Goal: Task Accomplishment & Management: Manage account settings

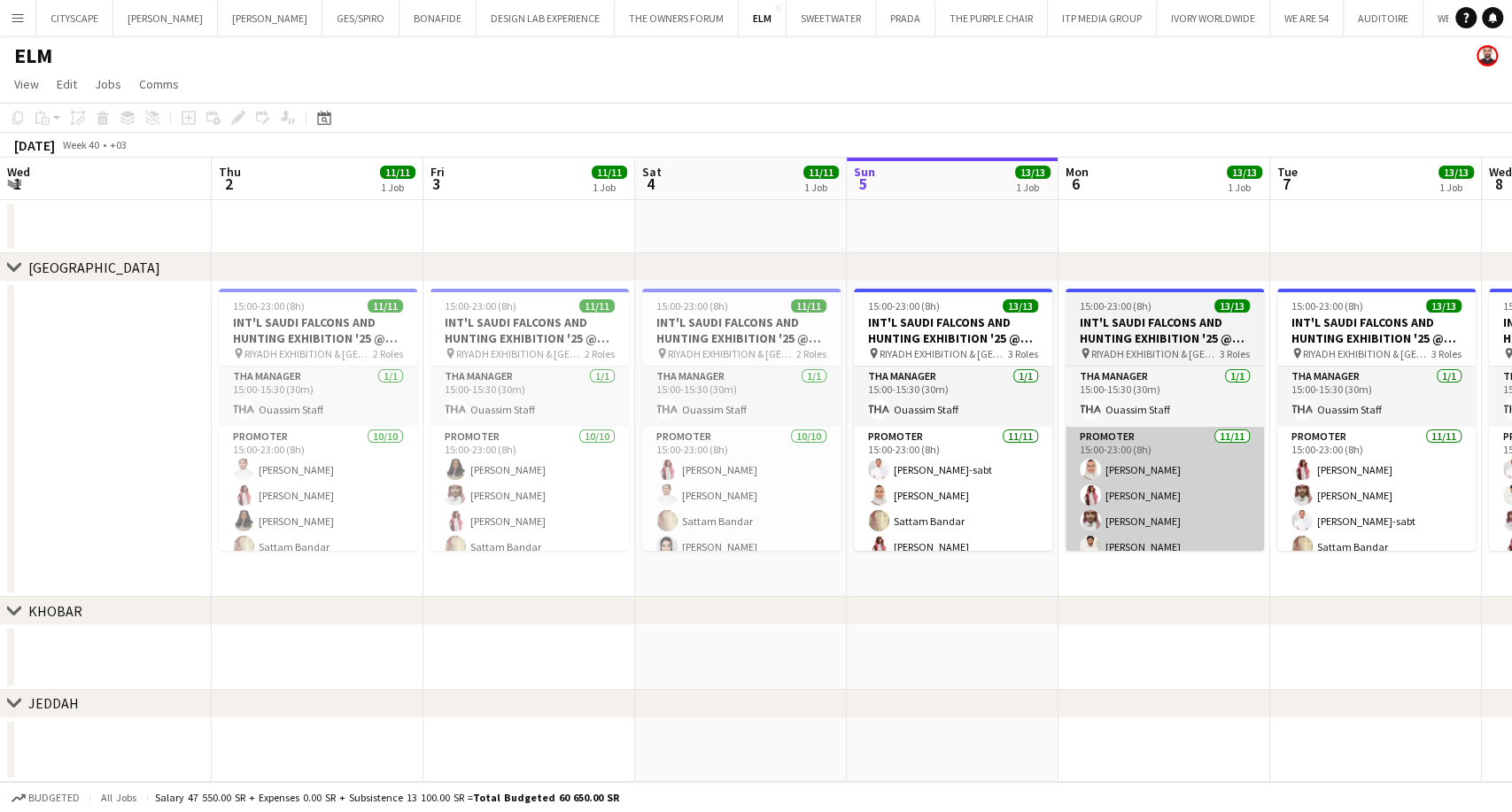
scroll to position [0, 536]
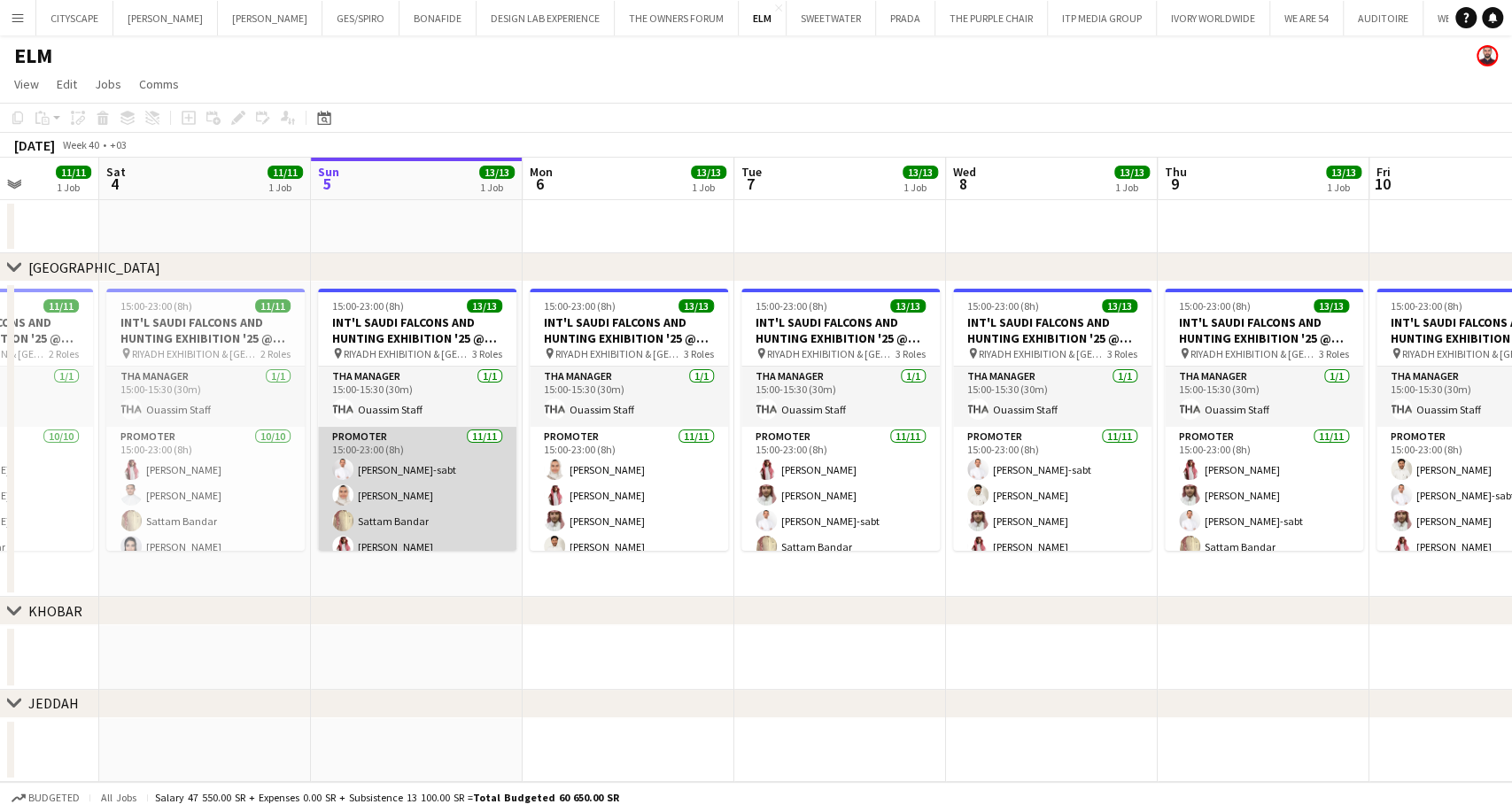
click at [398, 508] on app-card-role "Promoter 11/11 15:00-23:00 (8h) Abdulmajid Al-sabt Mashael Alhelayel Sattam Ban…" at bounding box center [417, 585] width 199 height 317
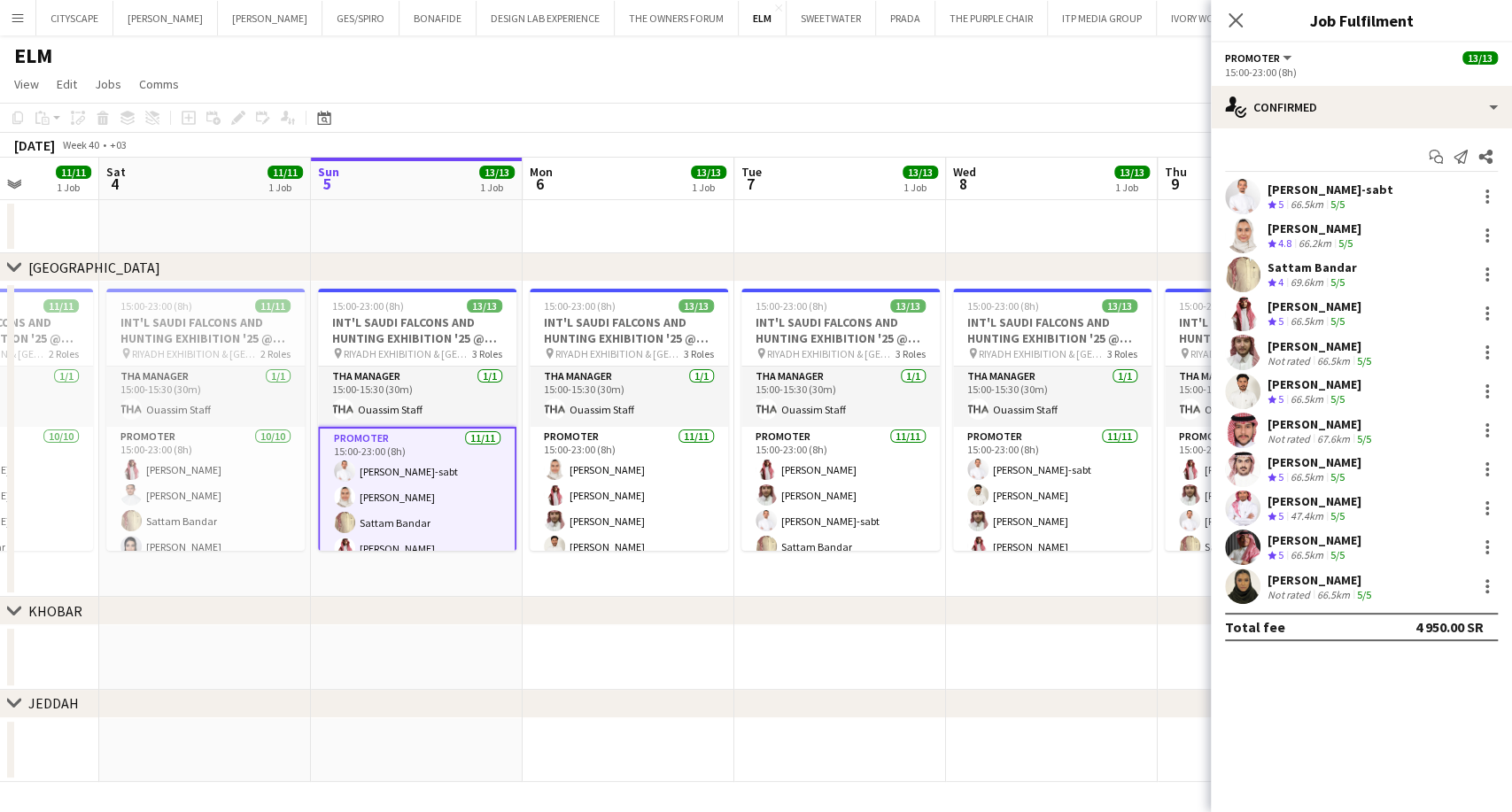
click at [1283, 590] on div "Not rated" at bounding box center [1290, 595] width 46 height 13
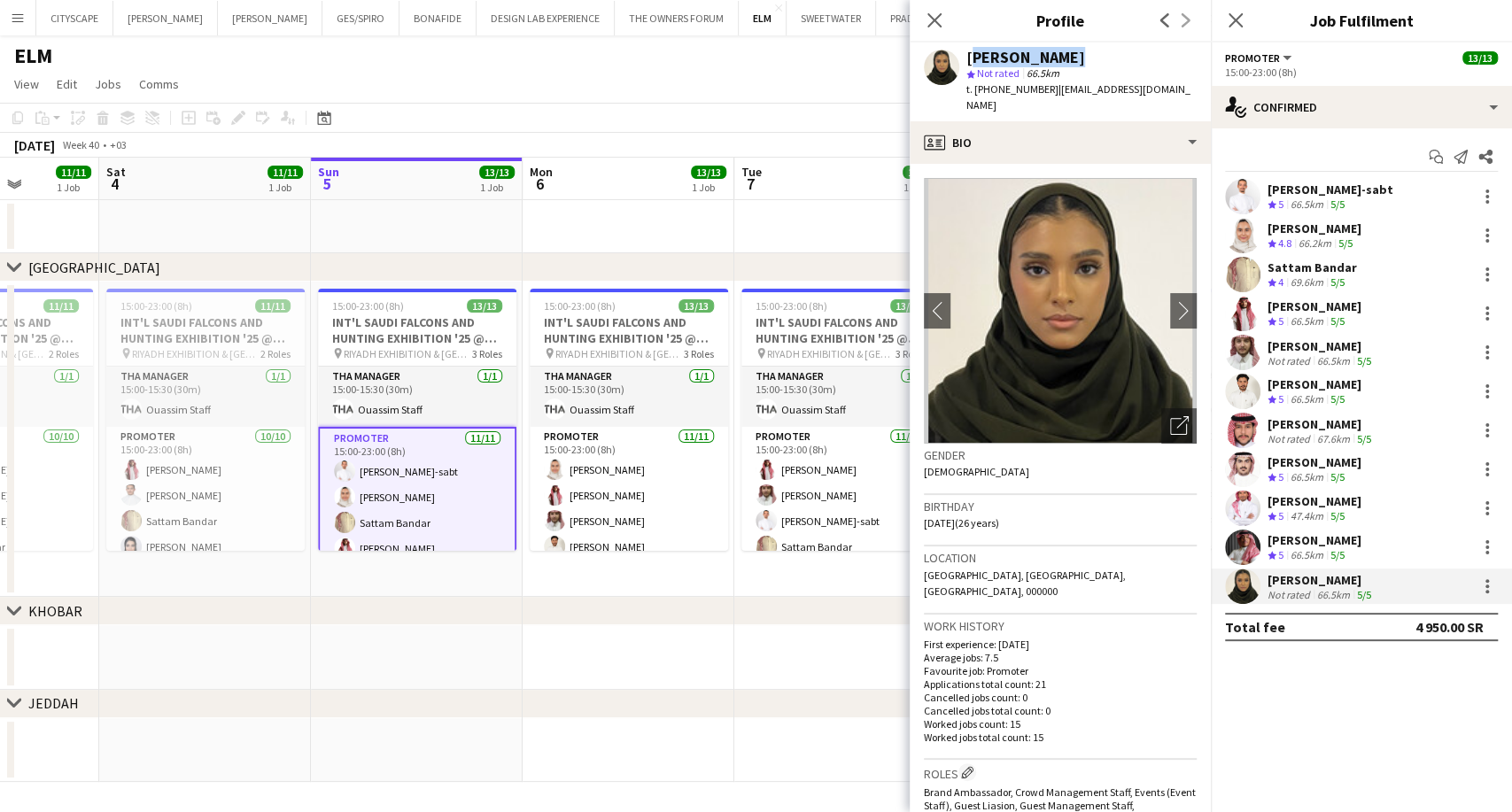
drag, startPoint x: 1056, startPoint y: 54, endPoint x: 970, endPoint y: 54, distance: 86.0
click at [970, 53] on div "Mada Aljafar" at bounding box center [1082, 58] width 231 height 16
copy div "Mada Aljafar"
click at [1297, 193] on div "Abdulmajid Al-sabt" at bounding box center [1329, 189] width 126 height 16
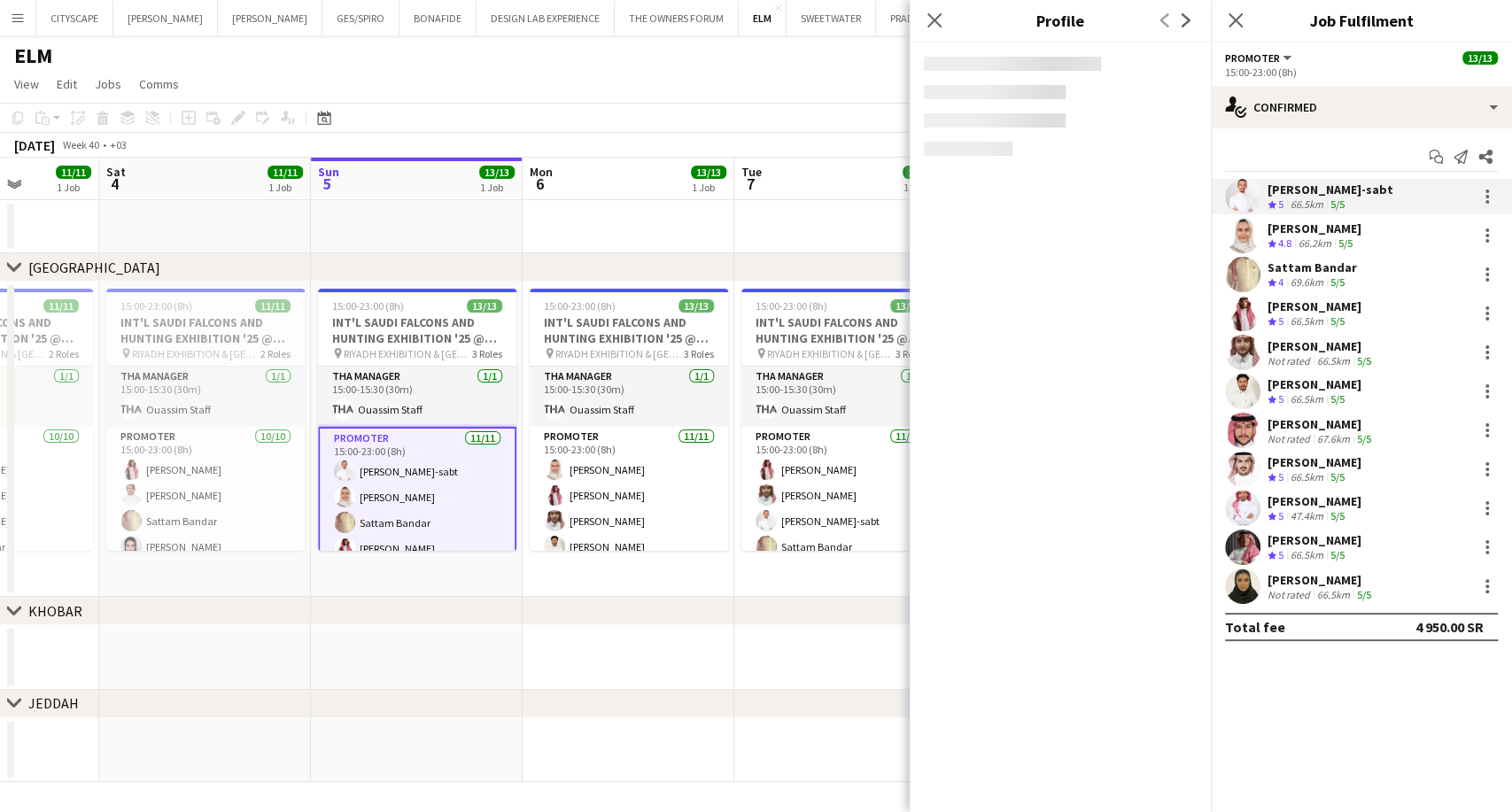
click at [1297, 225] on div "Mashael Alhelayel" at bounding box center [1314, 229] width 94 height 16
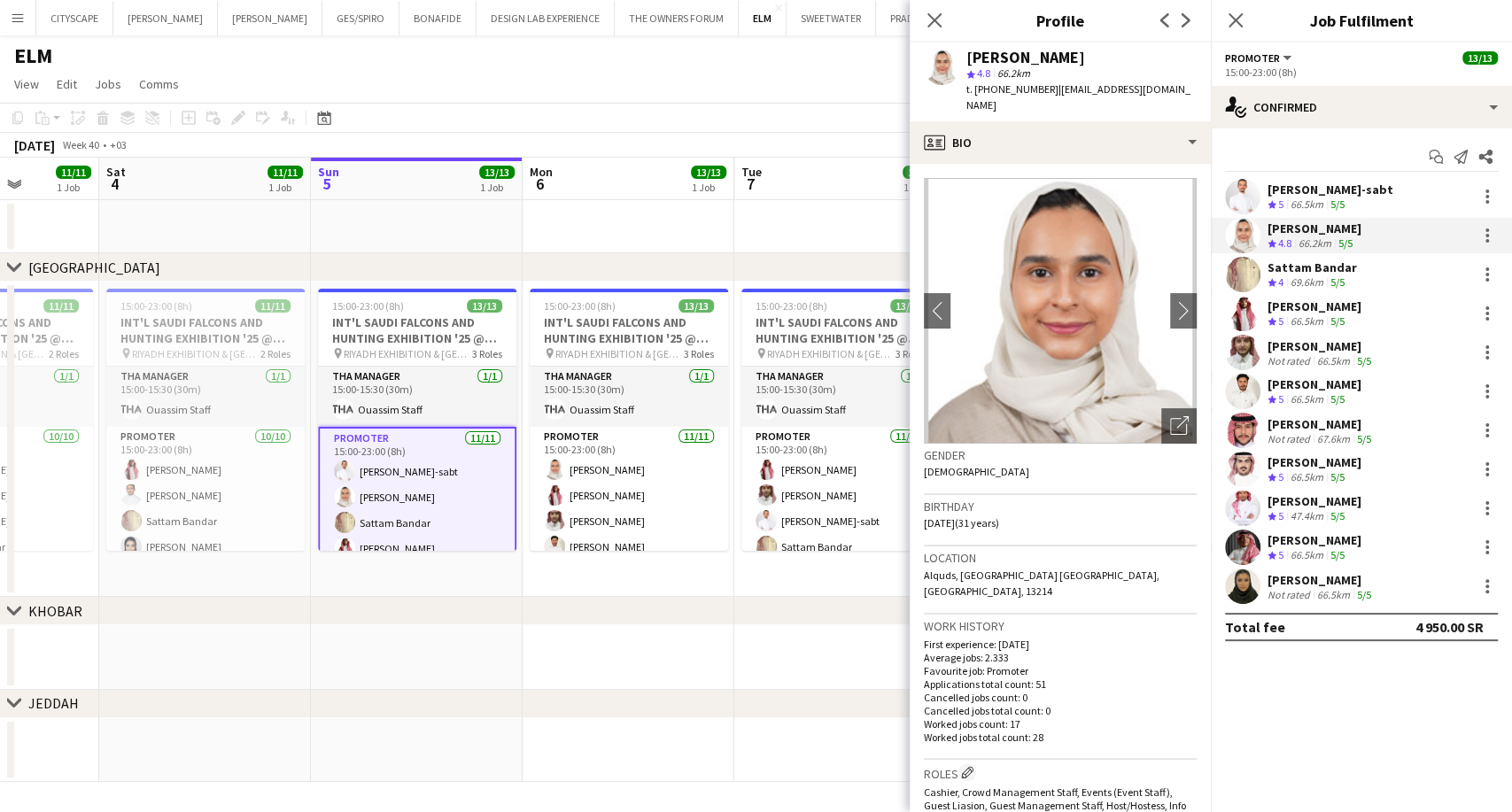
click at [1306, 280] on div "69.6km" at bounding box center [1306, 283] width 39 height 15
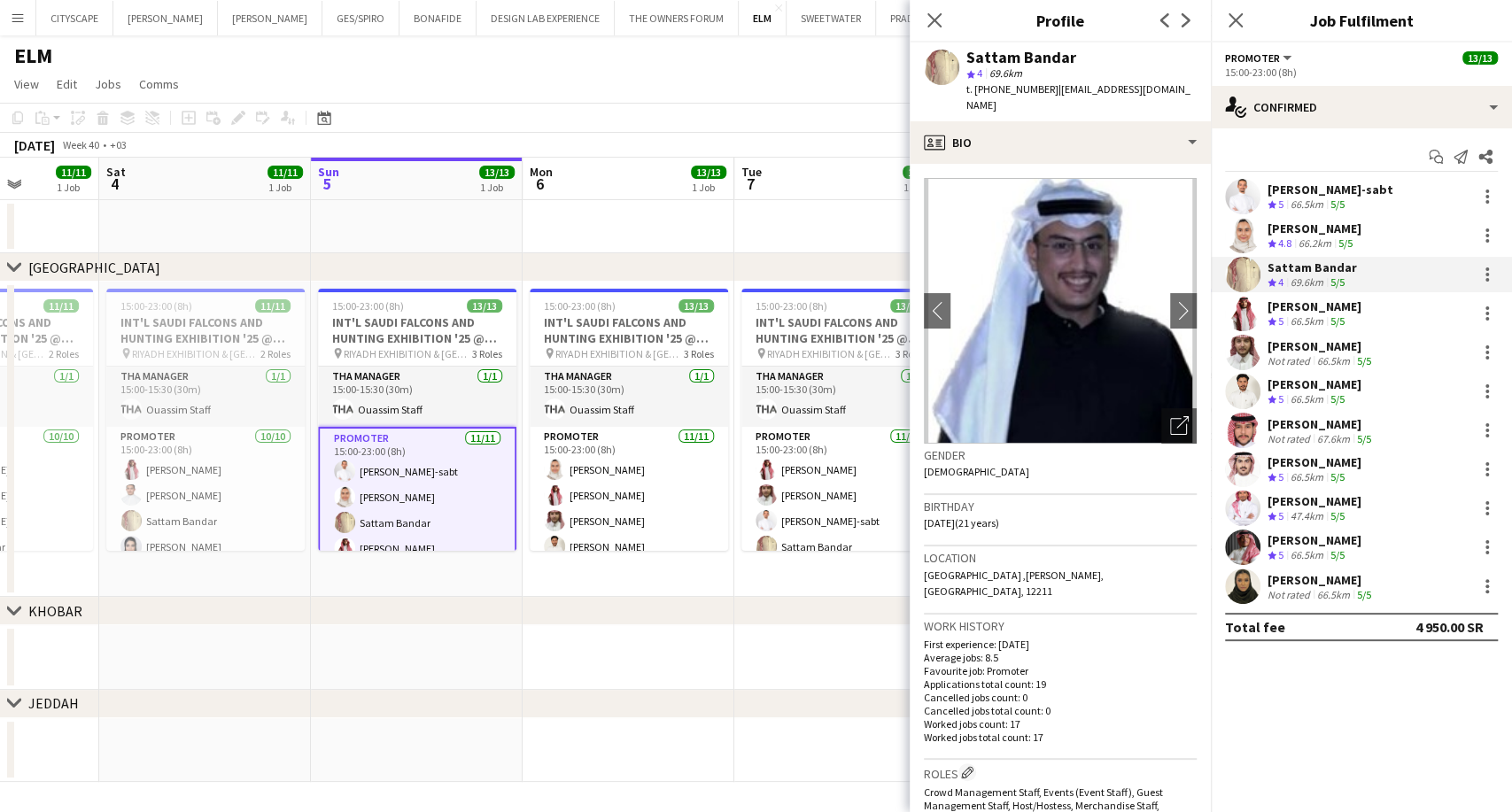
click at [1307, 309] on div "Mohammed AlDhawi" at bounding box center [1314, 307] width 94 height 16
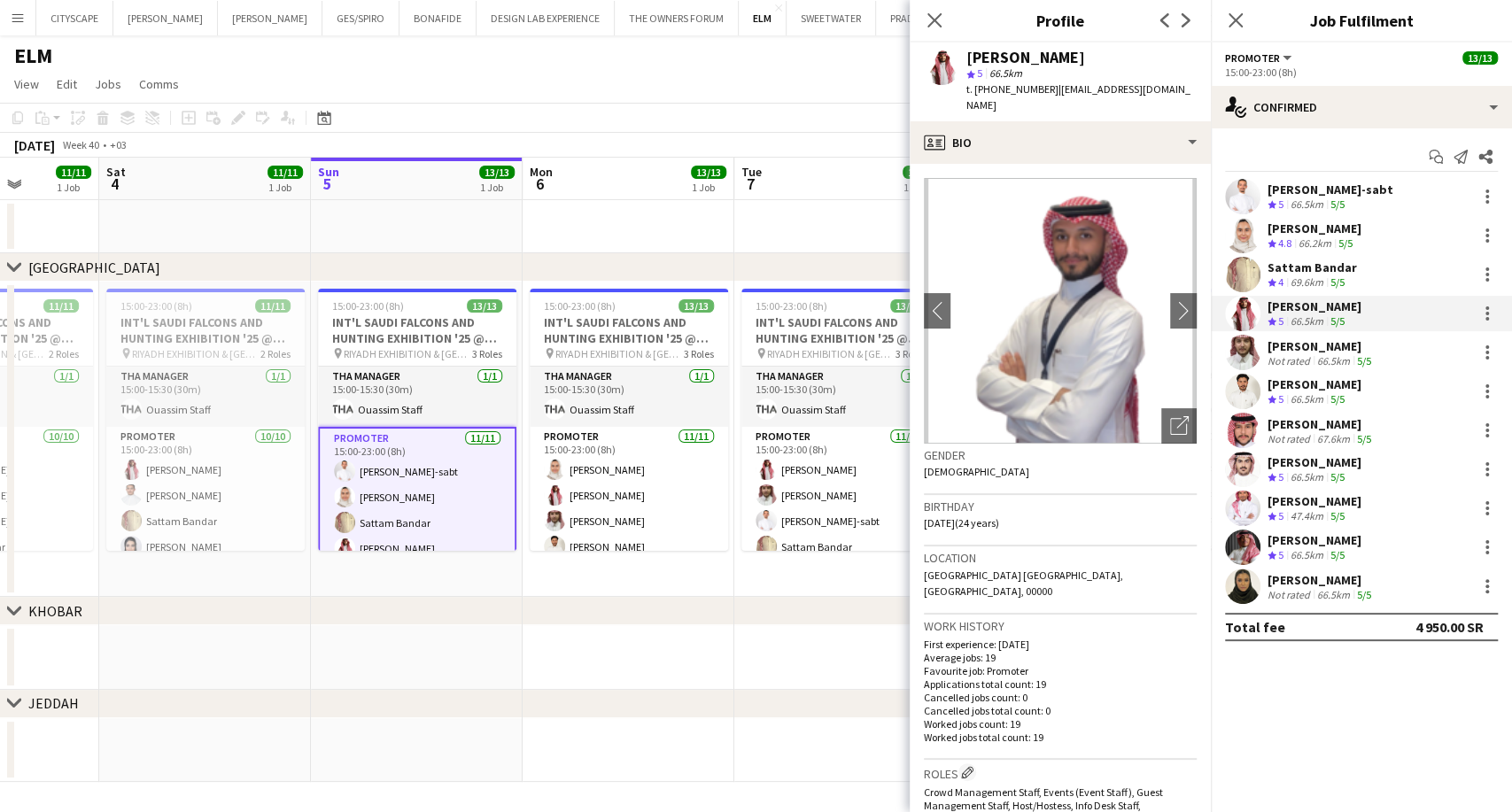
click at [1310, 357] on div "Not rated" at bounding box center [1290, 361] width 46 height 13
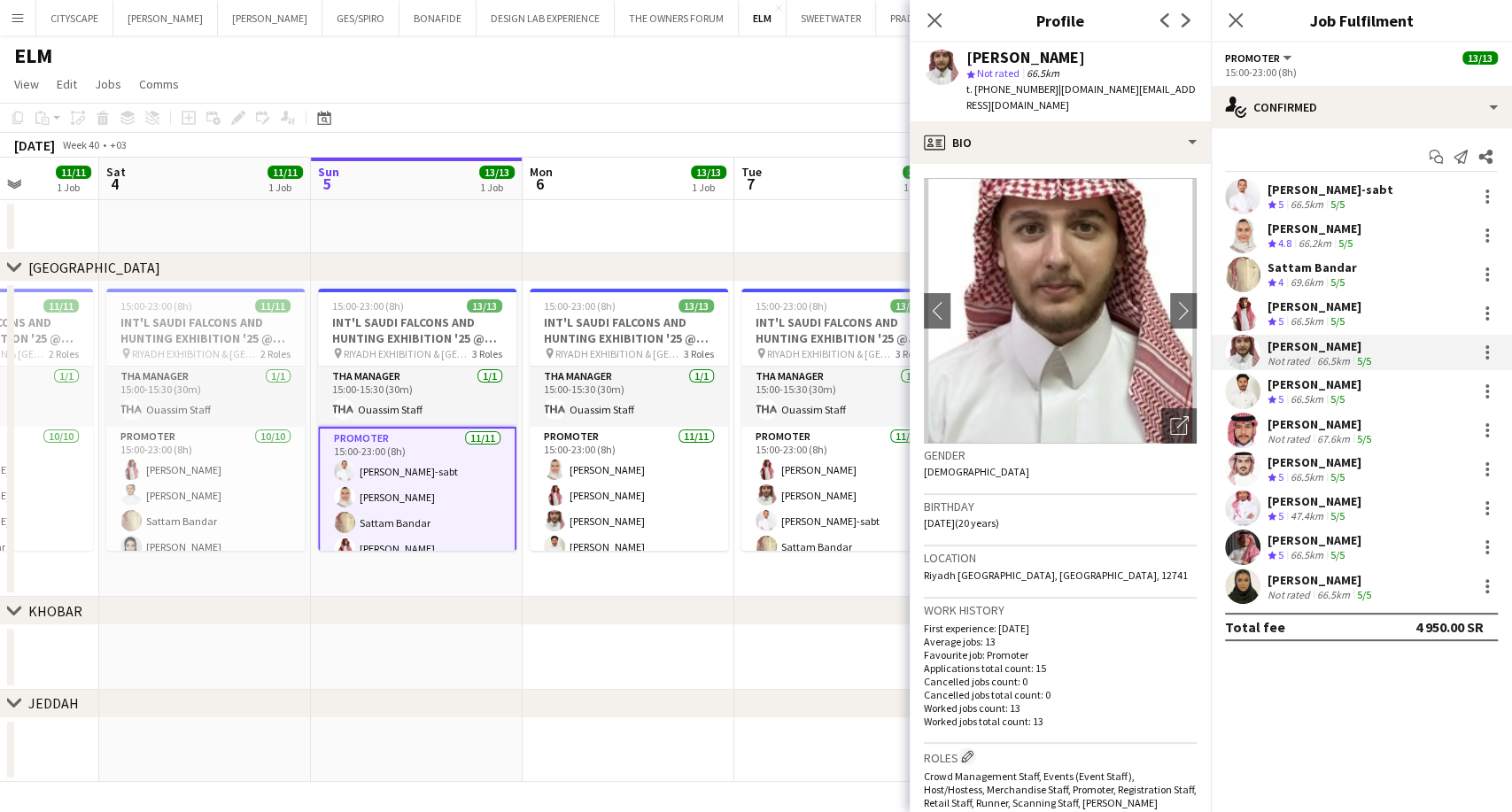
click at [1316, 401] on div "66.5km" at bounding box center [1306, 400] width 39 height 15
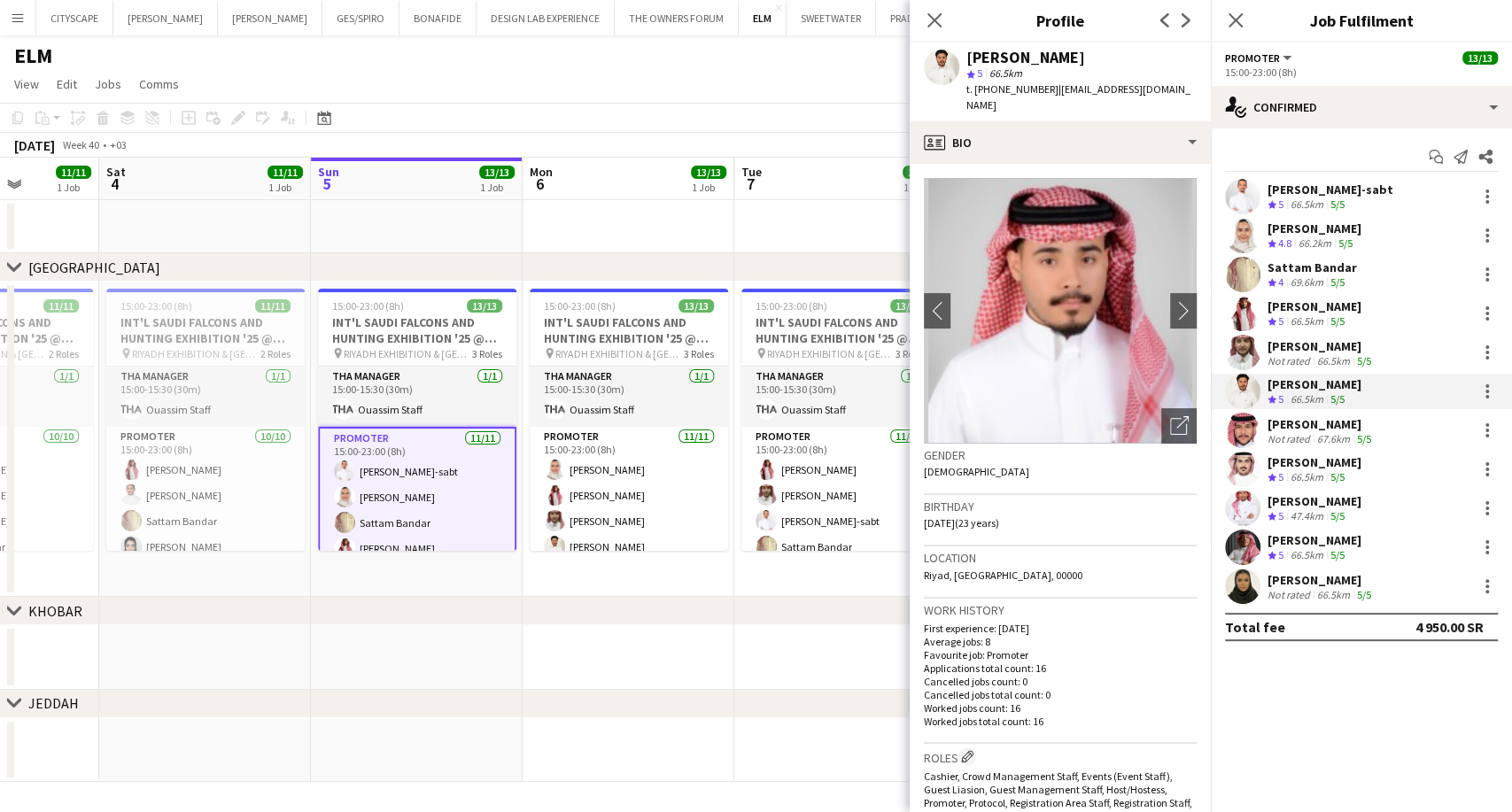
click at [1313, 436] on div "67.6km" at bounding box center [1332, 439] width 39 height 13
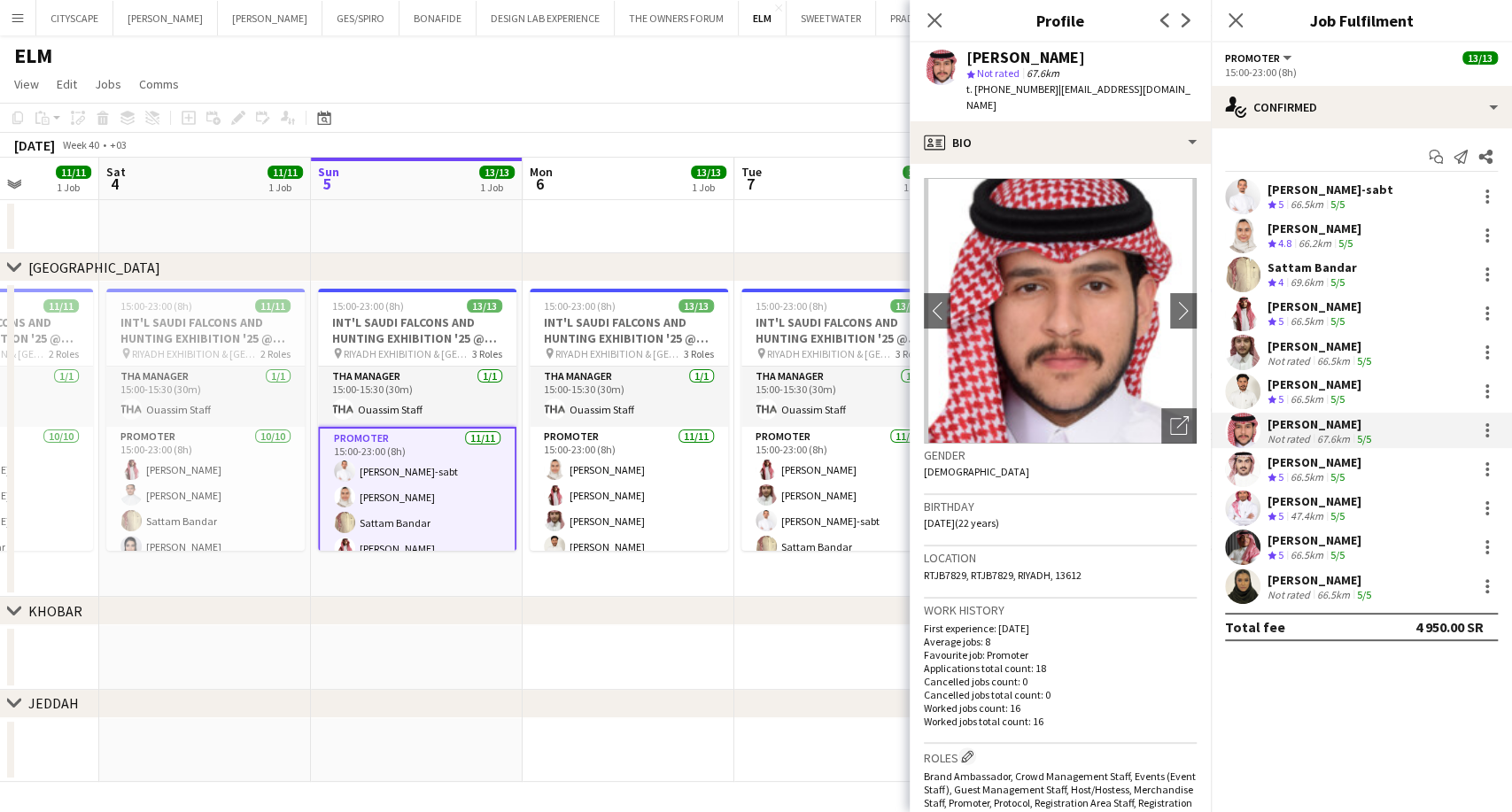
click at [1310, 467] on div "Zaid Altowaim" at bounding box center [1314, 462] width 94 height 16
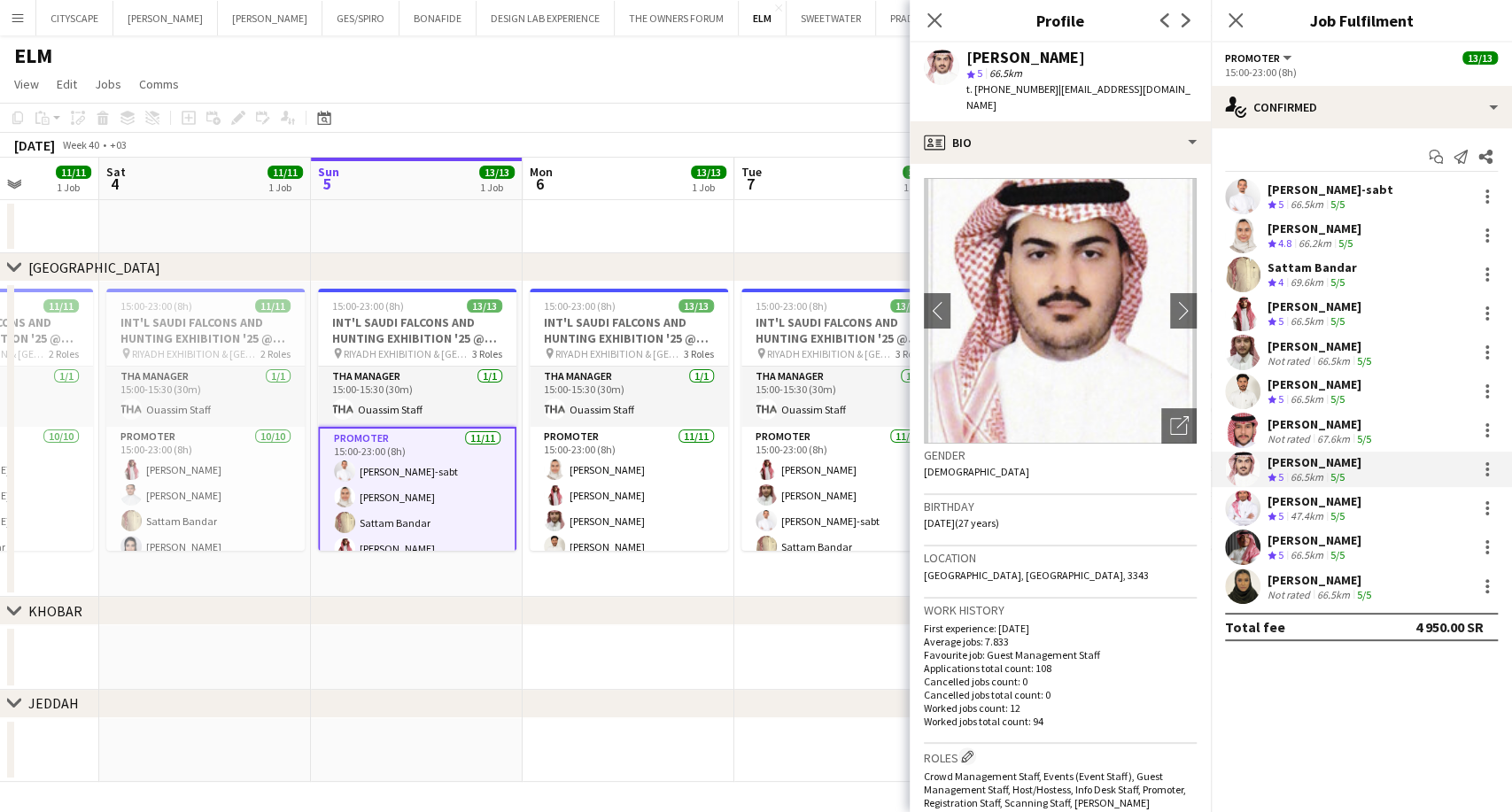
click at [1310, 500] on div "Ahmed algethmi" at bounding box center [1314, 502] width 94 height 16
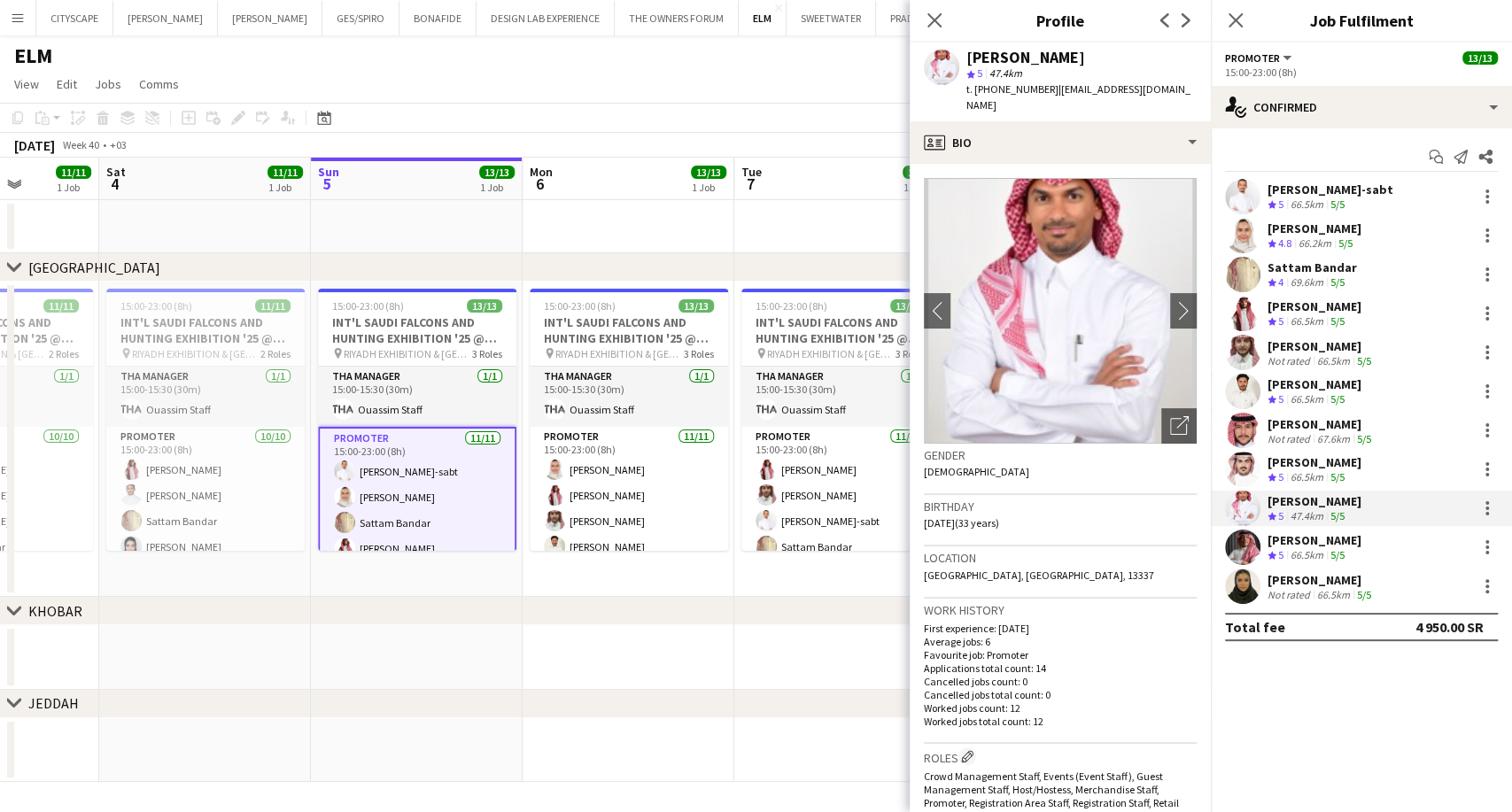
click at [1311, 554] on div "66.5km" at bounding box center [1306, 556] width 39 height 15
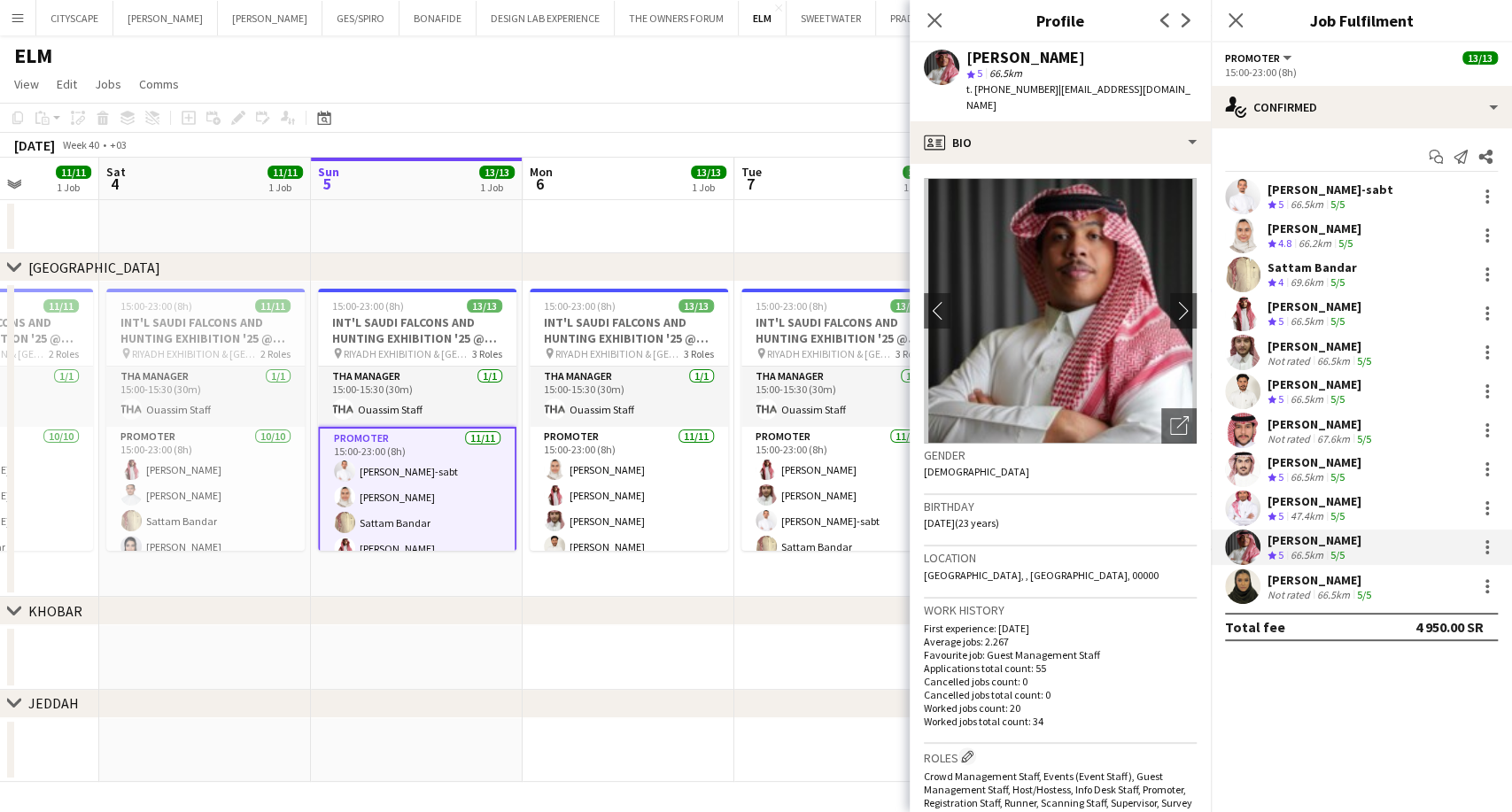
click at [1310, 578] on div "Mada Aljafar" at bounding box center [1321, 580] width 108 height 16
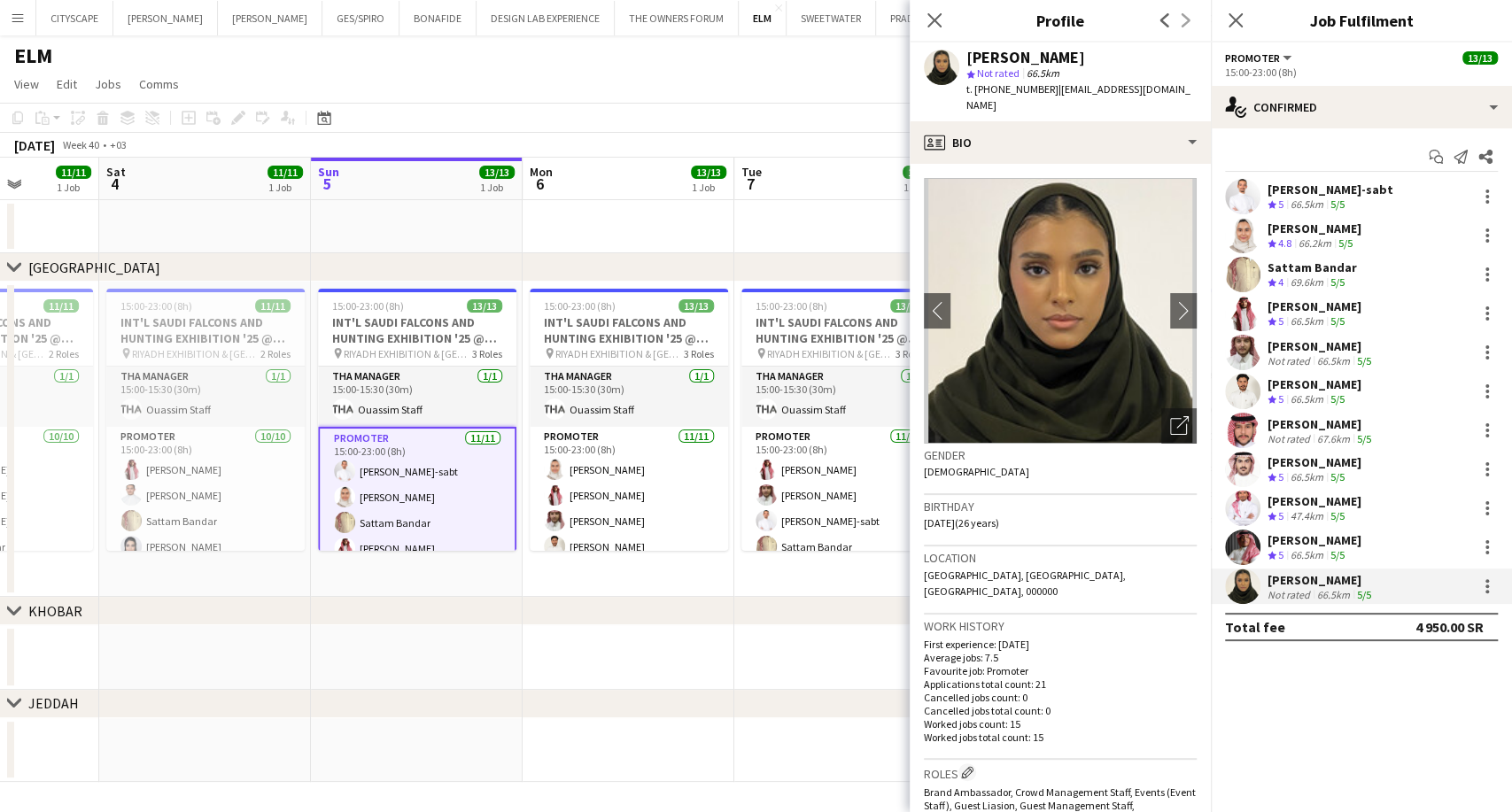
click at [1310, 473] on div "66.5km" at bounding box center [1306, 479] width 39 height 15
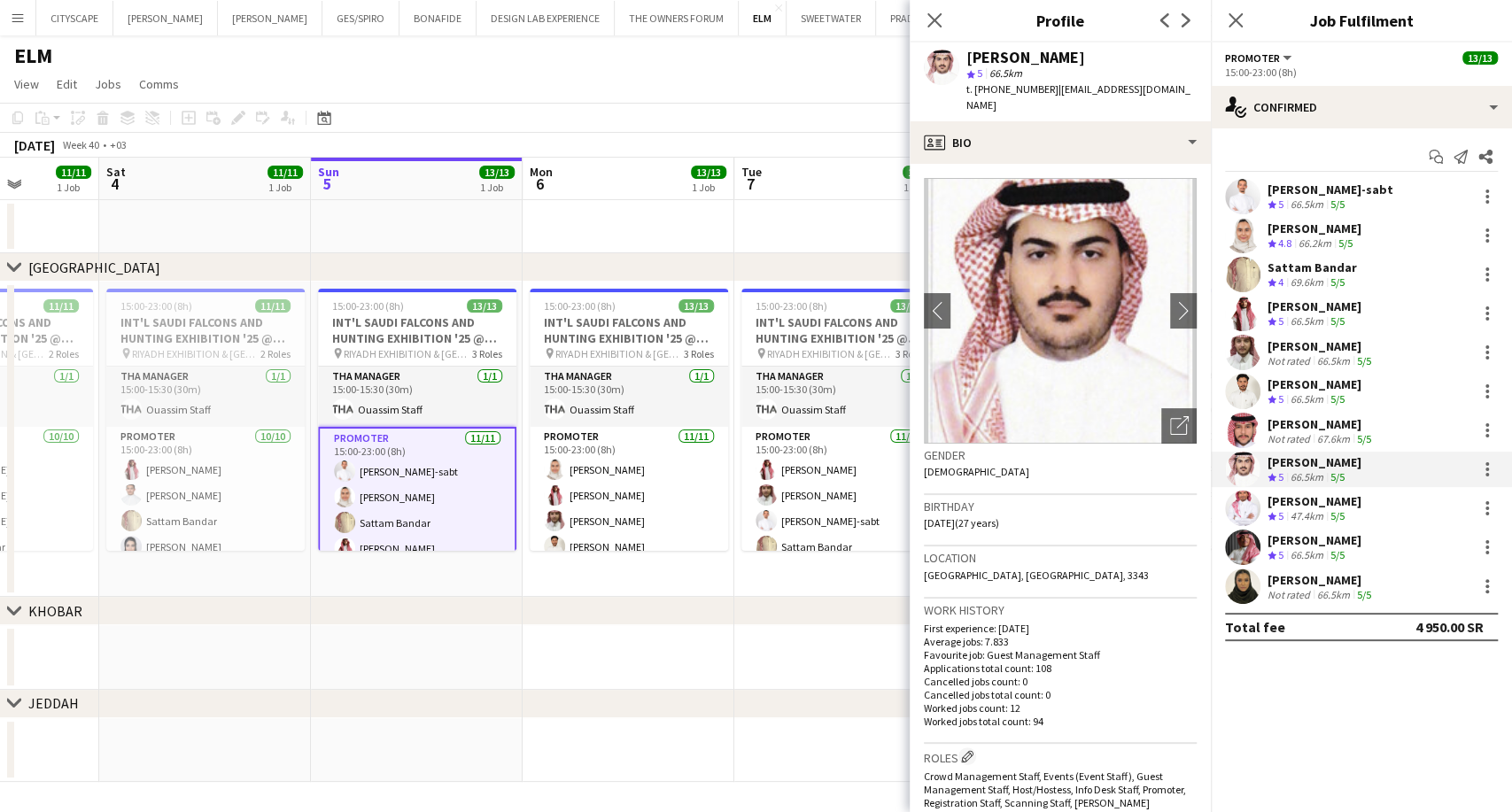
click at [1278, 549] on span "5" at bounding box center [1280, 555] width 6 height 13
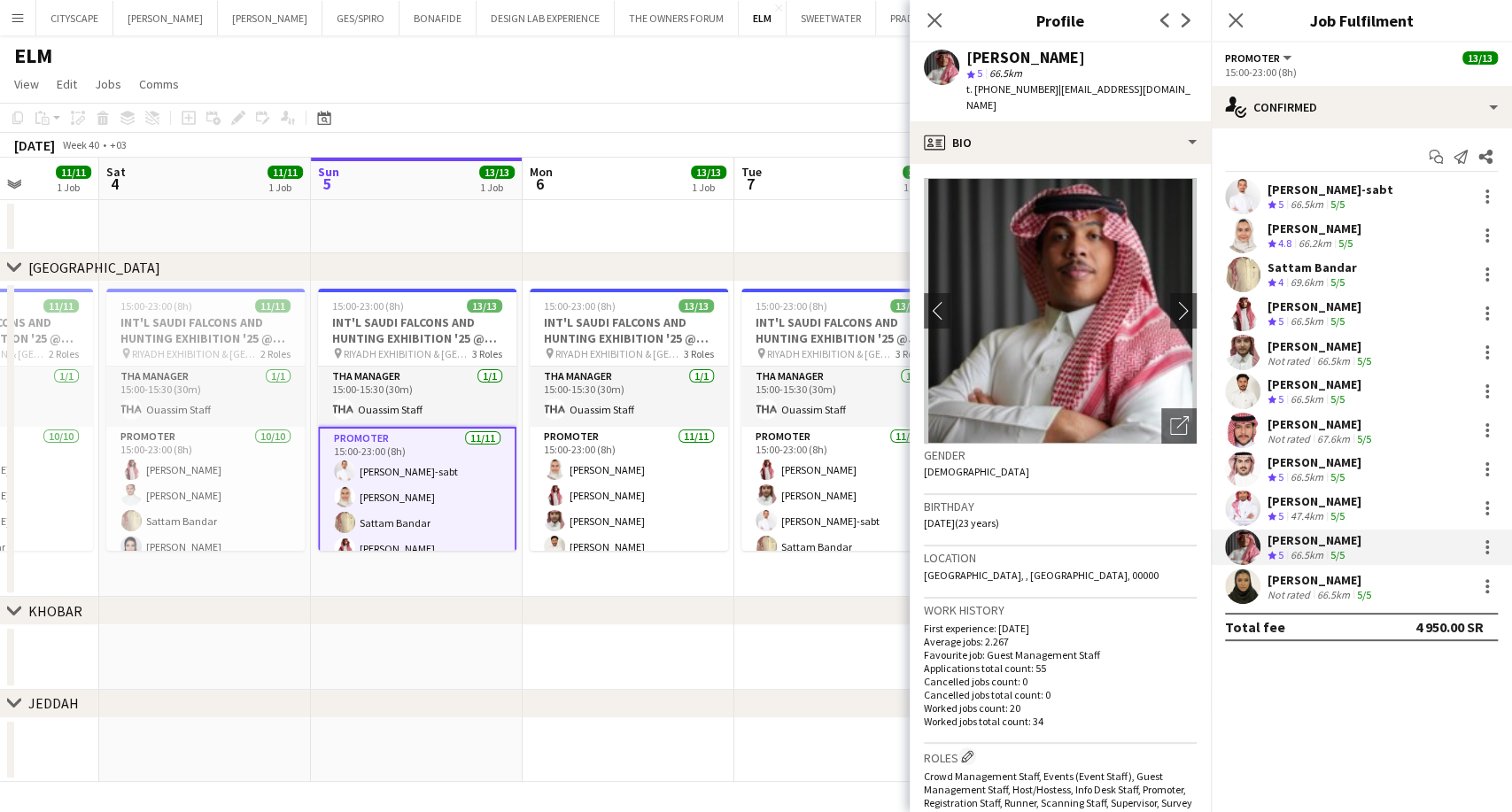
drag, startPoint x: 1045, startPoint y: 86, endPoint x: 981, endPoint y: 86, distance: 64.0
click at [981, 86] on div "t. +966536275446 | ah.ms.al.dosry@gmail.com" at bounding box center [1082, 97] width 231 height 32
copy span "966536275446"
click at [1110, 391] on img at bounding box center [1061, 310] width 273 height 266
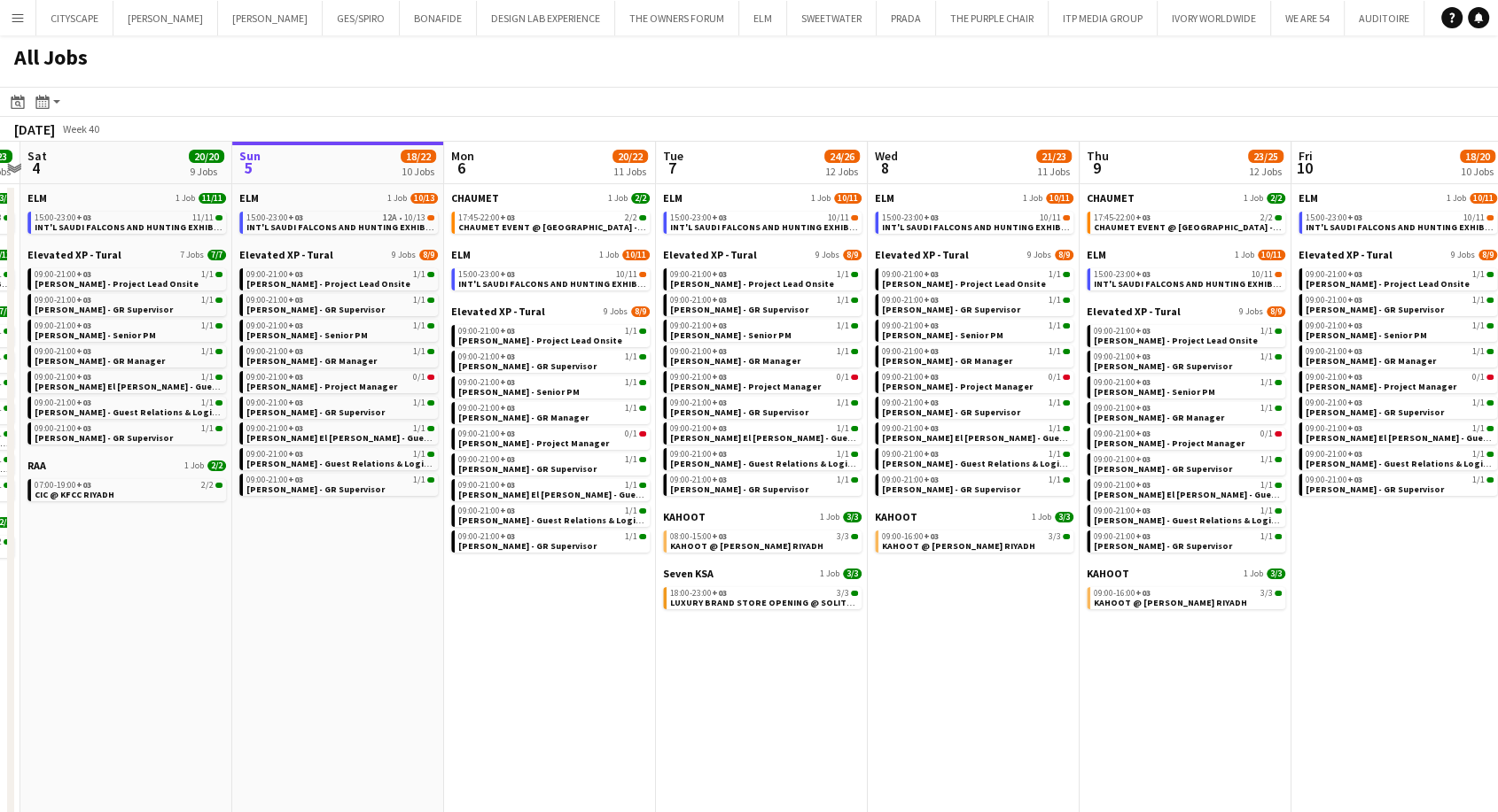
scroll to position [0, 617]
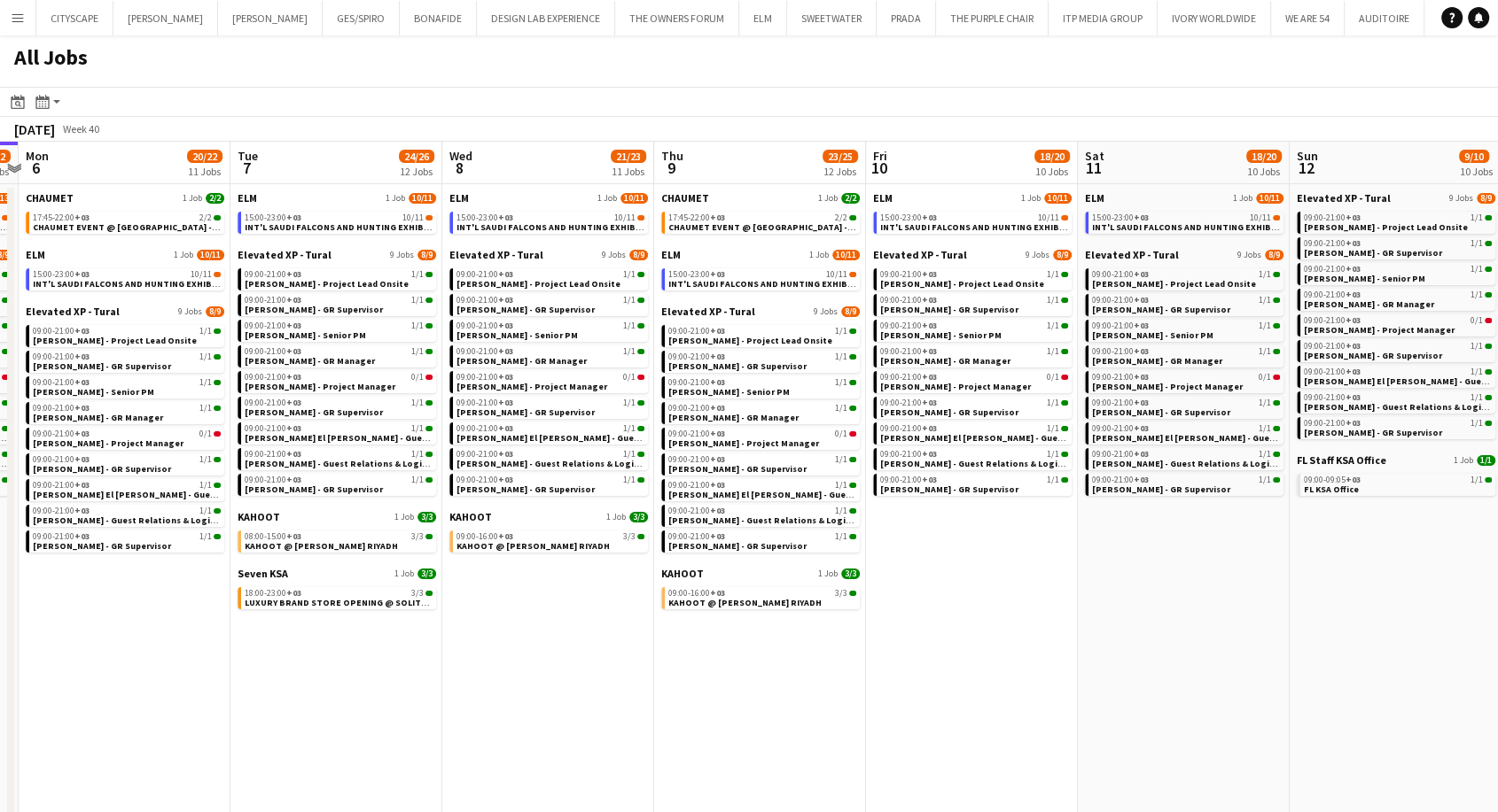
drag, startPoint x: 1183, startPoint y: 687, endPoint x: 716, endPoint y: 683, distance: 467.0
click at [716, 683] on app-calendar-viewport "Fri 3 23/23 10 Jobs Sat 4 20/20 9 Jobs Sun 5 18/22 10 Jobs Mon 6 20/22 11 Jobs …" at bounding box center [749, 489] width 1498 height 694
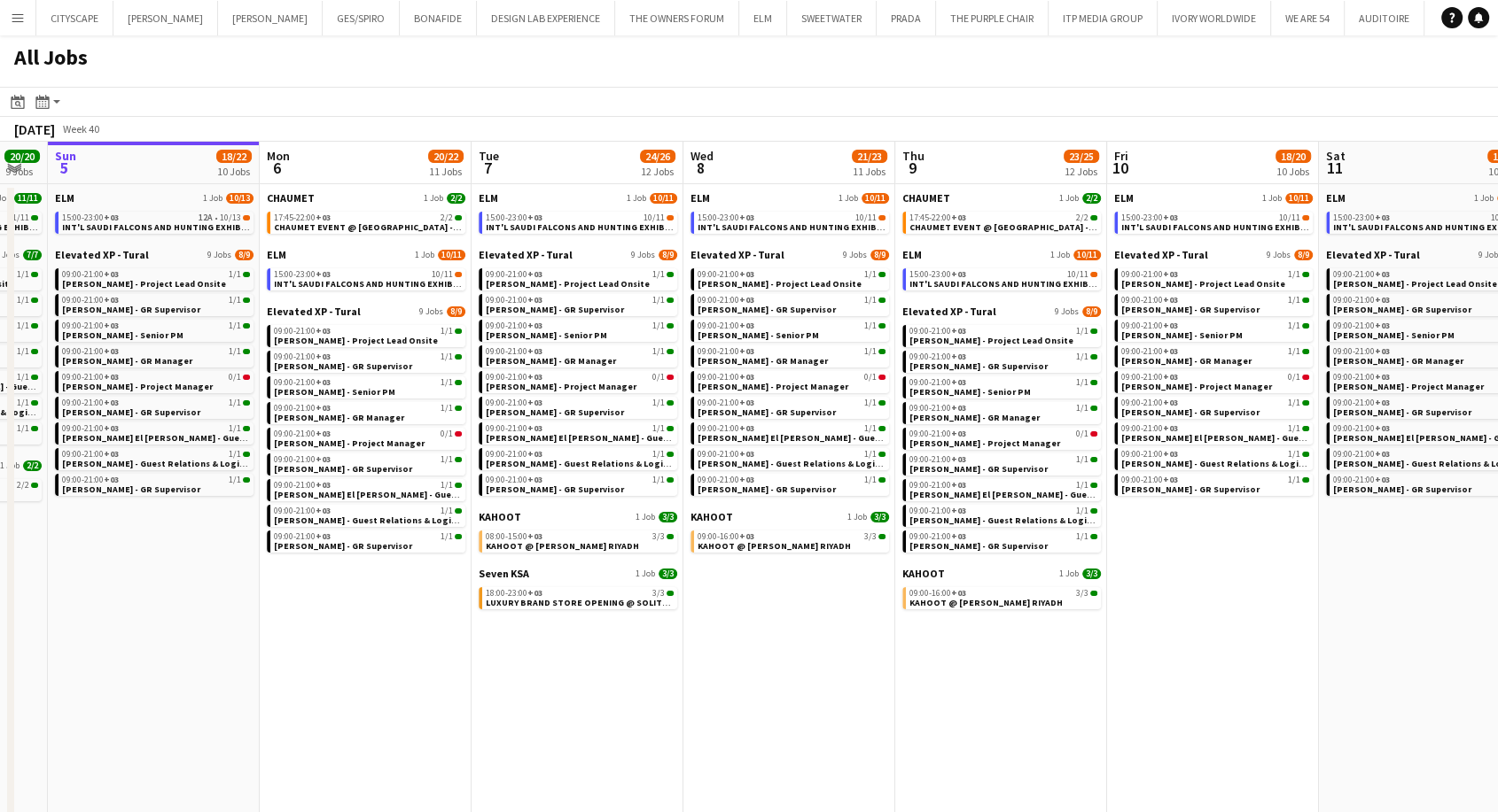
drag, startPoint x: 553, startPoint y: 673, endPoint x: 1386, endPoint y: 661, distance: 833.1
click at [1385, 663] on app-calendar-viewport "Fri 3 23/23 10 Jobs Sat 4 20/20 9 Jobs Sun 5 18/22 10 Jobs Mon 6 20/22 11 Jobs …" at bounding box center [749, 489] width 1498 height 694
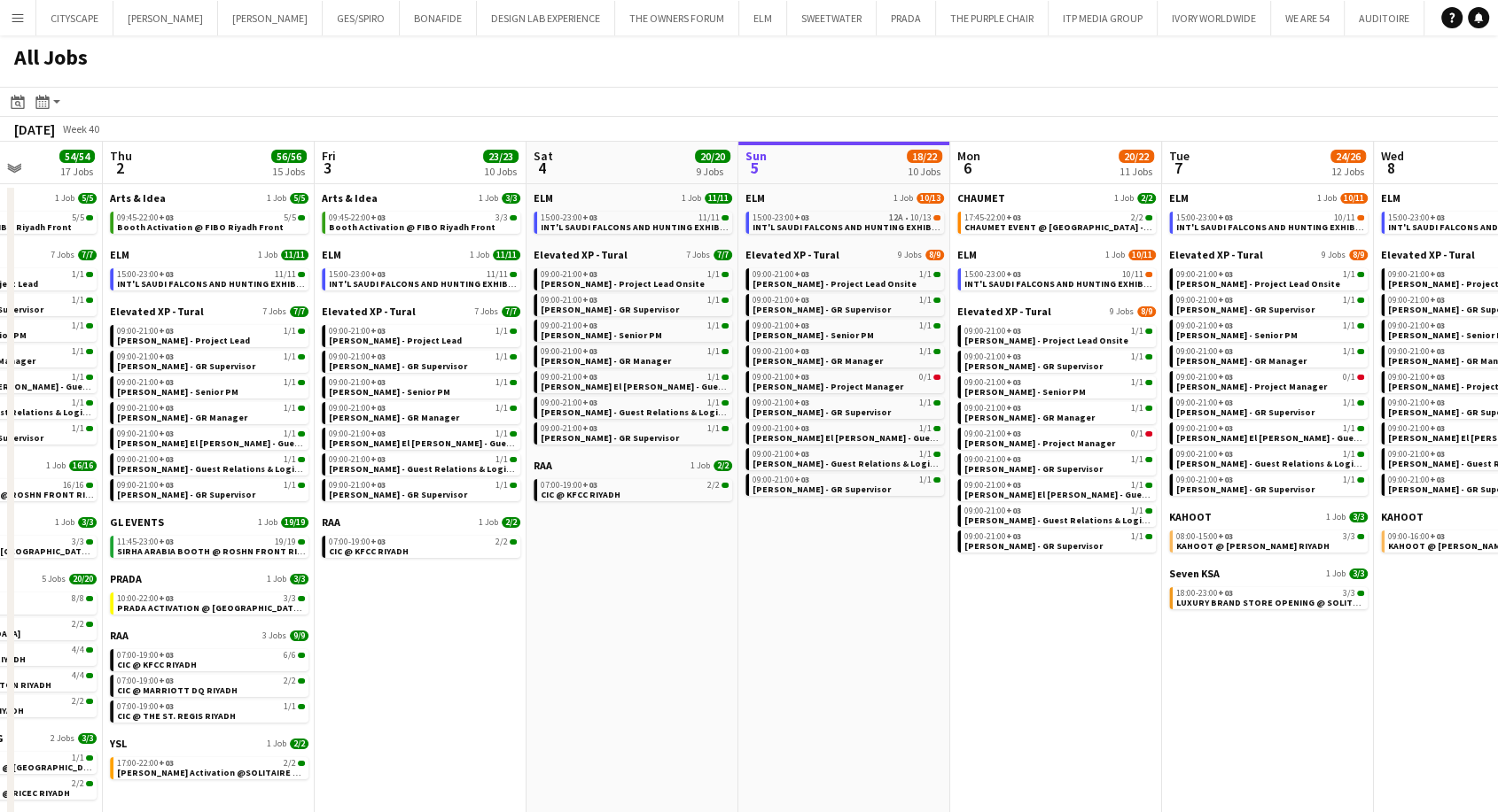
scroll to position [0, 560]
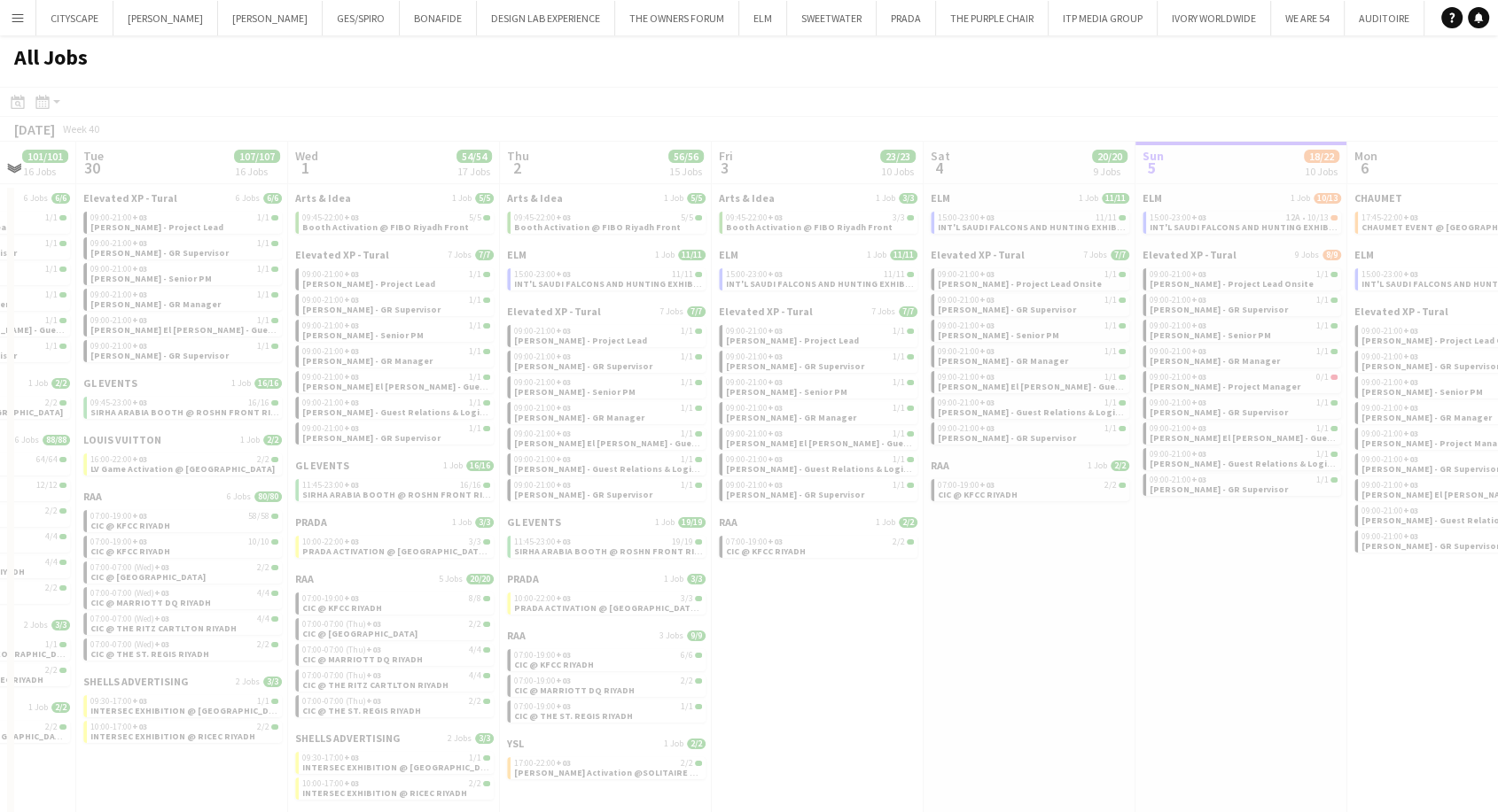
drag, startPoint x: 511, startPoint y: 668, endPoint x: 1005, endPoint y: 609, distance: 497.5
click at [1497, 641] on html "Menu Boards Boards Boards All jobs Status Workforce Workforce My Workforce Recr…" at bounding box center [749, 417] width 1498 height 835
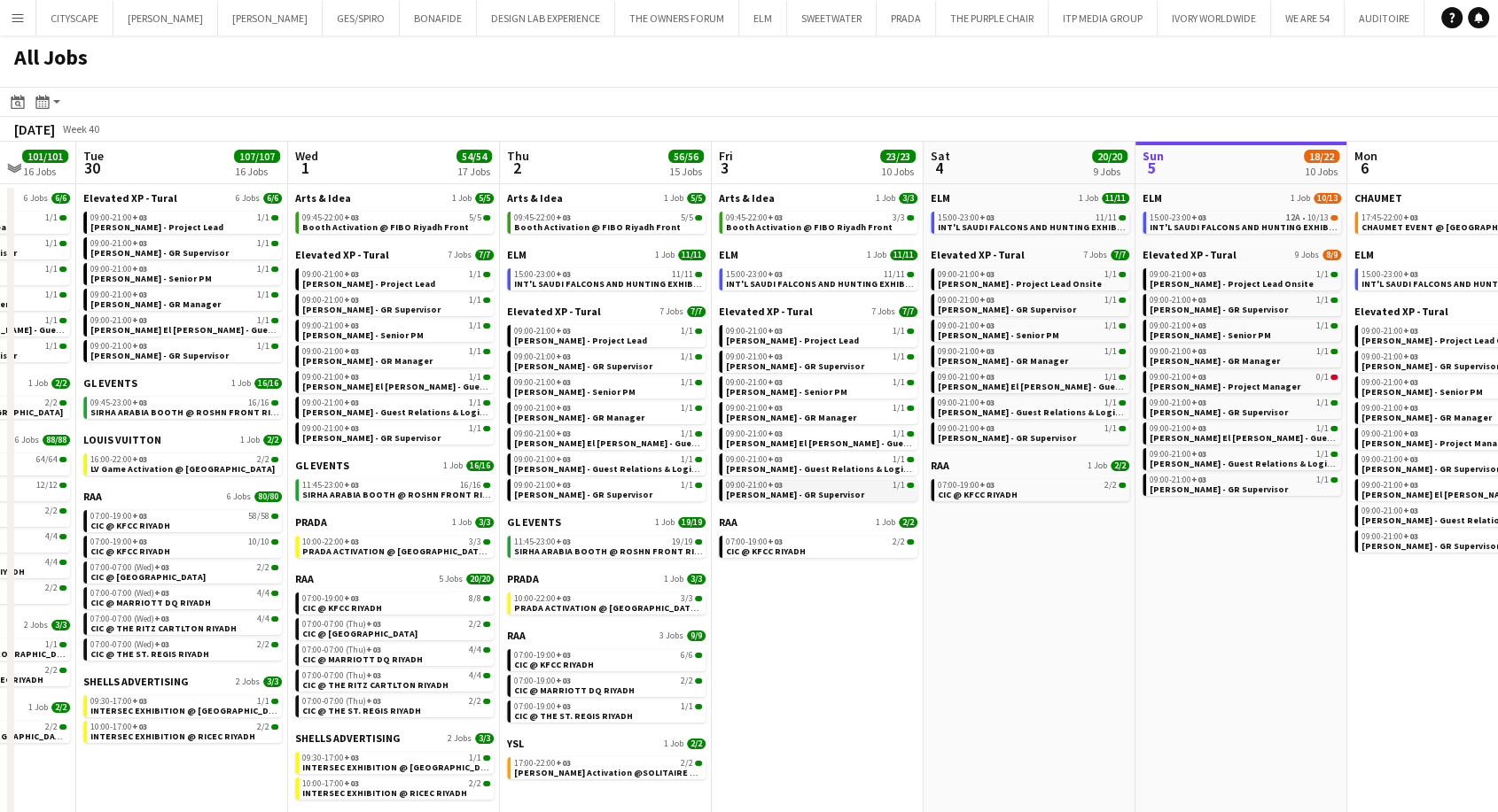
drag, startPoint x: 234, startPoint y: 498, endPoint x: 826, endPoint y: 496, distance: 592.0
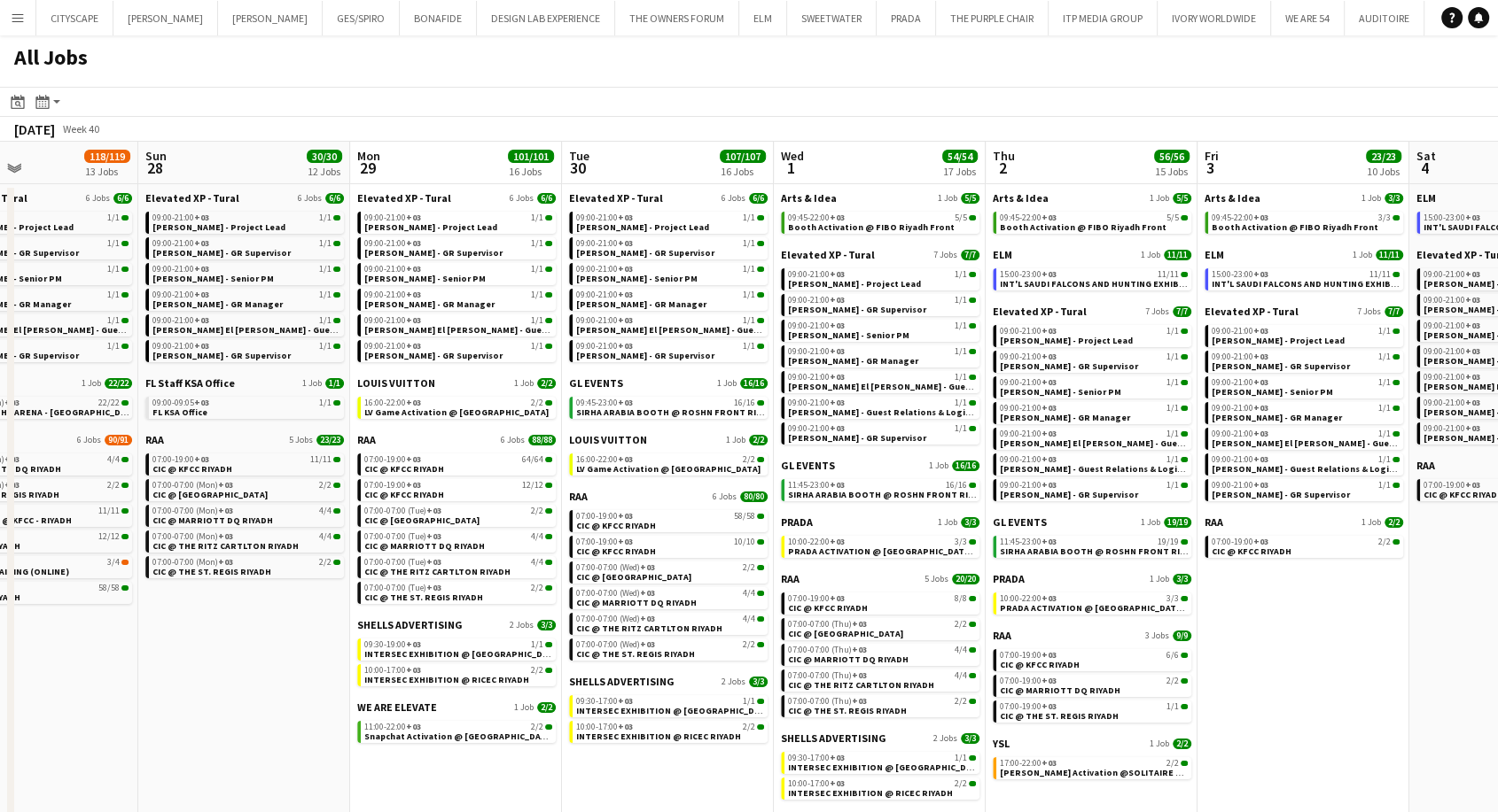
click at [1496, 587] on app-all-jobs "All Jobs Date picker [DATE] [DATE] [DATE] M [DATE] T [DATE] W [DATE] T [DATE] F…" at bounding box center [749, 435] width 1498 height 800
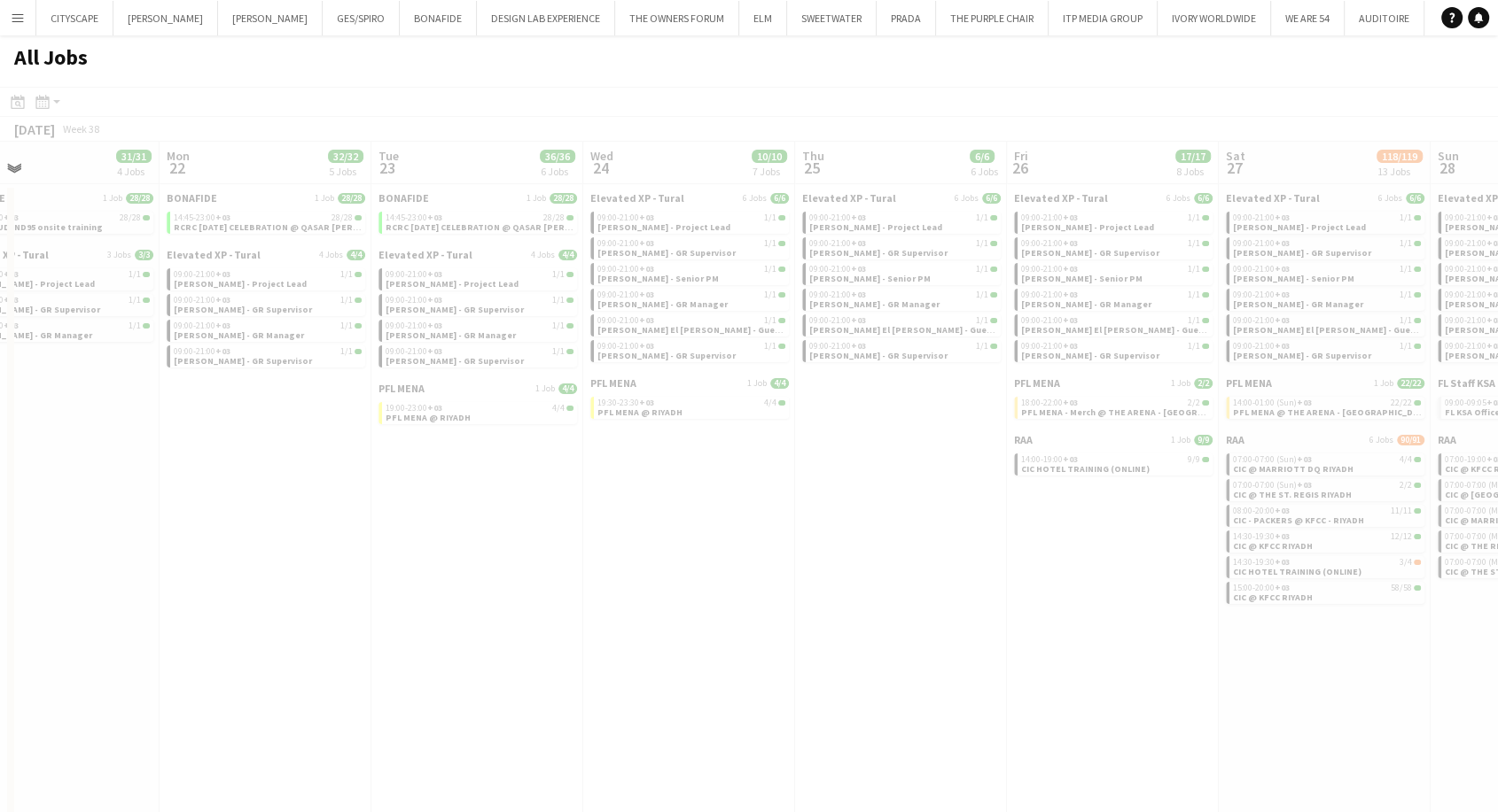
drag, startPoint x: 390, startPoint y: 577, endPoint x: 1511, endPoint y: 598, distance: 1121.2
click at [1497, 598] on html "Menu Boards Boards Boards All jobs Status Workforce Workforce My Workforce Recr…" at bounding box center [749, 417] width 1498 height 835
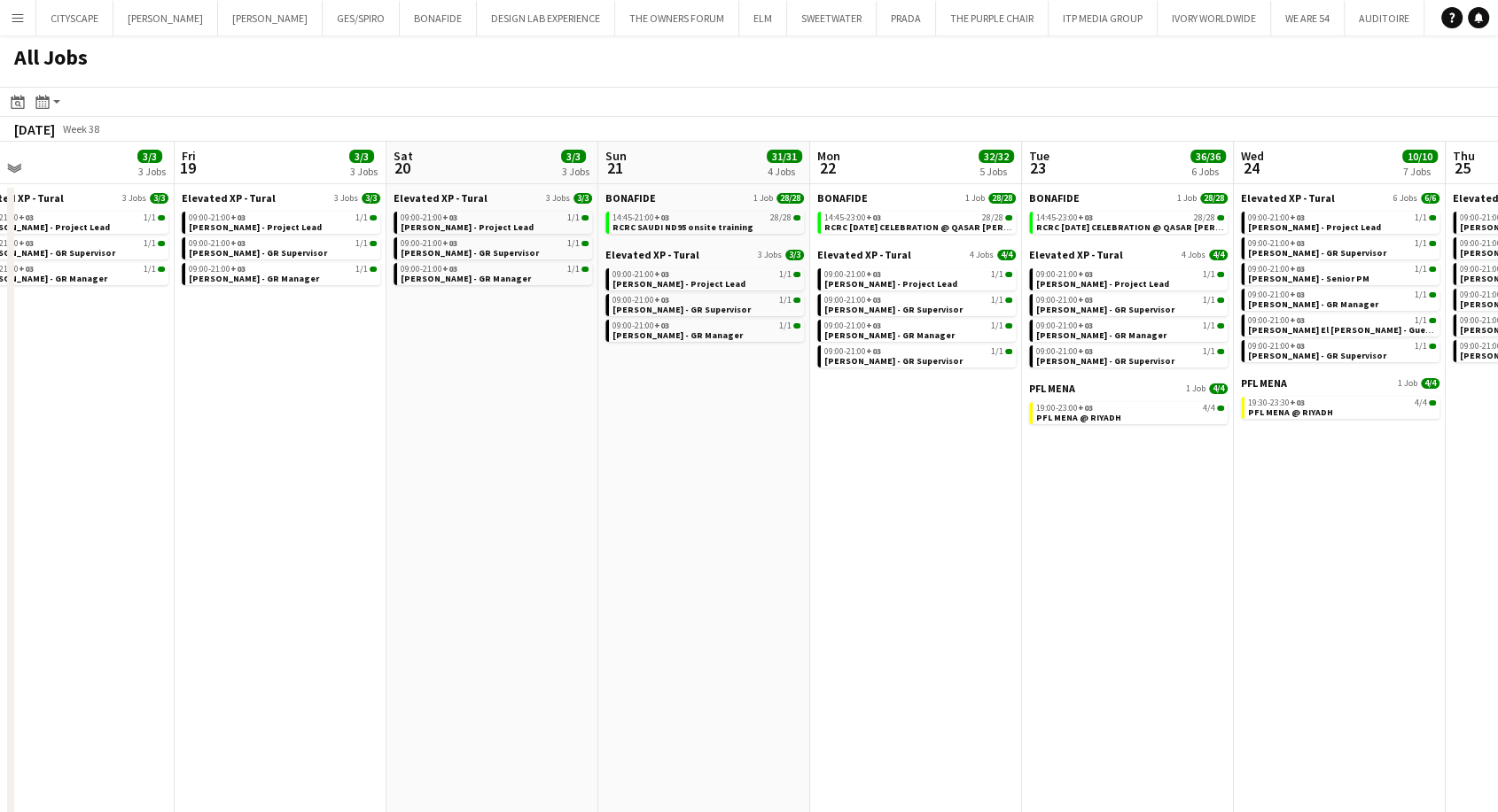
click at [1286, 633] on app-all-jobs "All Jobs Date picker [DATE] [DATE] [DATE] M [DATE] T [DATE] W [DATE] T [DATE] F…" at bounding box center [749, 435] width 1498 height 800
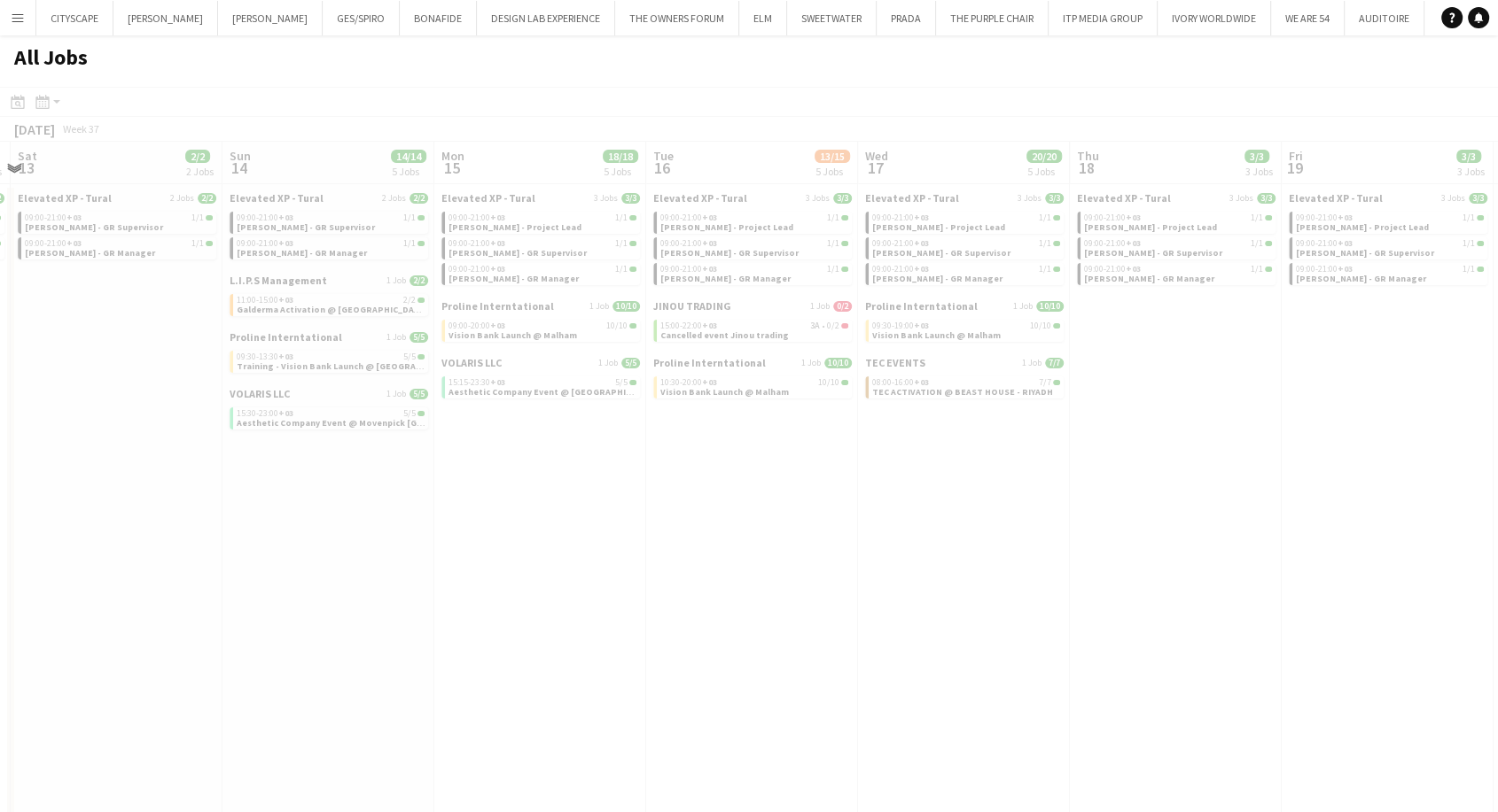
drag, startPoint x: 418, startPoint y: 623, endPoint x: 1421, endPoint y: 638, distance: 1003.1
click at [1420, 638] on app-all-jobs "All Jobs Date picker [DATE] [DATE] [DATE] M [DATE] T [DATE] W [DATE] T [DATE] F…" at bounding box center [749, 435] width 1498 height 800
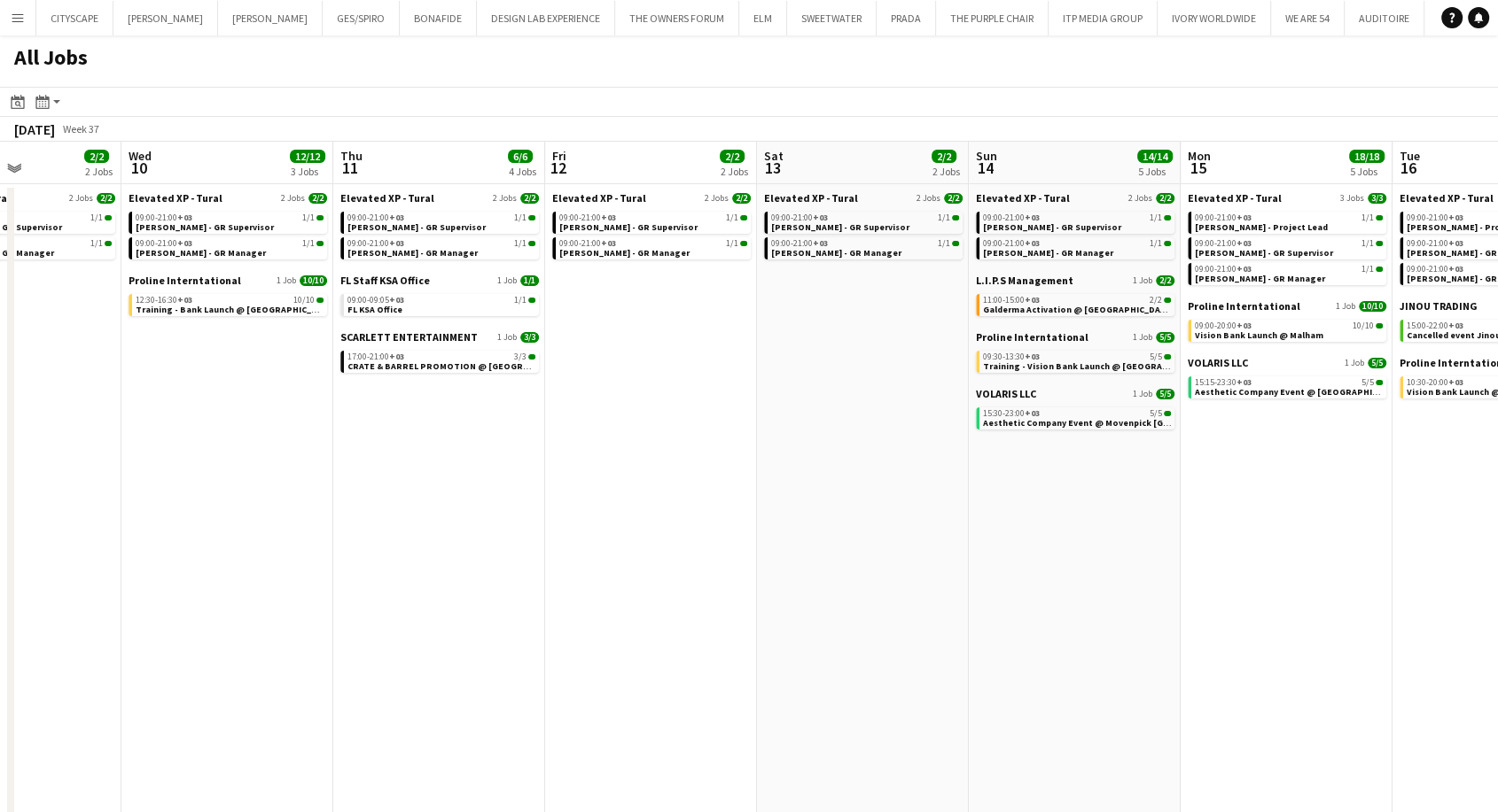
drag, startPoint x: 483, startPoint y: 631, endPoint x: 1229, endPoint y: 640, distance: 746.1
click at [1229, 640] on app-calendar-viewport "Sun 7 2/2 2 Jobs Mon 8 5/5 3 Jobs Tue 9 2/2 2 Jobs Wed 10 12/12 3 Jobs Thu 11 6…" at bounding box center [749, 489] width 1498 height 694
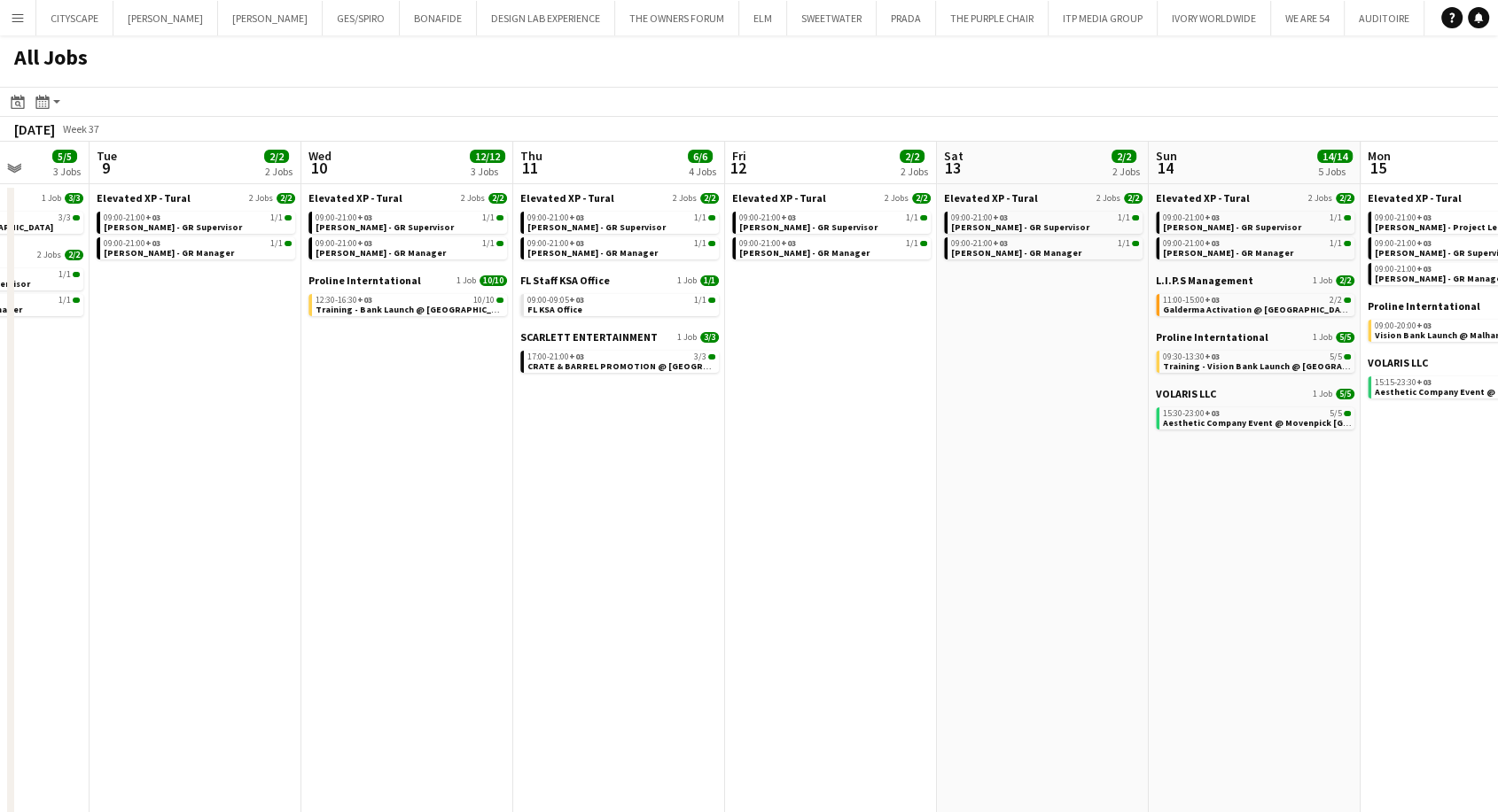
scroll to position [0, 487]
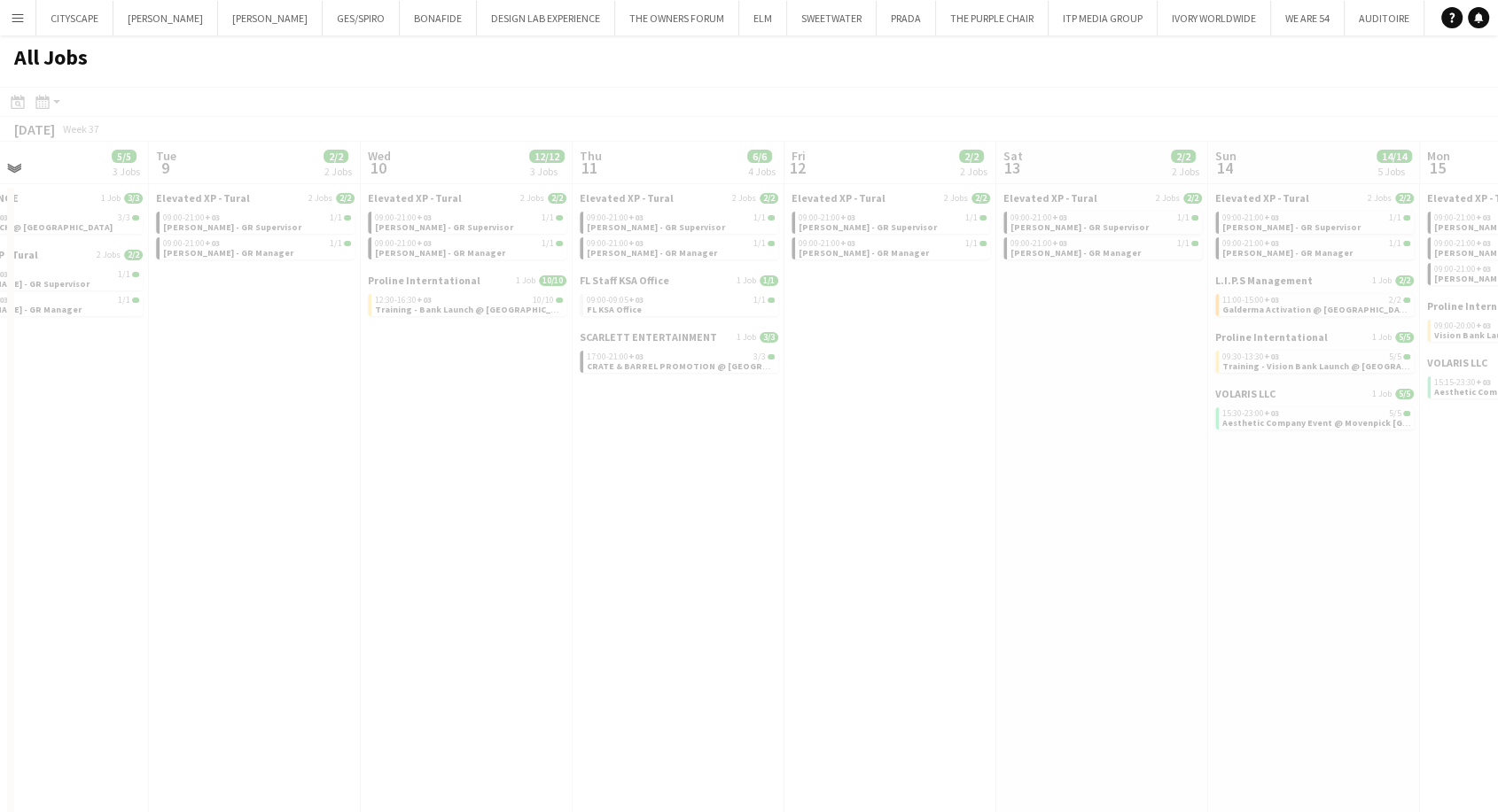
drag, startPoint x: 621, startPoint y: 573, endPoint x: 858, endPoint y: 574, distance: 237.0
click at [987, 574] on app-all-jobs "All Jobs Date picker [DATE] [DATE] [DATE] M [DATE] T [DATE] W [DATE] T [DATE] F…" at bounding box center [749, 435] width 1498 height 800
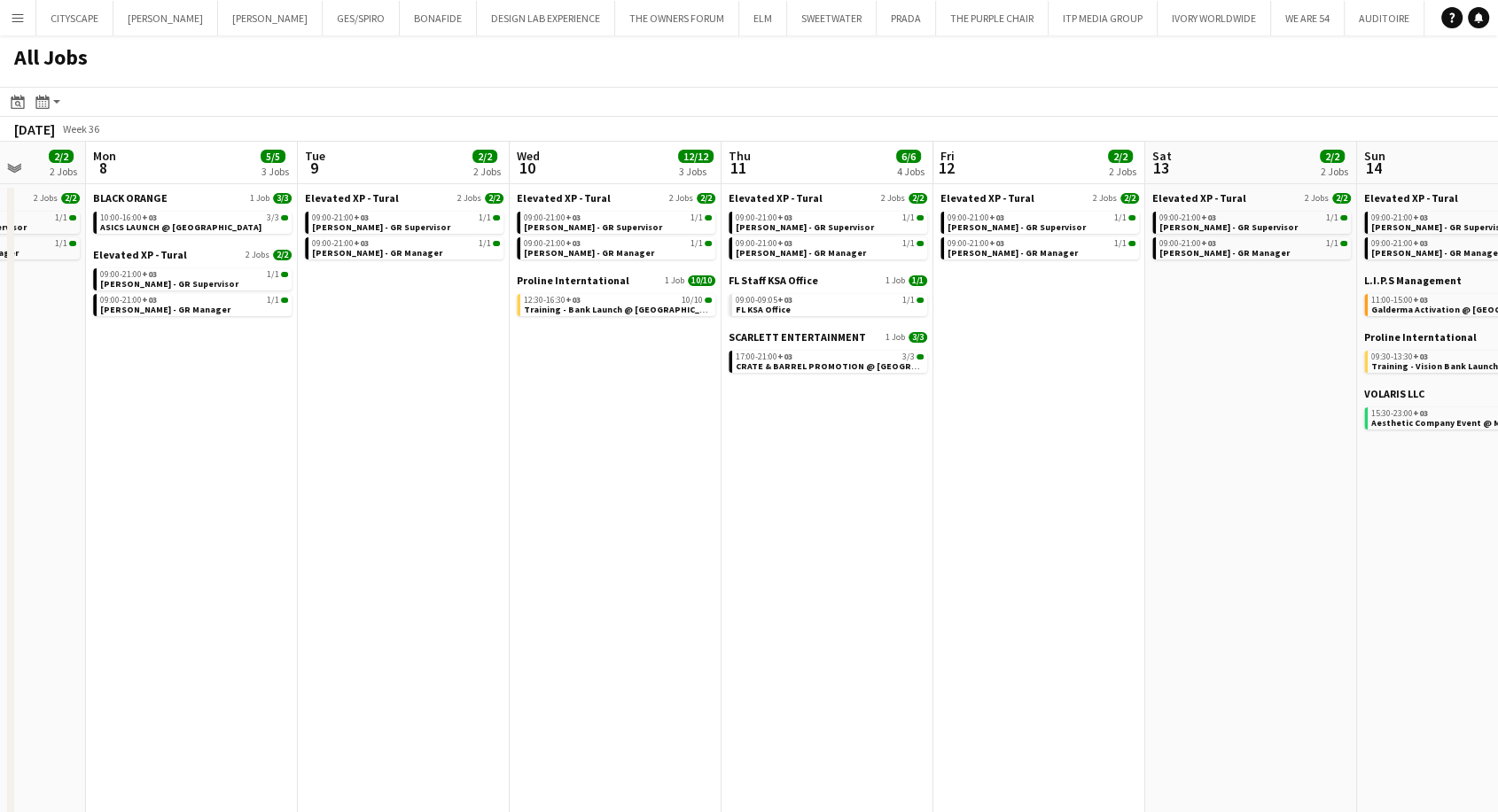
scroll to position [0, 543]
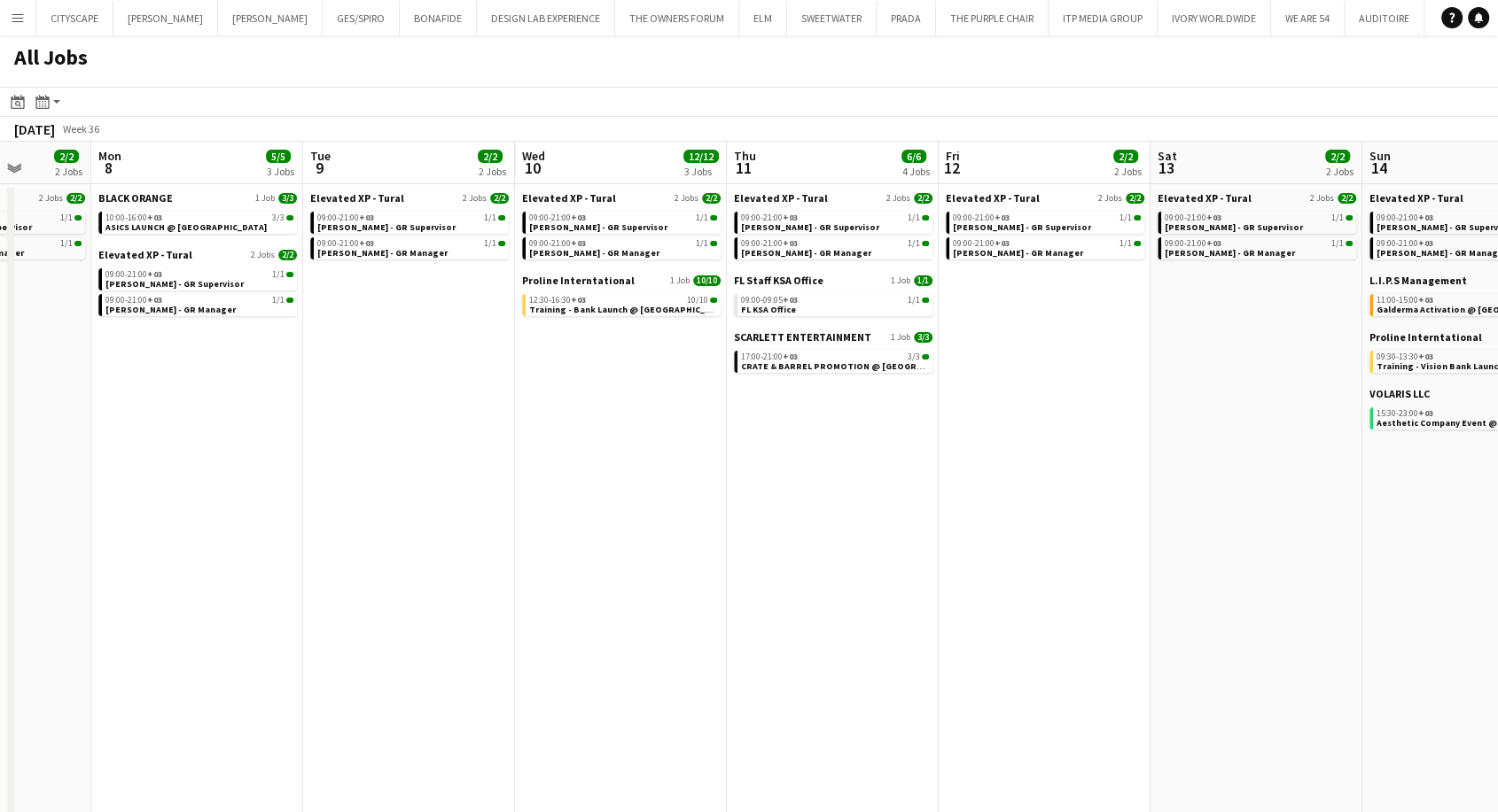
drag, startPoint x: 489, startPoint y: 439, endPoint x: 645, endPoint y: 446, distance: 156.2
click at [644, 446] on app-calendar-viewport "Fri 5 2/2 2 Jobs Sat 6 2/2 2 Jobs Sun 7 2/2 2 Jobs Mon 8 5/5 3 Jobs Tue 9 2/2 2…" at bounding box center [749, 489] width 1498 height 694
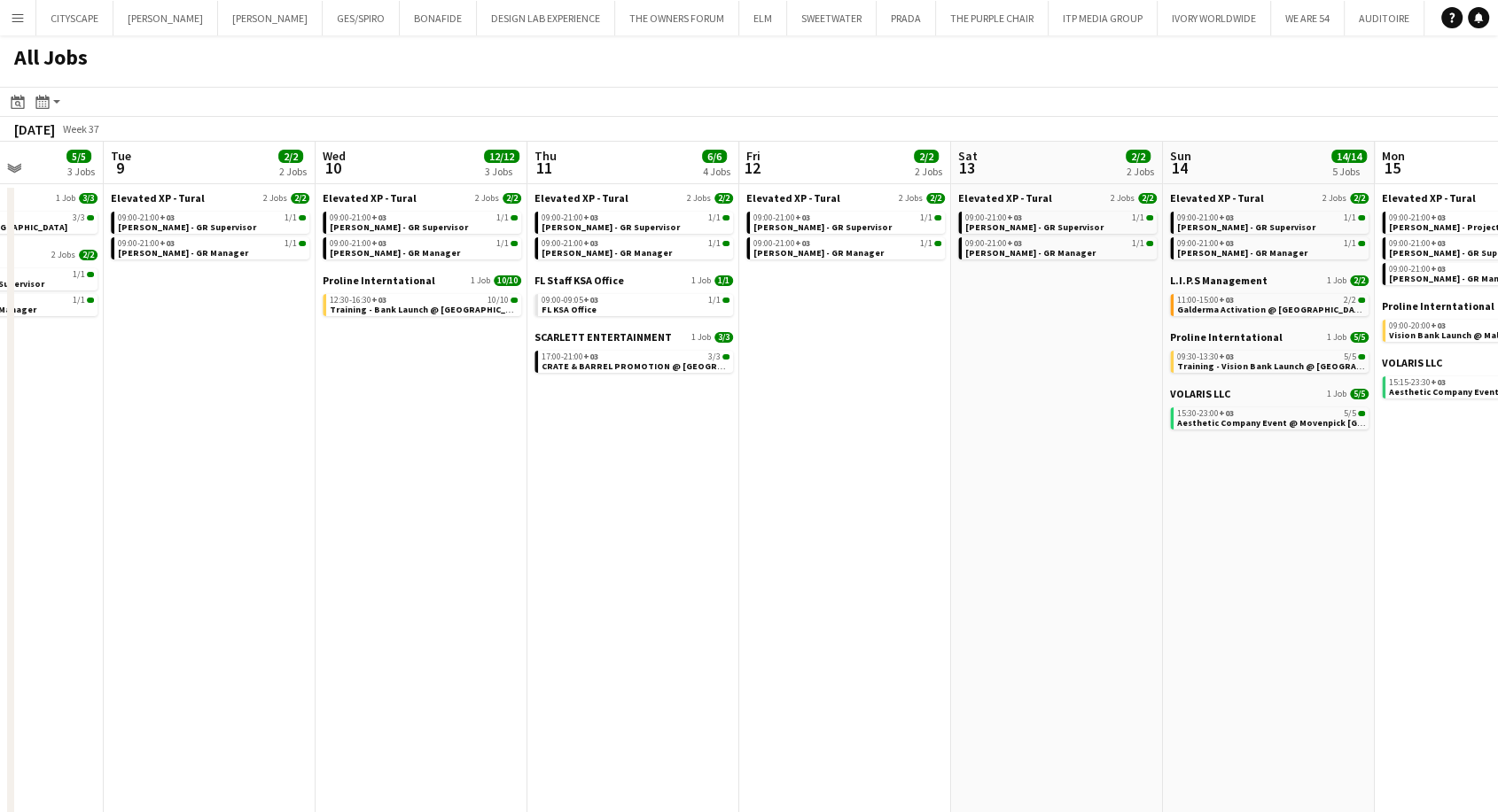
scroll to position [0, 754]
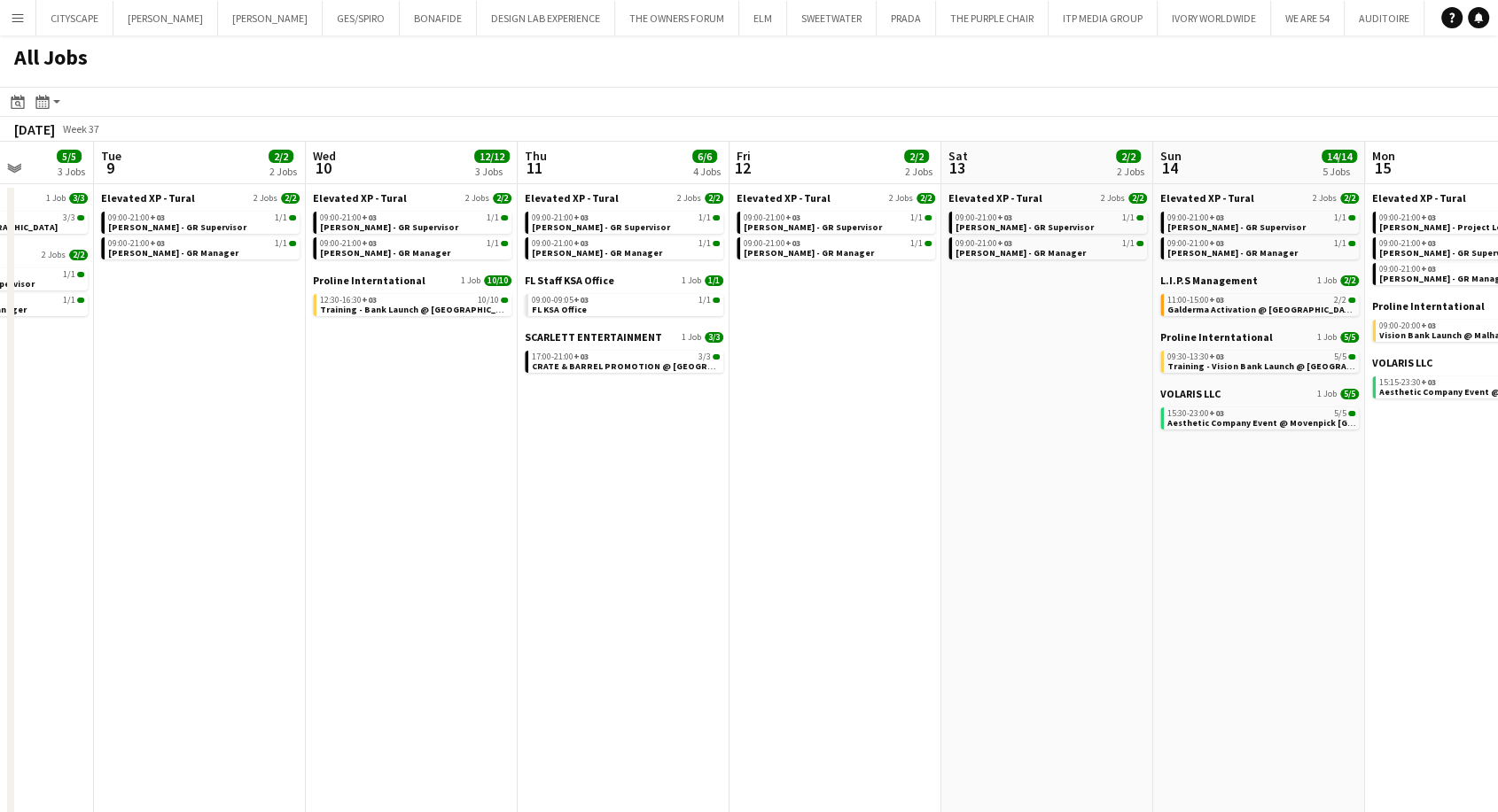
drag, startPoint x: 860, startPoint y: 478, endPoint x: 650, endPoint y: 473, distance: 210.1
click at [650, 473] on app-calendar-viewport "Fri 5 2/2 2 Jobs Sat 6 2/2 2 Jobs Sun 7 2/2 2 Jobs Mon 8 5/5 3 Jobs Tue 9 2/2 2…" at bounding box center [749, 489] width 1498 height 694
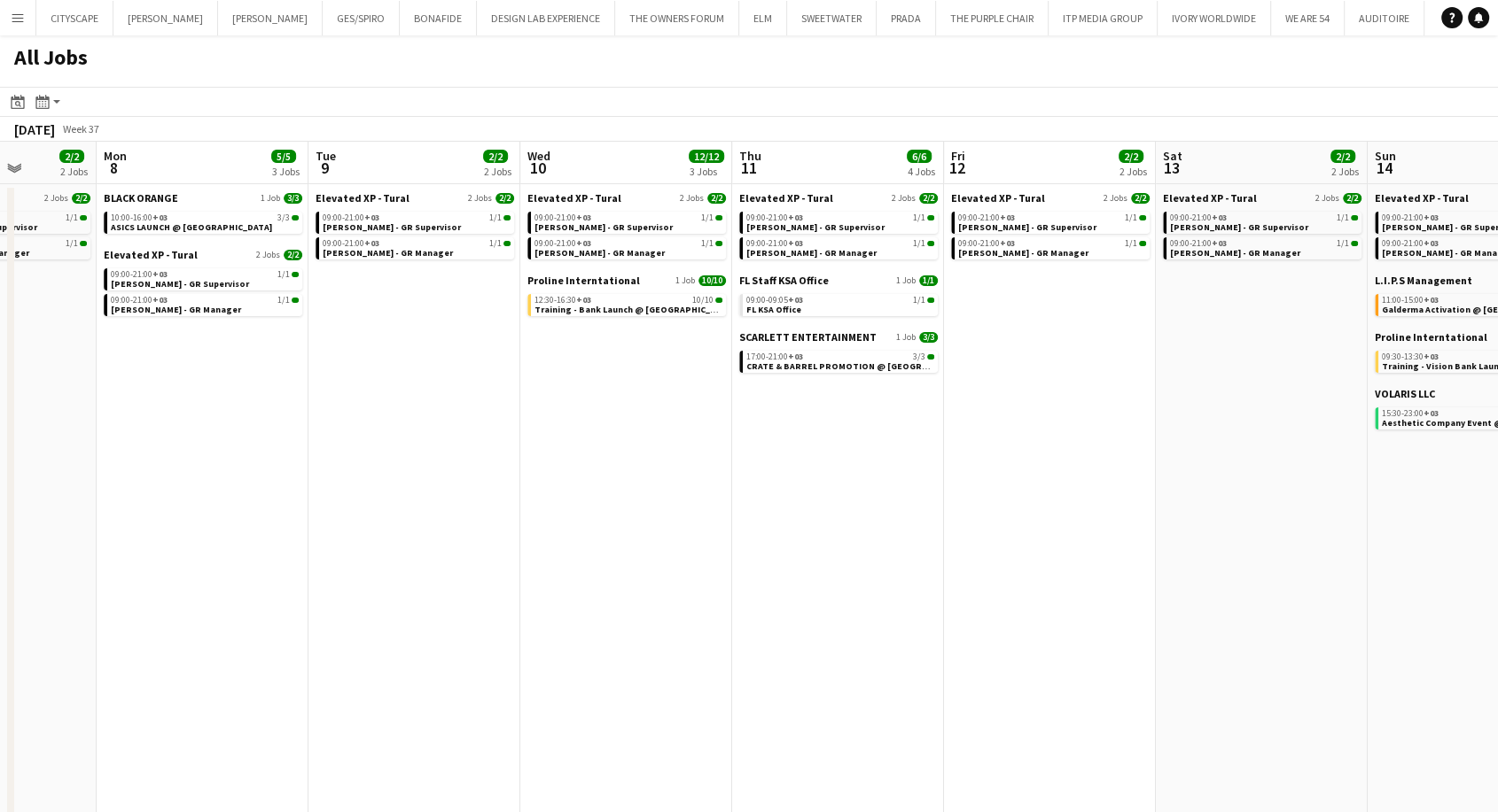
scroll to position [0, 583]
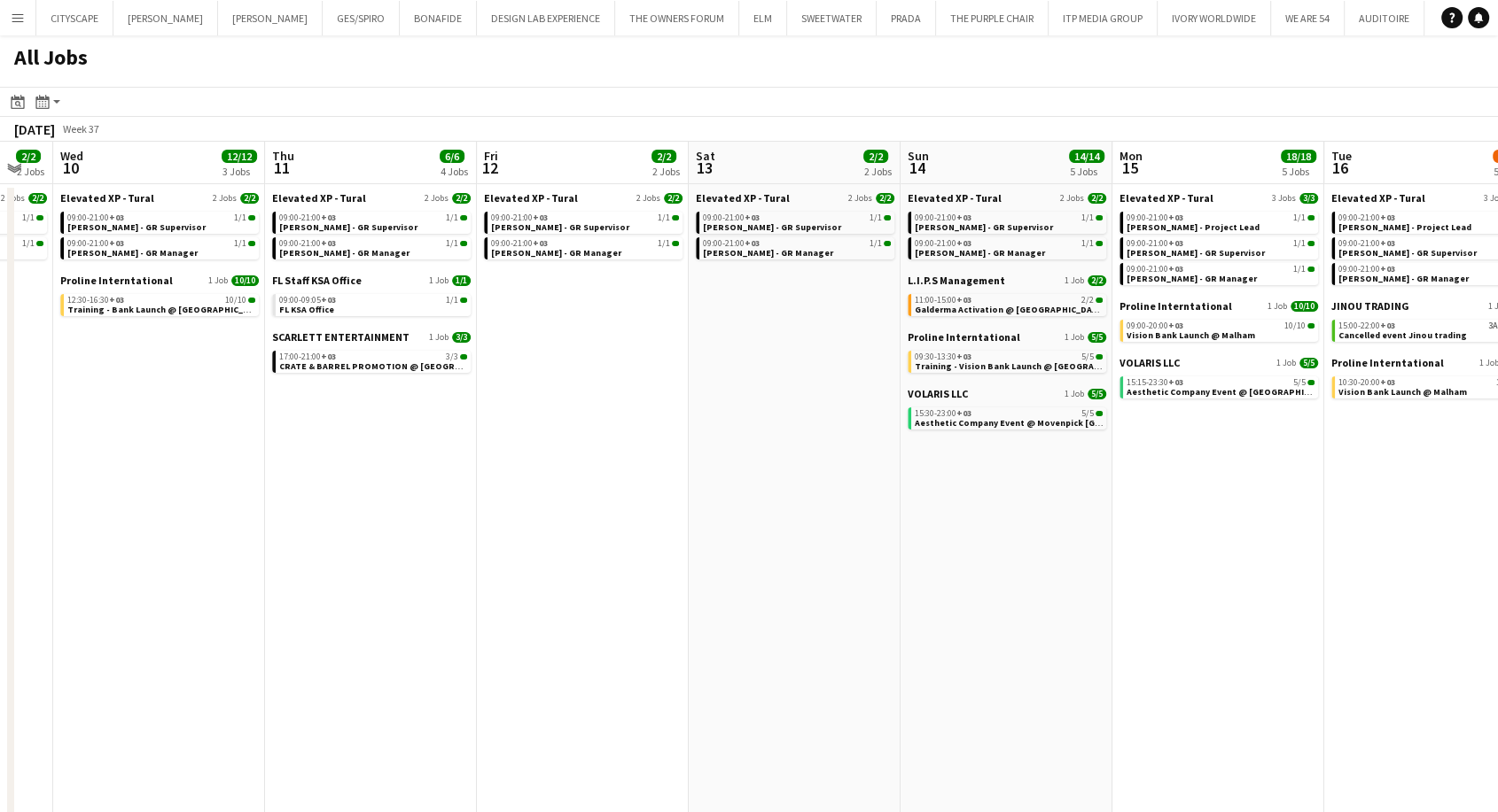
drag, startPoint x: 763, startPoint y: 421, endPoint x: 511, endPoint y: 420, distance: 252.0
click at [511, 420] on app-calendar-viewport "Sun 7 2/2 2 Jobs Mon 8 5/5 3 Jobs Tue 9 2/2 2 Jobs Wed 10 12/12 3 Jobs Thu 11 6…" at bounding box center [749, 489] width 1498 height 694
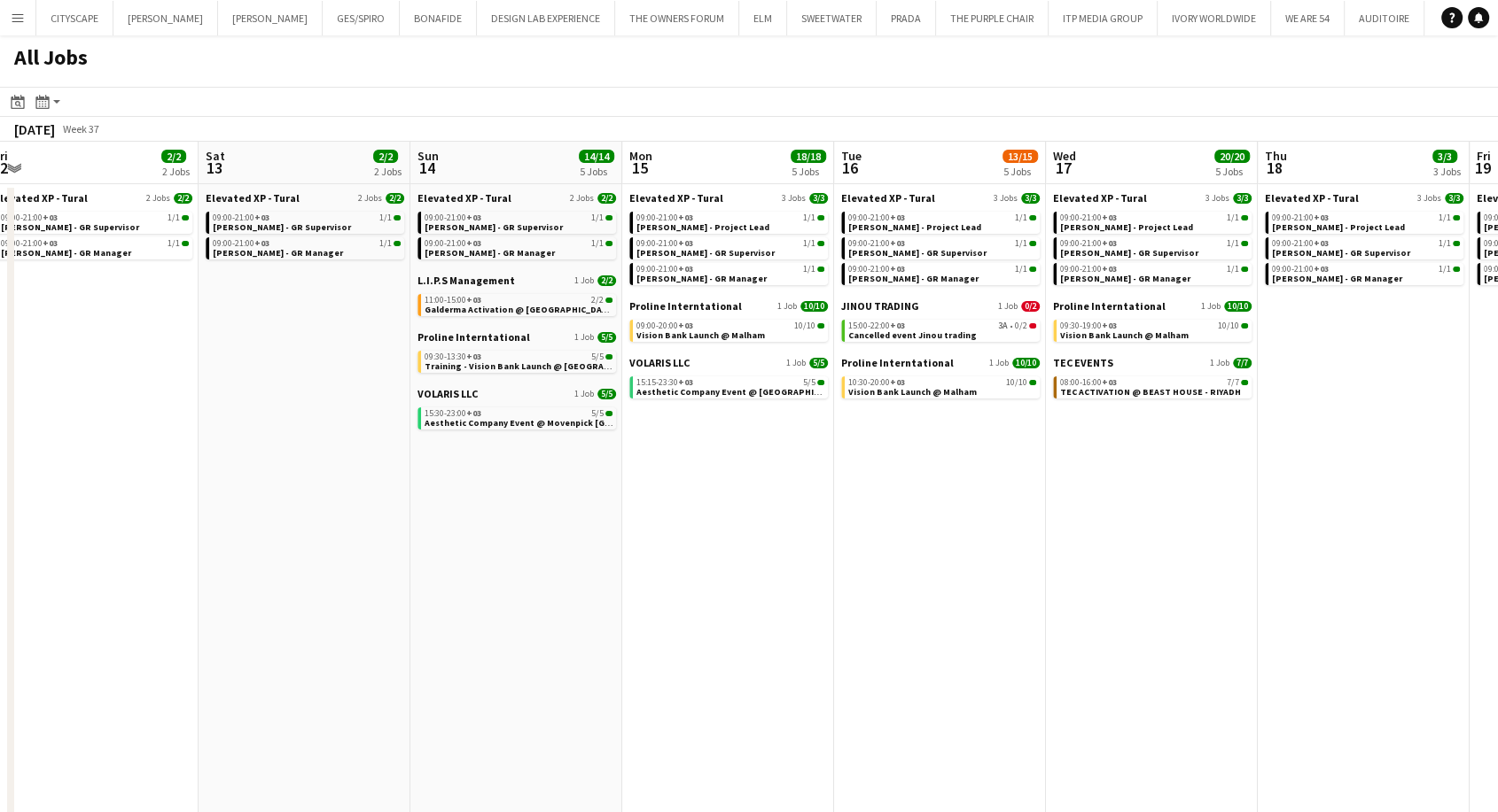
scroll to position [0, 665]
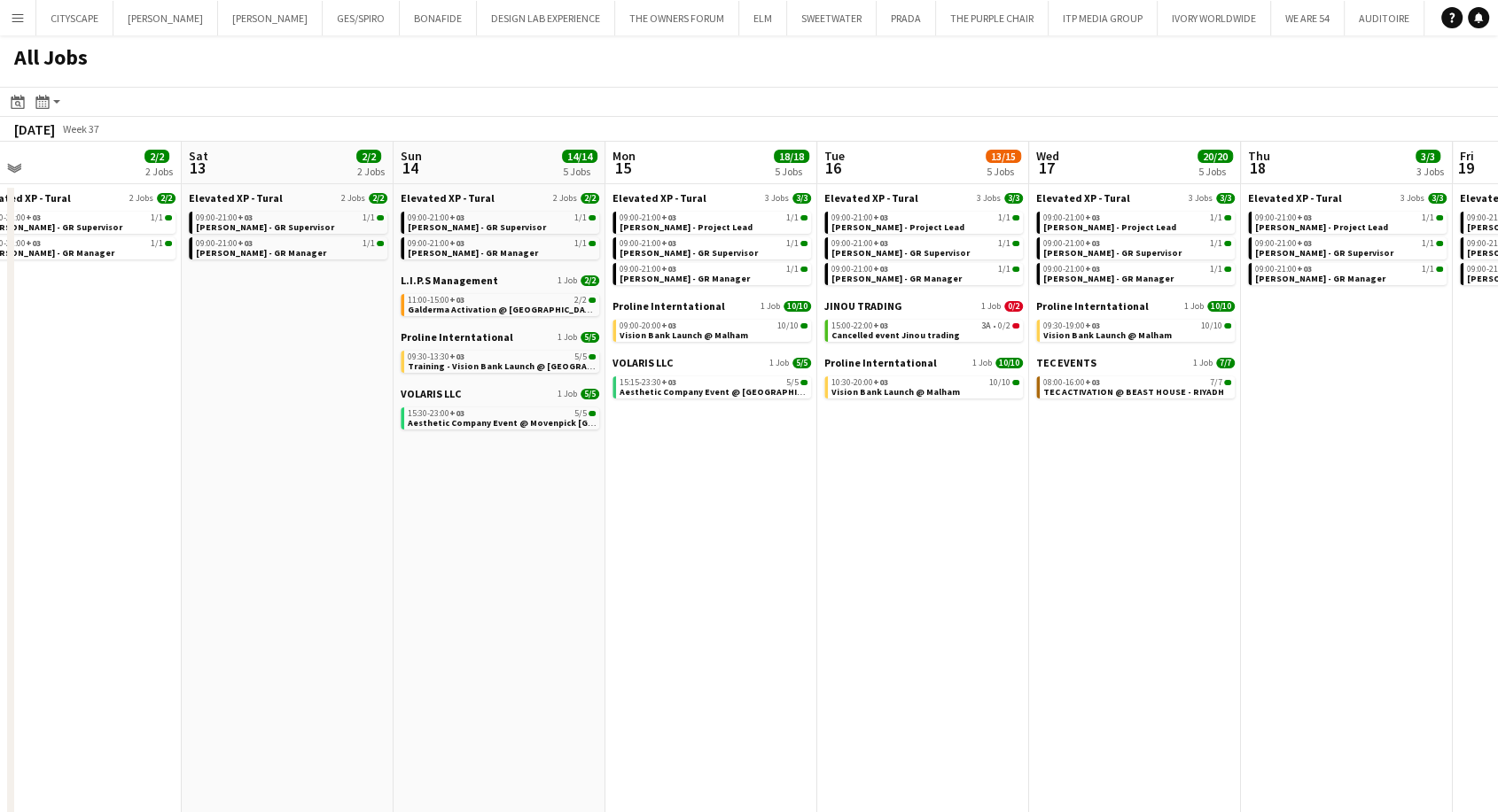
drag, startPoint x: 1035, startPoint y: 464, endPoint x: 528, endPoint y: 482, distance: 507.3
click at [528, 482] on app-calendar-viewport "Tue 9 2/2 2 Jobs Wed 10 12/12 3 Jobs Thu 11 6/6 4 Jobs Fri 12 2/2 2 Jobs Sat 13…" at bounding box center [749, 489] width 1498 height 694
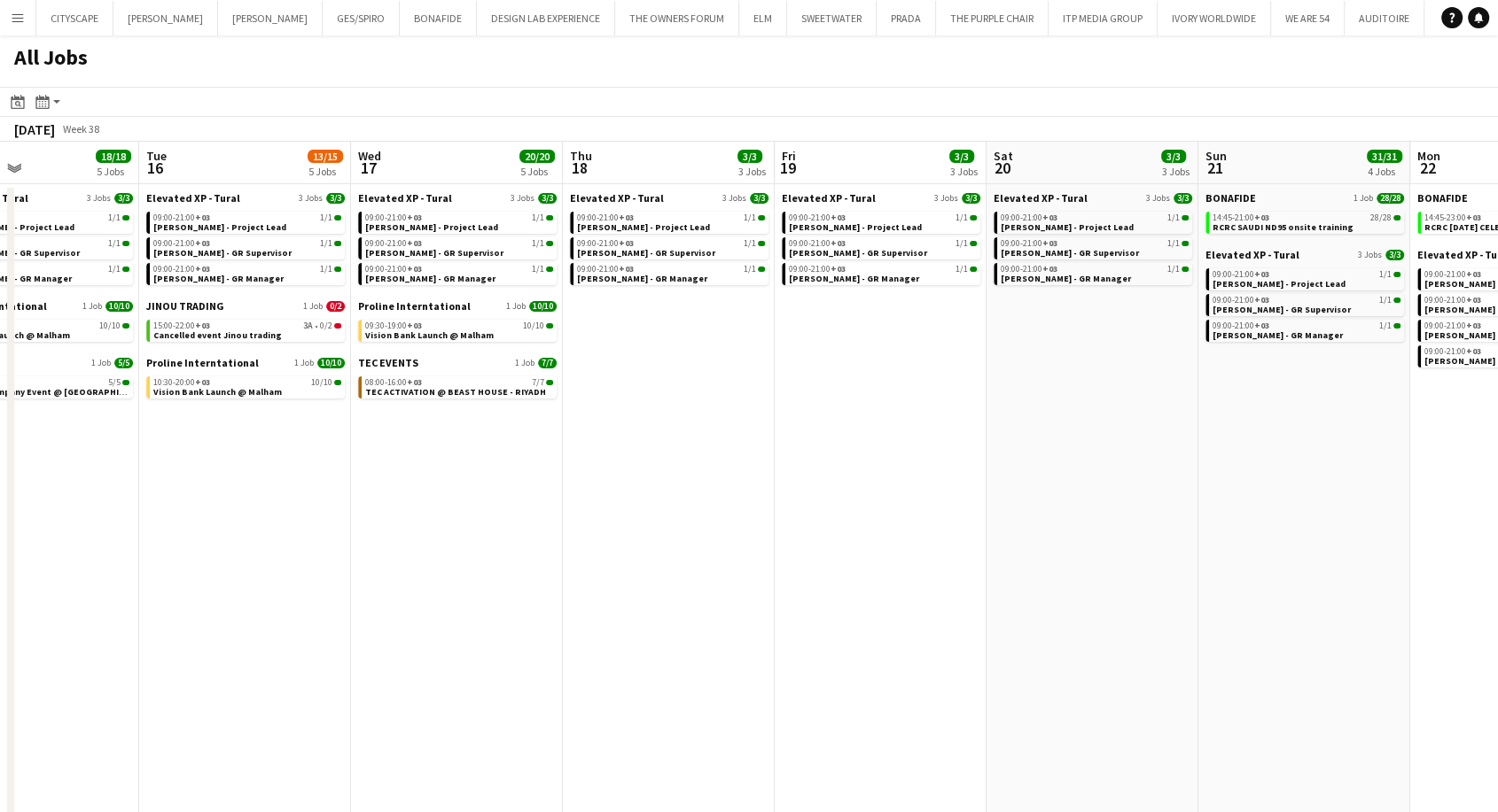
scroll to position [0, 503]
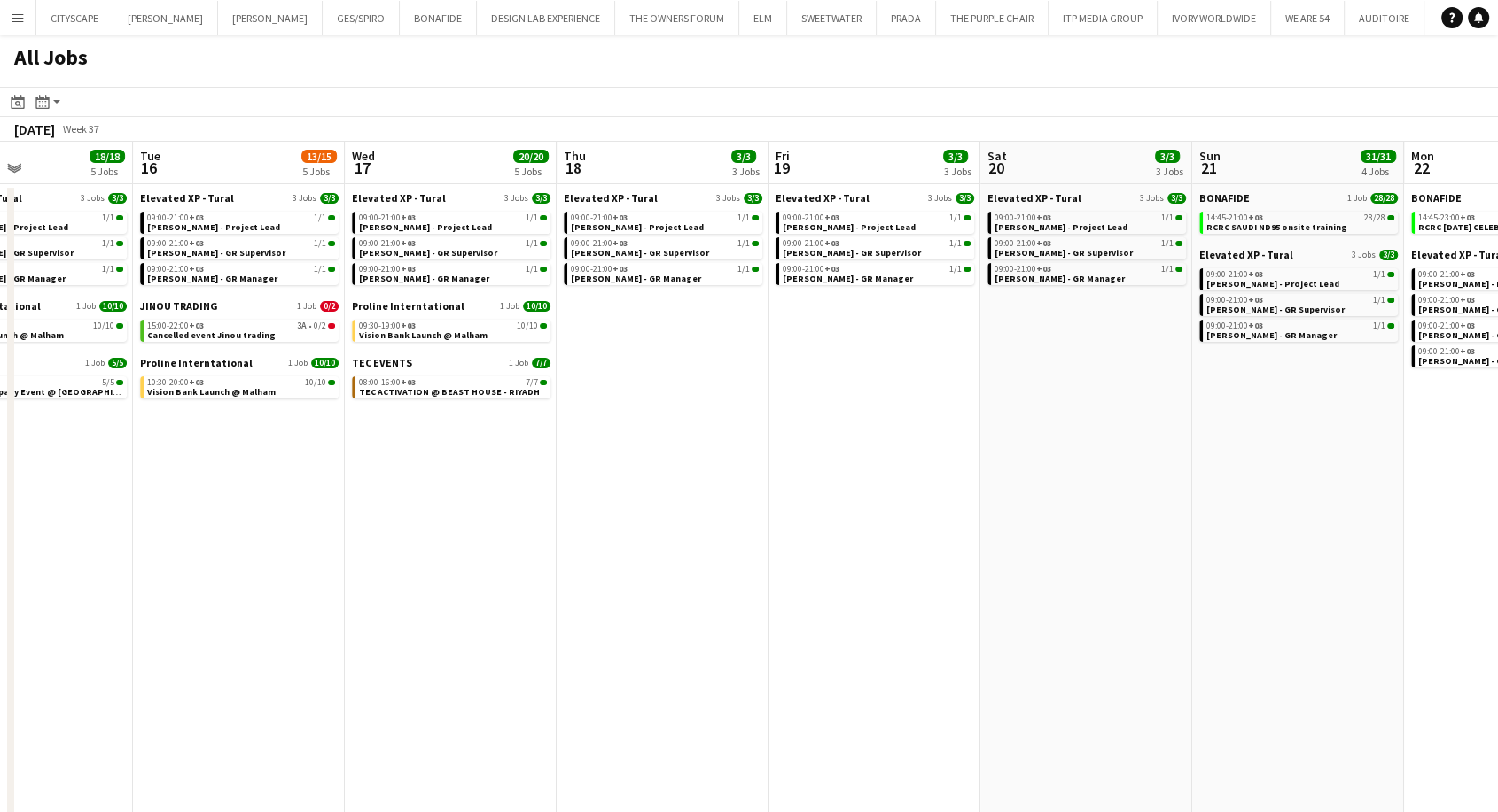
drag, startPoint x: 1229, startPoint y: 622, endPoint x: 586, endPoint y: 617, distance: 643.0
click at [586, 617] on app-calendar-viewport "Sat 13 2/2 2 Jobs Sun 14 14/14 5 Jobs Mon 15 18/18 5 Jobs Tue 16 13/15 5 Jobs W…" at bounding box center [749, 489] width 1498 height 694
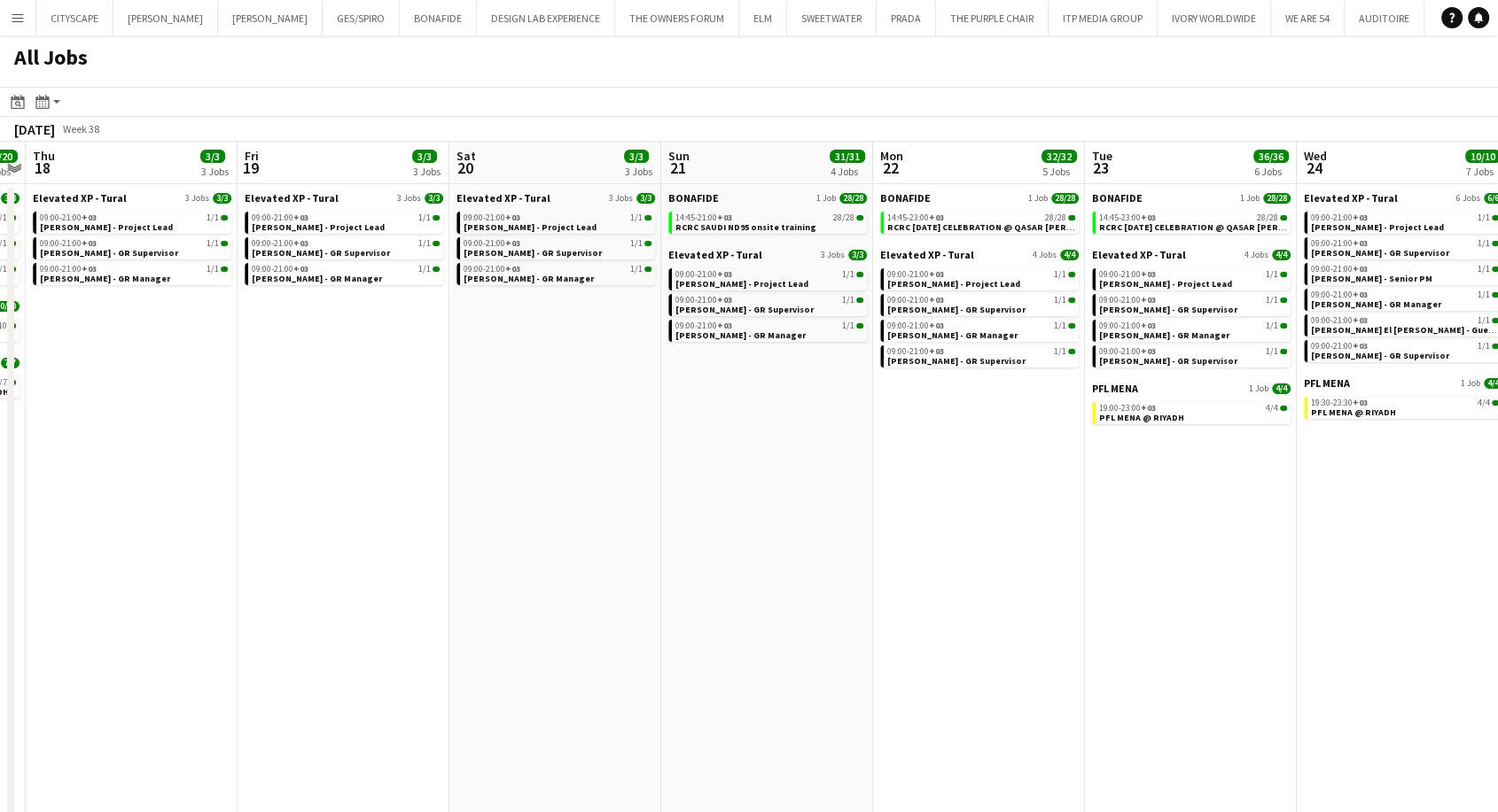
scroll to position [0, 634]
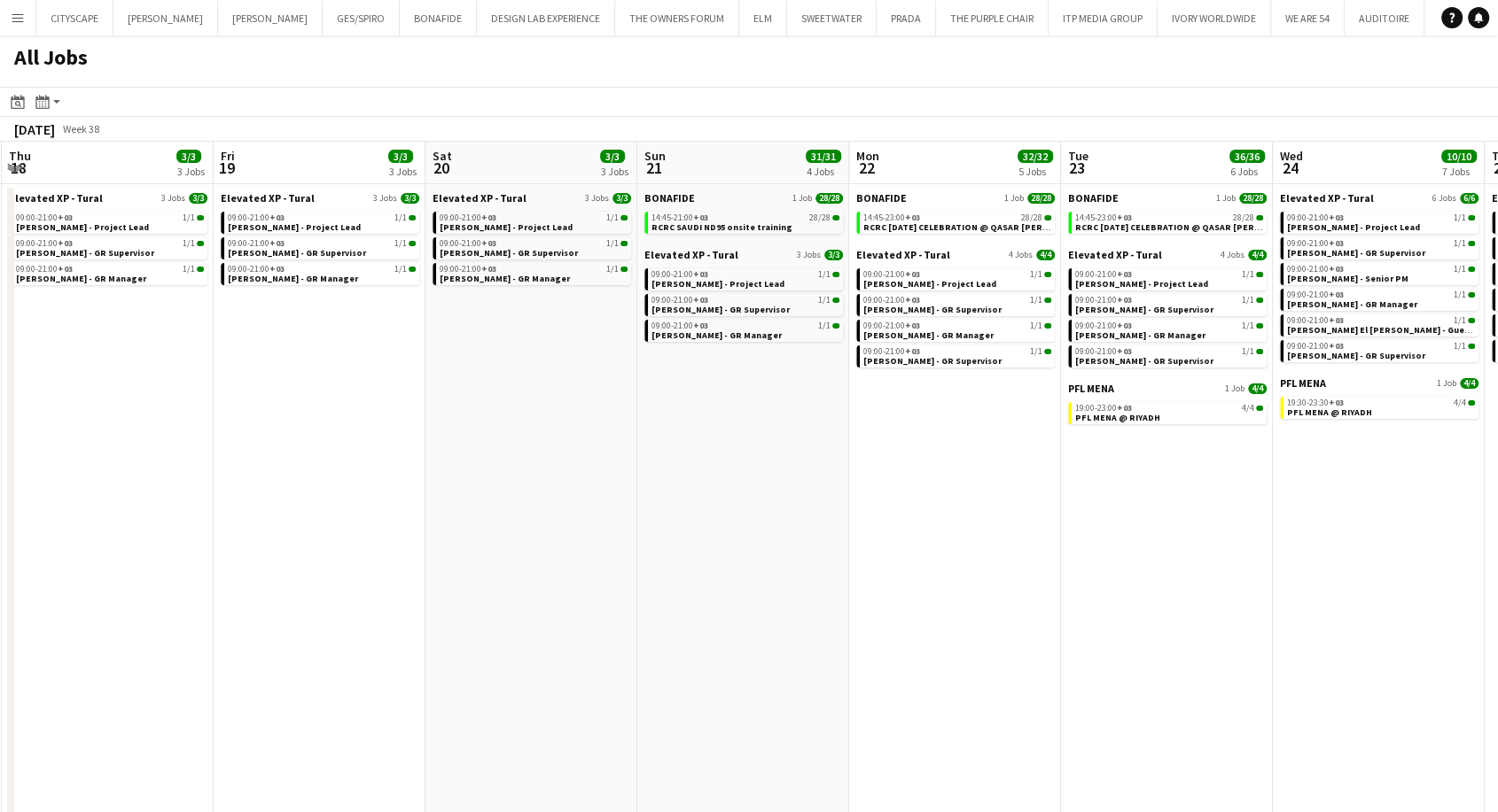
drag, startPoint x: 910, startPoint y: 466, endPoint x: 367, endPoint y: 461, distance: 543.0
click at [367, 461] on app-calendar-viewport "Mon 15 18/18 5 Jobs Tue 16 13/15 5 Jobs Wed 17 20/20 5 Jobs Thu 18 3/3 3 Jobs F…" at bounding box center [749, 489] width 1498 height 694
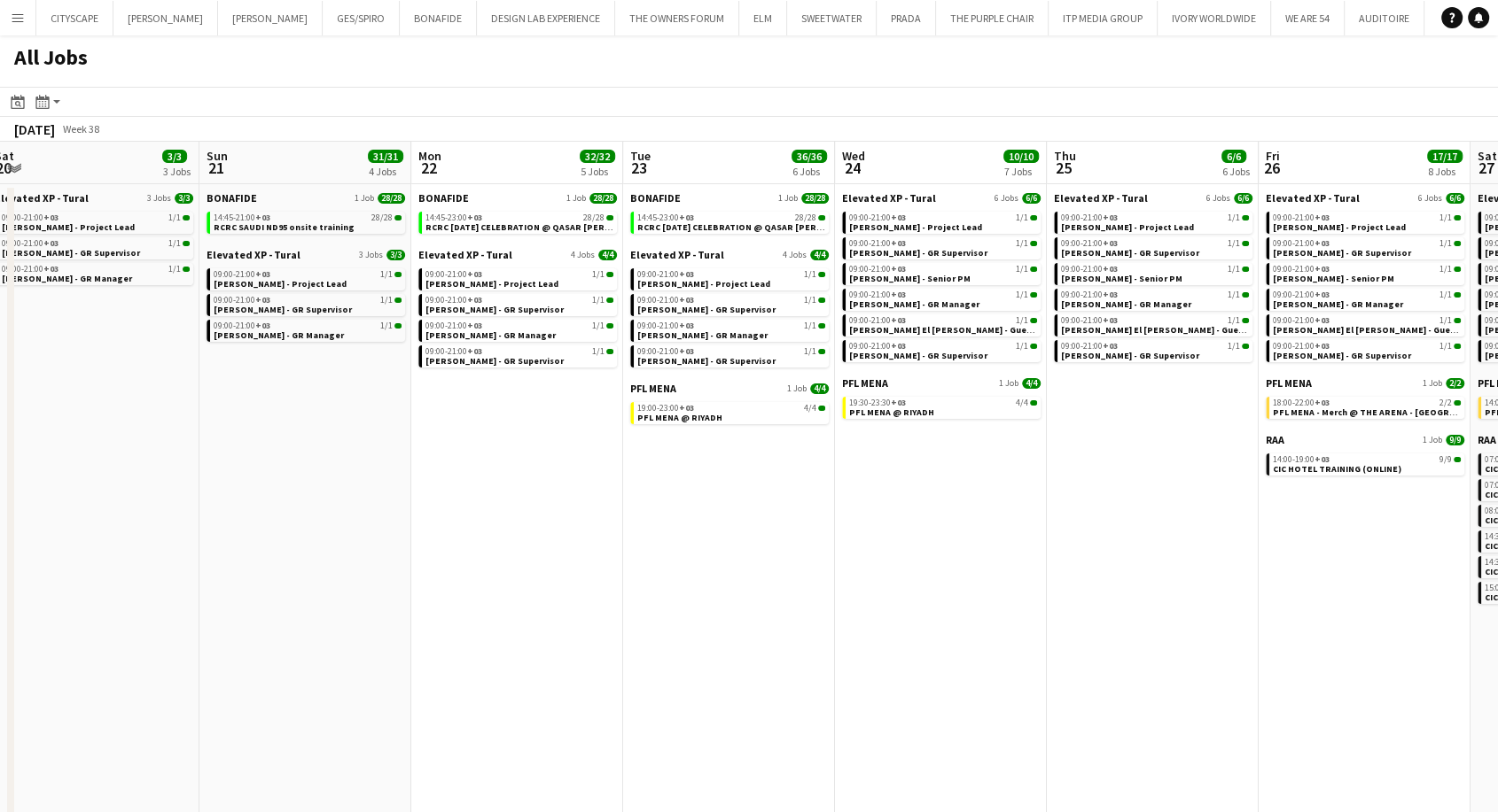
scroll to position [0, 649]
drag, startPoint x: 832, startPoint y: 486, endPoint x: 392, endPoint y: 475, distance: 440.1
click at [392, 475] on app-calendar-viewport "Wed 17 20/20 5 Jobs Thu 18 3/3 3 Jobs Fri 19 3/3 3 Jobs Sat 20 3/3 3 Jobs Sun 2…" at bounding box center [749, 489] width 1498 height 694
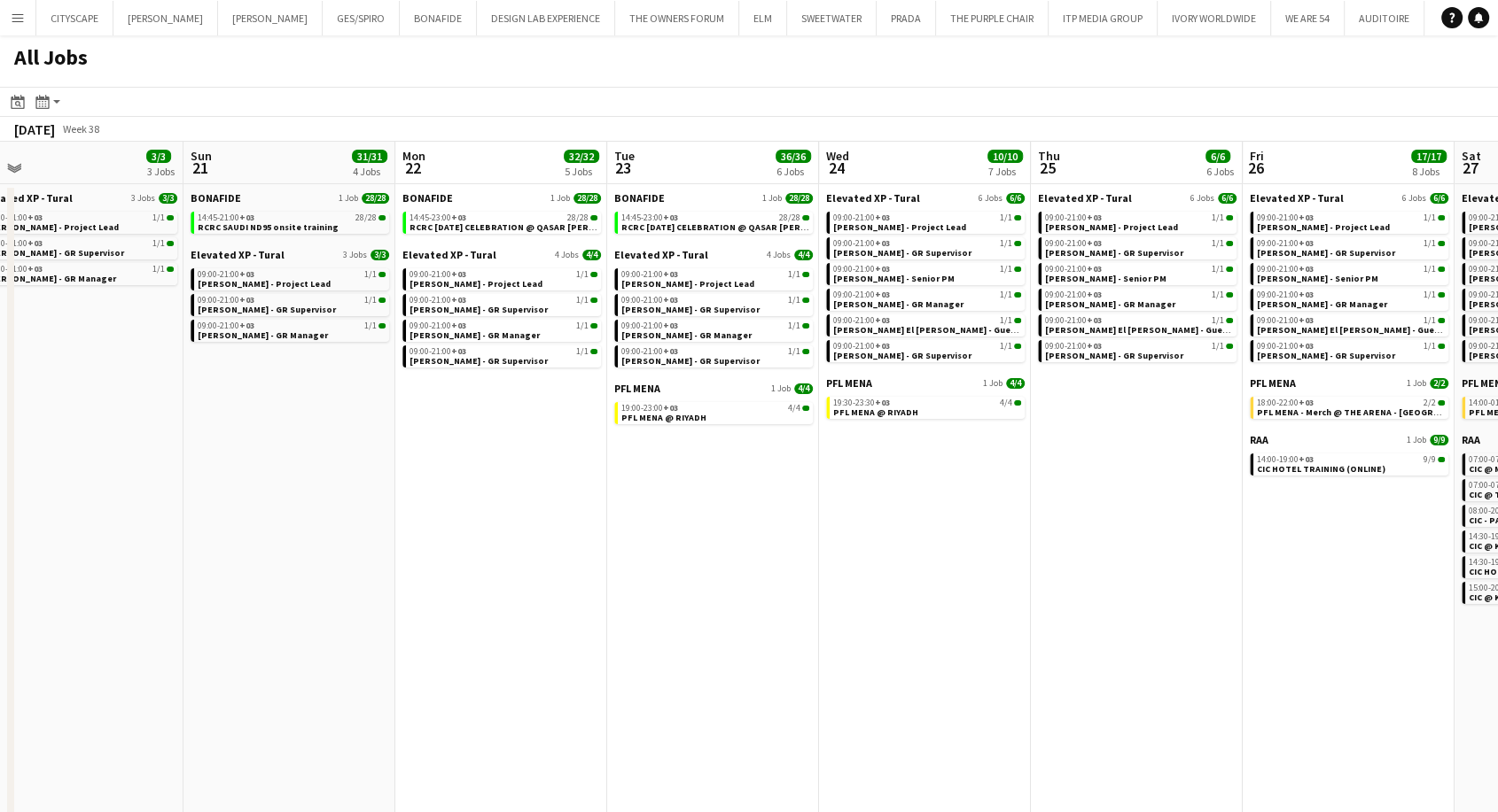
scroll to position [0, 668]
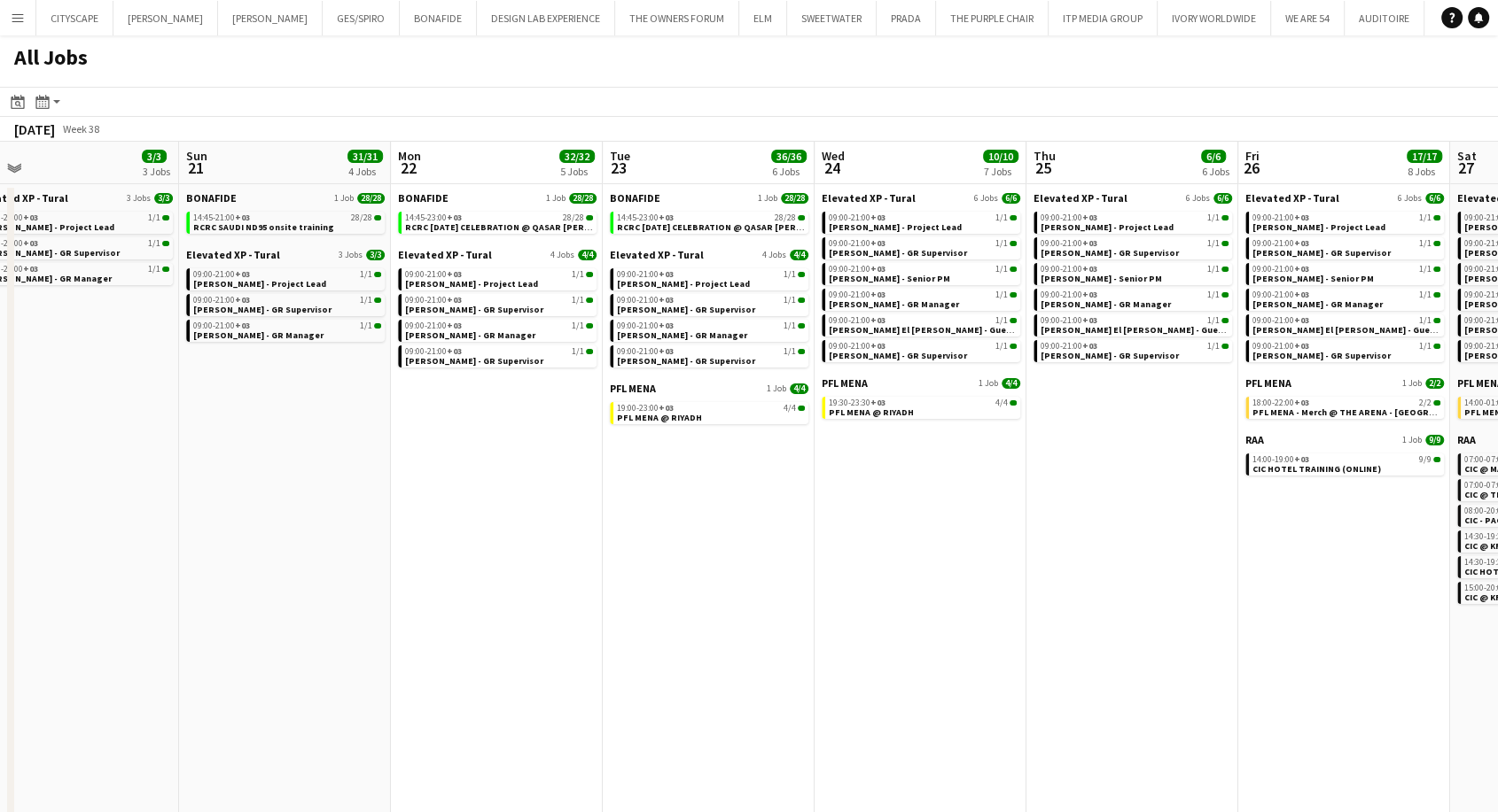
click at [475, 488] on app-calendar-viewport "Wed 17 20/20 5 Jobs Thu 18 3/3 3 Jobs Fri 19 3/3 3 Jobs Sat 20 3/3 3 Jobs Sun 2…" at bounding box center [749, 489] width 1498 height 694
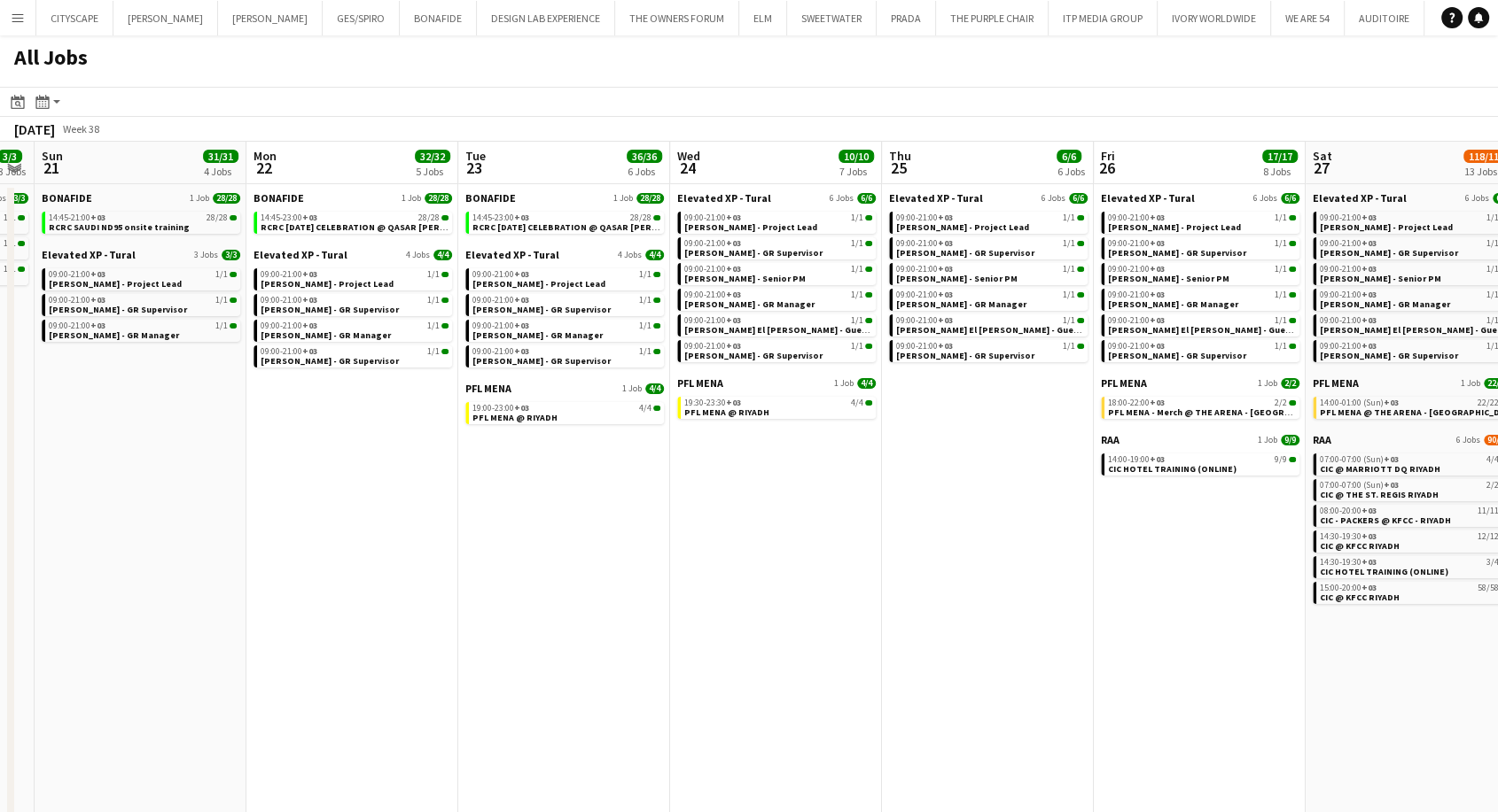
scroll to position [0, 823]
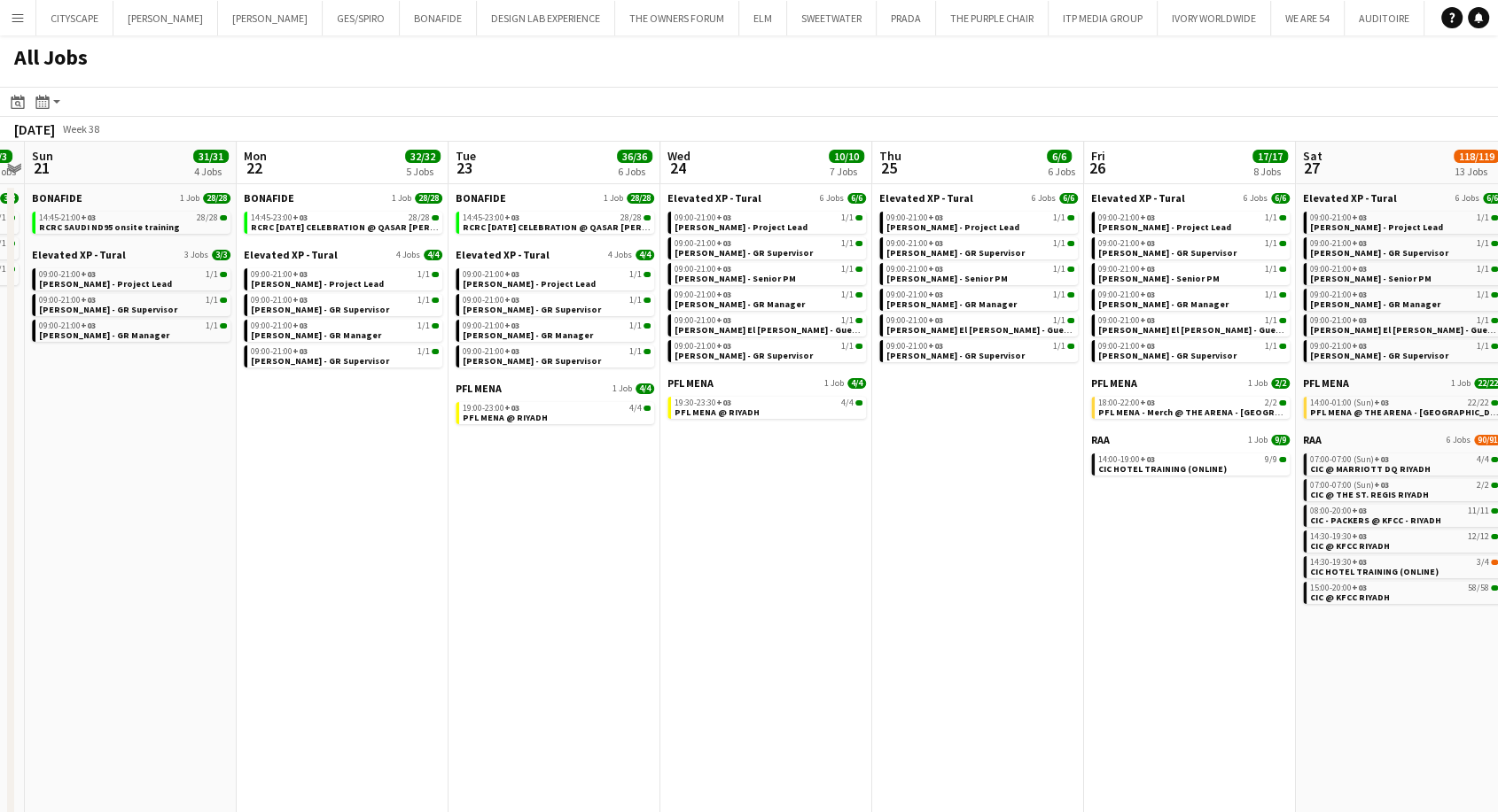
drag, startPoint x: 472, startPoint y: 449, endPoint x: 335, endPoint y: 455, distance: 137.1
click at [335, 455] on app-calendar-viewport "Wed 17 20/20 5 Jobs Thu 18 3/3 3 Jobs Fri 19 3/3 3 Jobs Sat 20 3/3 3 Jobs Sun 2…" at bounding box center [749, 489] width 1498 height 694
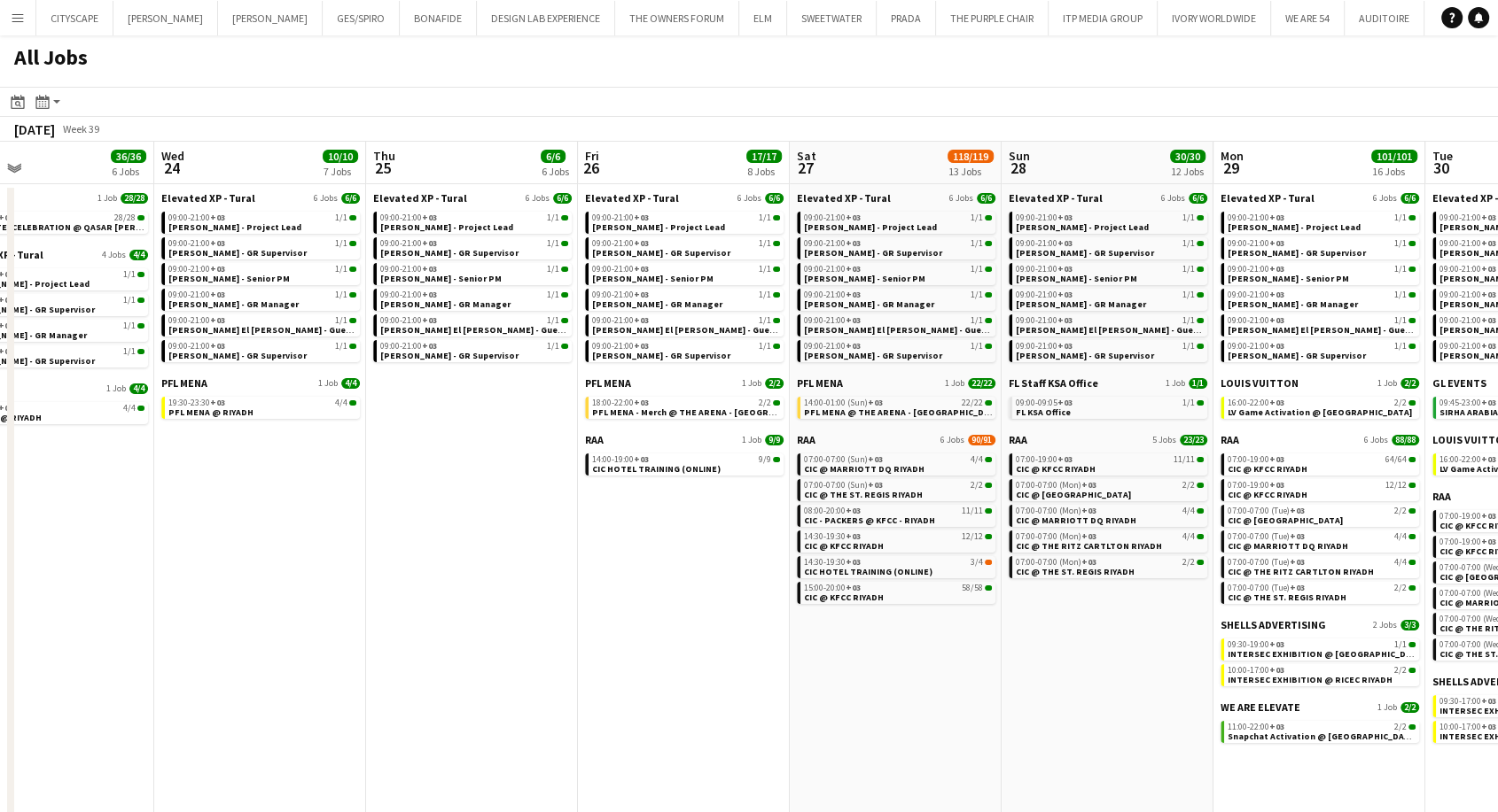
scroll to position [0, 483]
drag, startPoint x: 790, startPoint y: 489, endPoint x: 455, endPoint y: 469, distance: 335.6
click at [455, 469] on app-calendar-viewport "Sun 21 31/31 4 Jobs Mon 22 32/32 5 Jobs Tue 23 36/36 6 Jobs Wed 24 10/10 7 Jobs…" at bounding box center [749, 489] width 1498 height 694
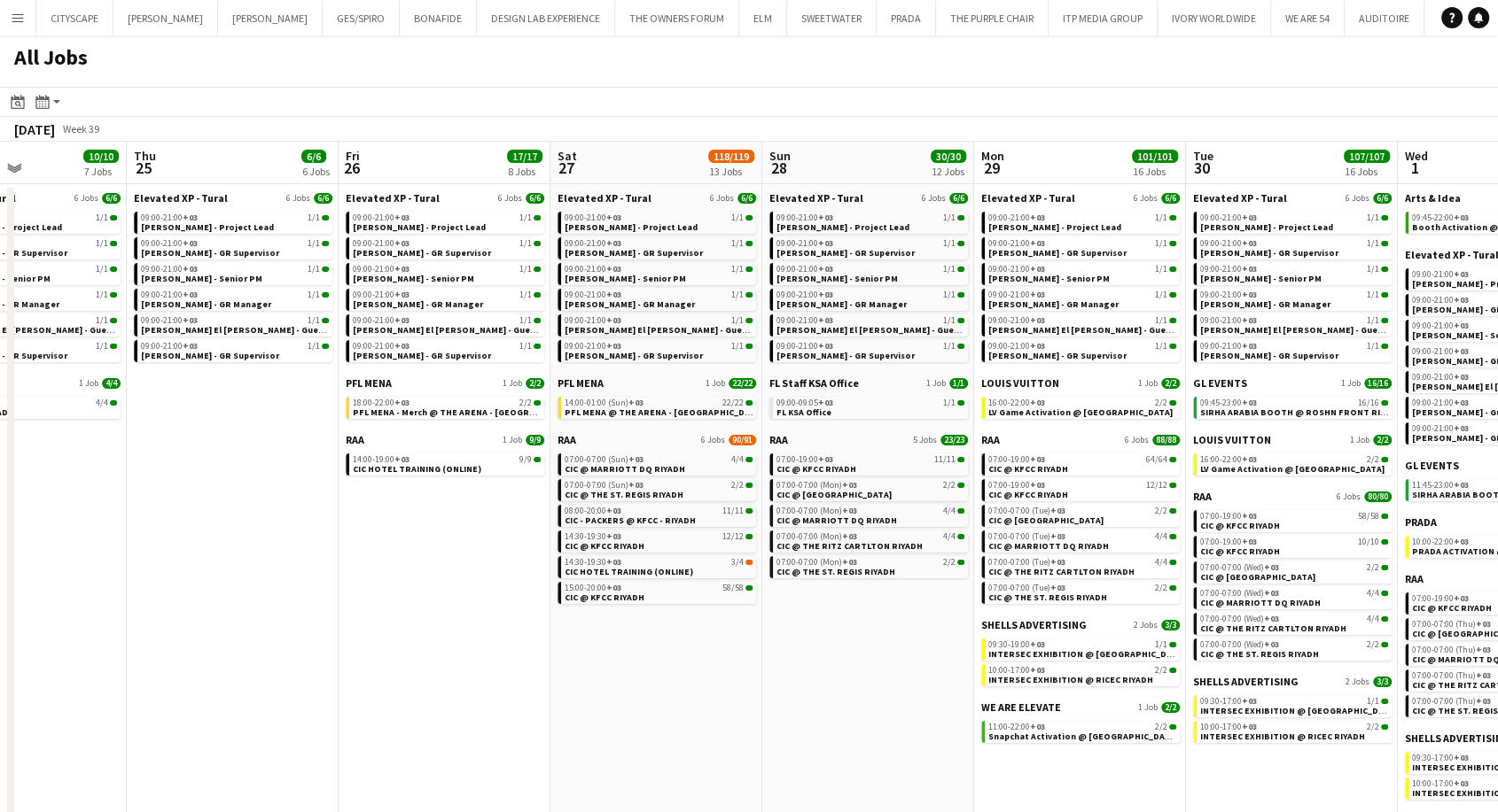
scroll to position [0, 722]
drag, startPoint x: 688, startPoint y: 604, endPoint x: 449, endPoint y: 588, distance: 239.5
click at [449, 588] on app-calendar-viewport "Sun 21 31/31 4 Jobs Mon 22 32/32 5 Jobs Tue 23 36/36 6 Jobs Wed 24 10/10 7 Jobs…" at bounding box center [749, 489] width 1498 height 694
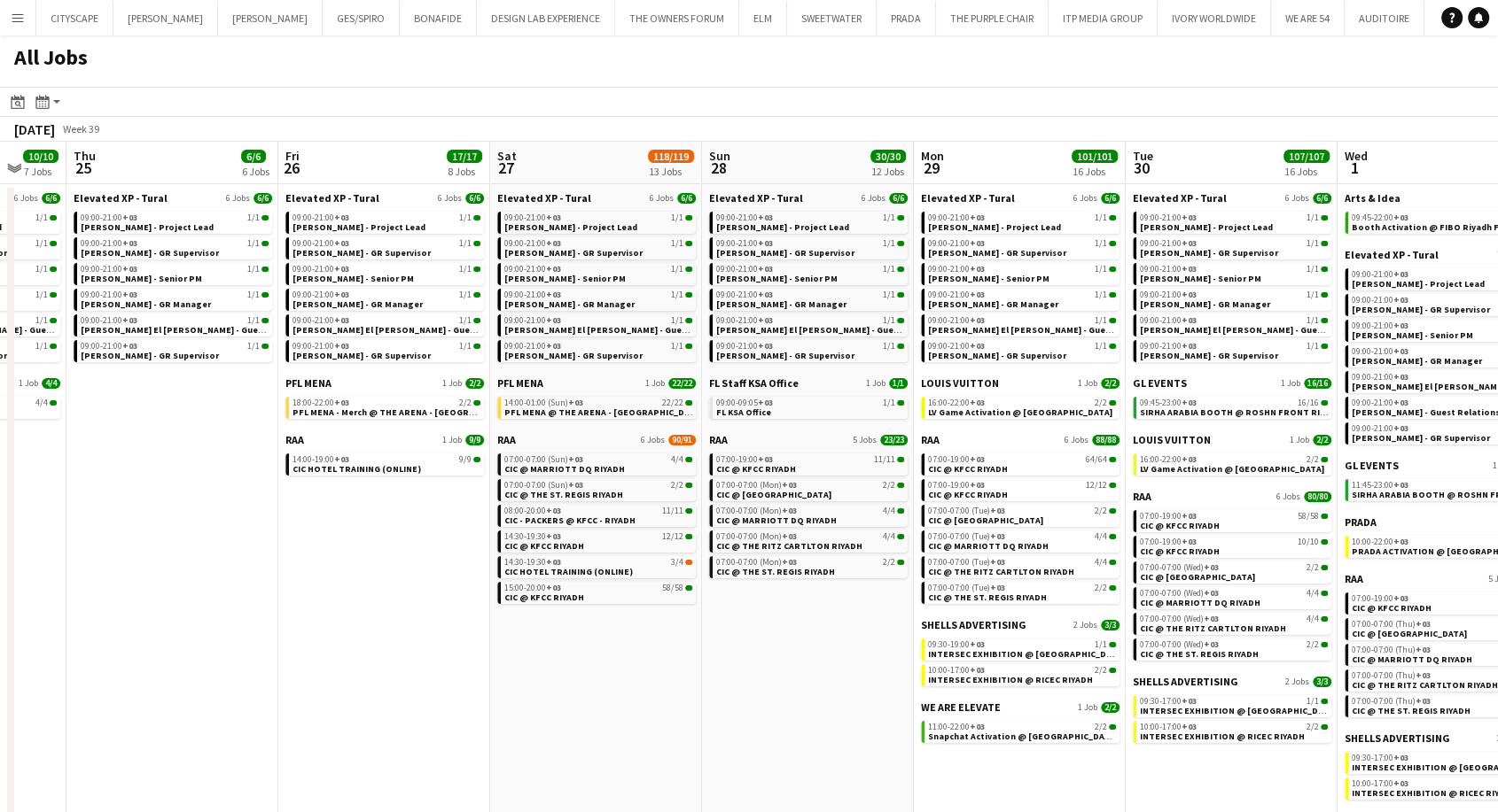
scroll to position [0, 787]
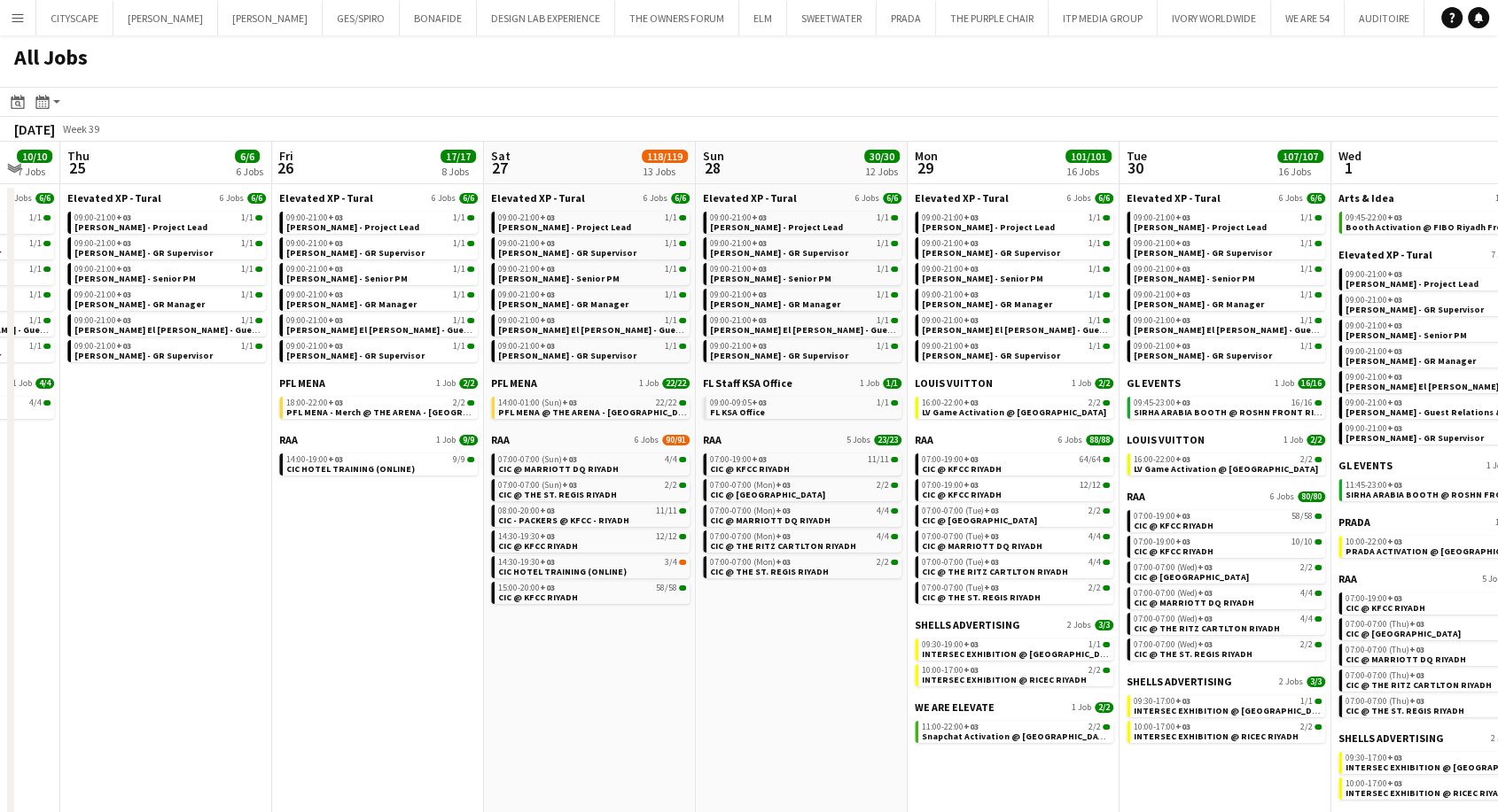
drag, startPoint x: 641, startPoint y: 642, endPoint x: 575, endPoint y: 647, distance: 66.2
click at [575, 647] on app-calendar-viewport "Sun 21 31/31 4 Jobs Mon 22 32/32 5 Jobs Tue 23 36/36 6 Jobs Wed 24 10/10 7 Jobs…" at bounding box center [749, 489] width 1498 height 694
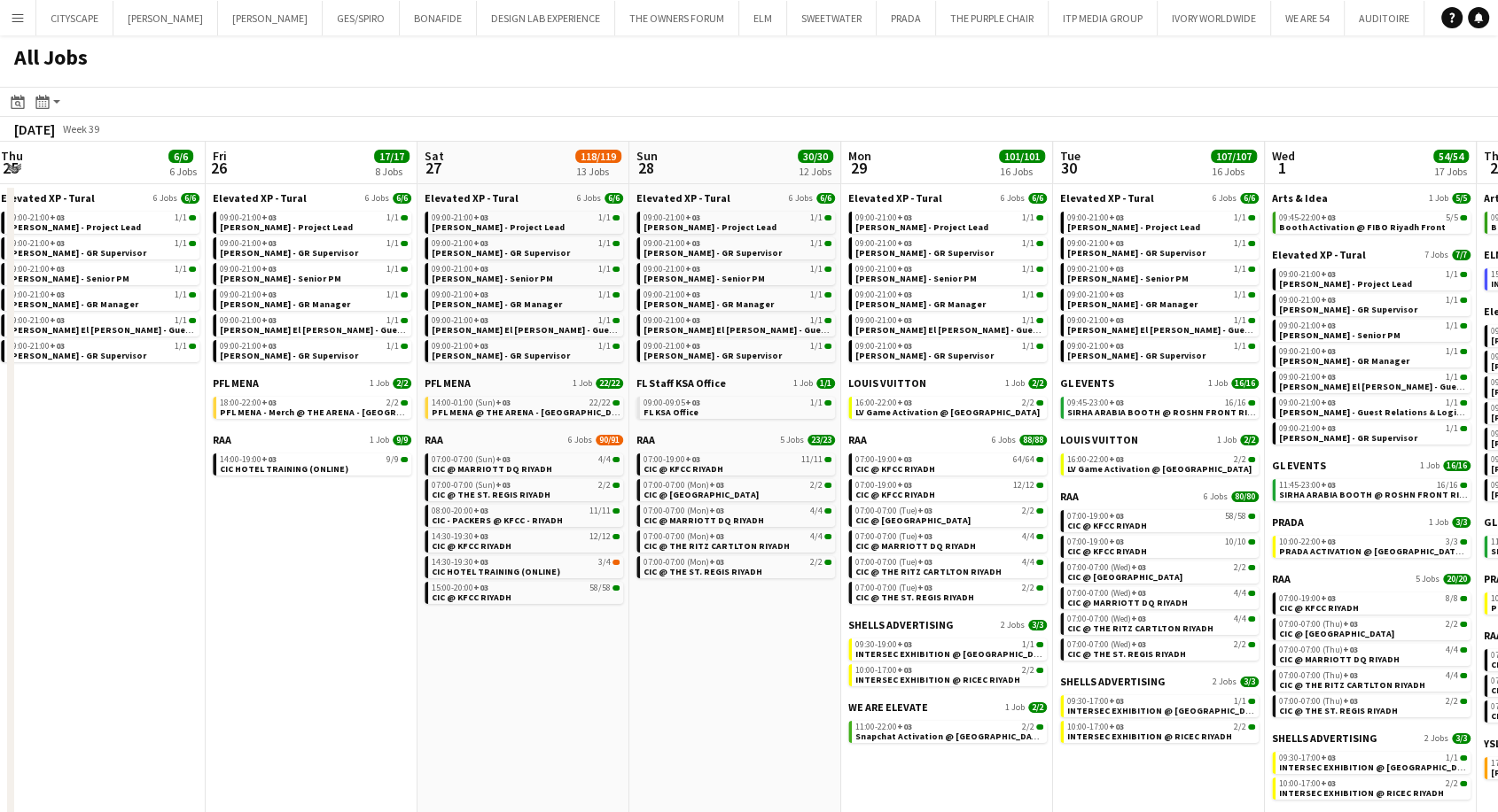
scroll to position [0, 872]
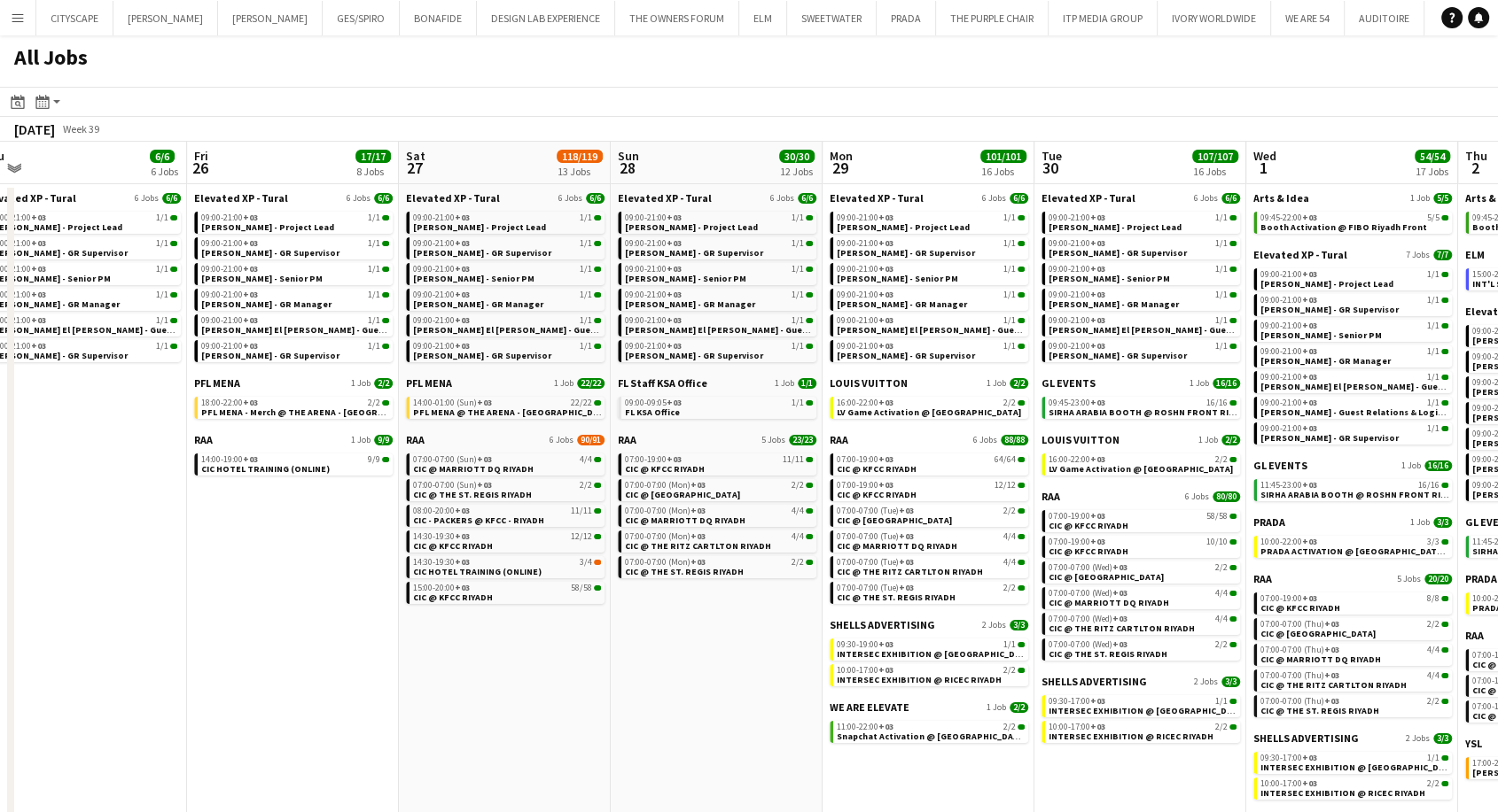
drag, startPoint x: 728, startPoint y: 647, endPoint x: 681, endPoint y: 652, distance: 47.3
click at [681, 652] on app-calendar-viewport "Sun 21 31/31 4 Jobs Mon 22 32/32 5 Jobs Tue 23 36/36 6 Jobs Wed 24 10/10 7 Jobs…" at bounding box center [749, 489] width 1498 height 694
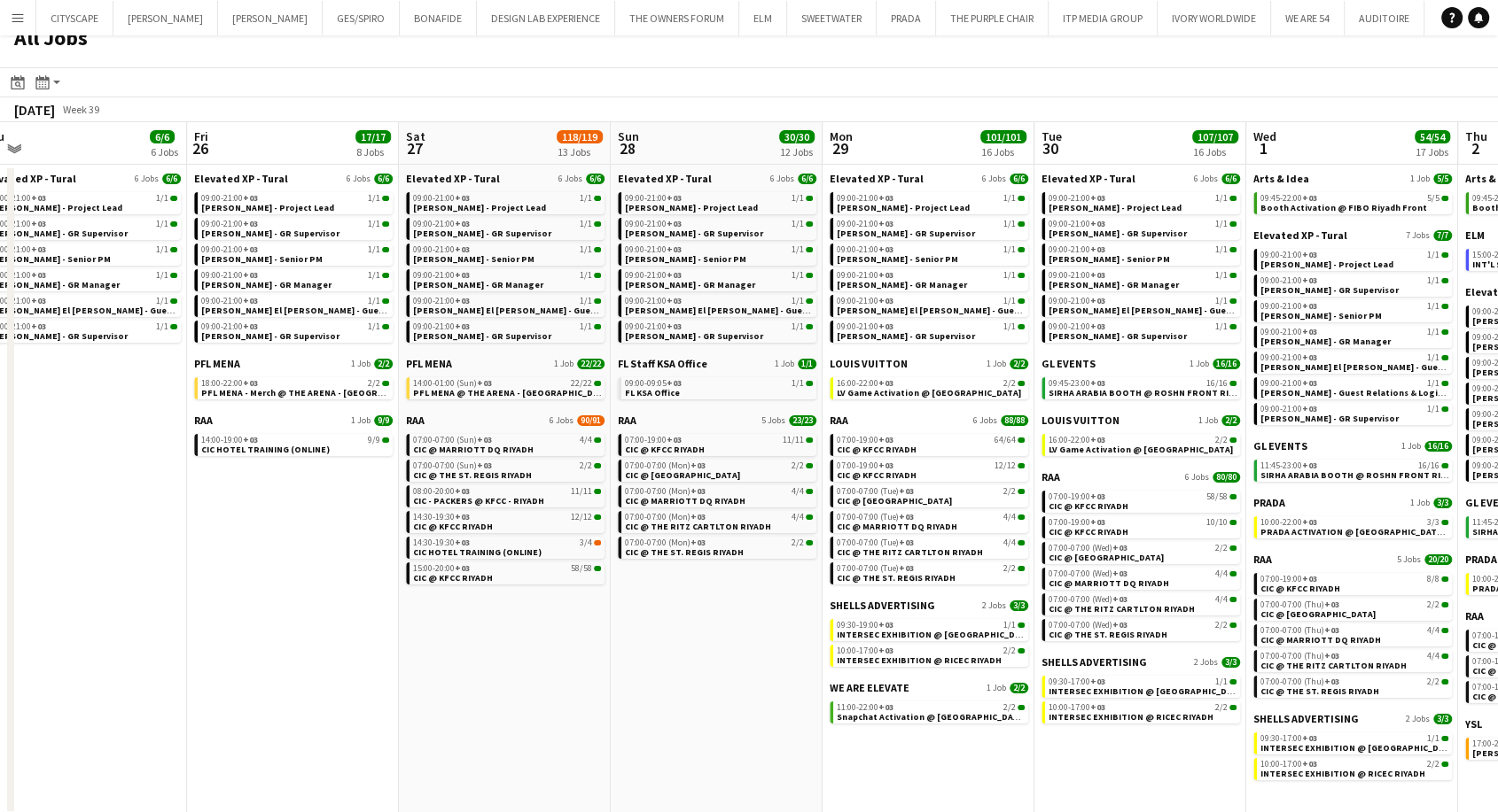
scroll to position [22, 0]
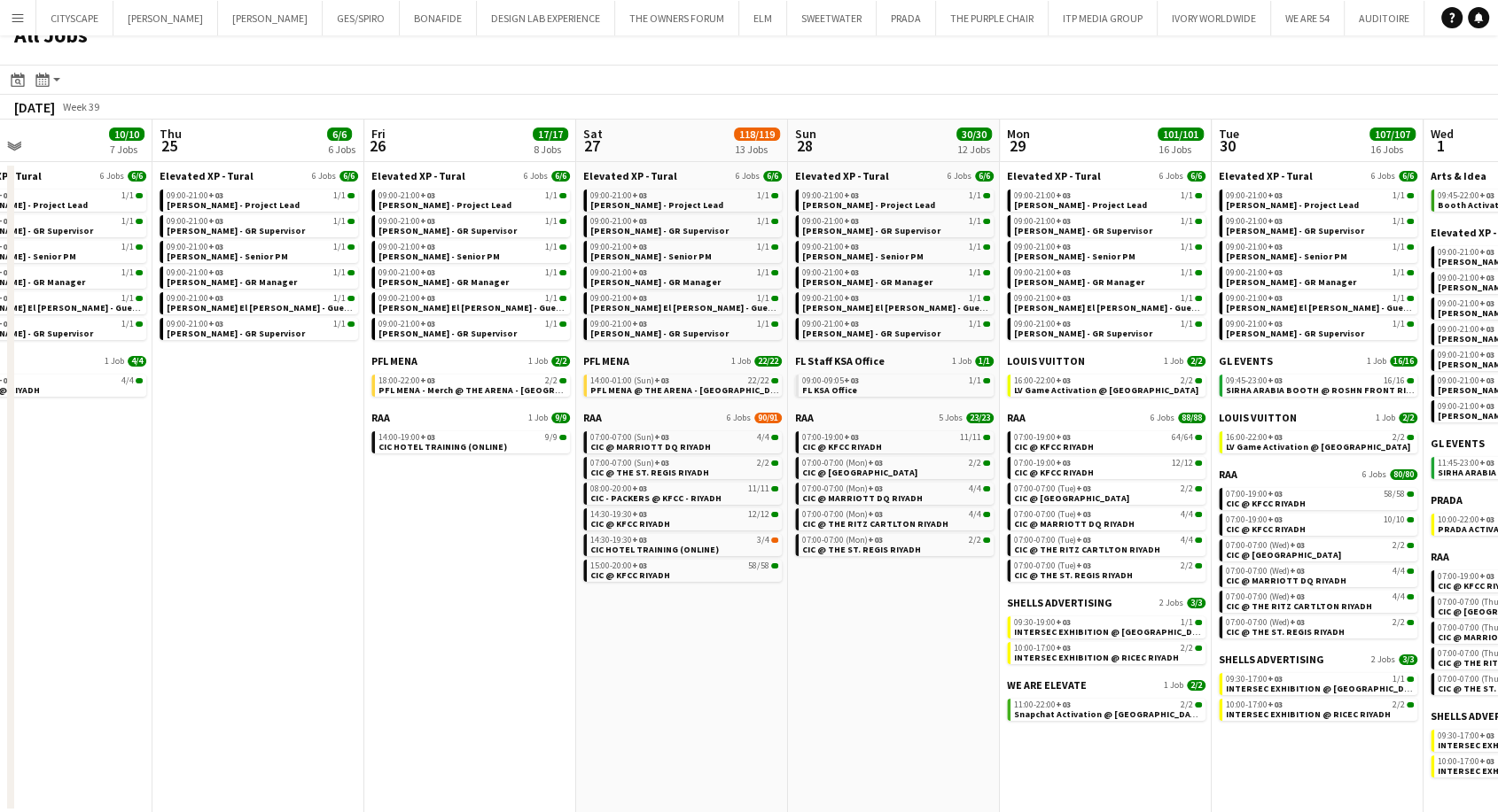
drag, startPoint x: 13, startPoint y: 583, endPoint x: 0, endPoint y: 552, distance: 33.6
click at [0, 553] on app-calendar-viewport "Sun 21 31/31 4 Jobs Mon 22 32/32 5 Jobs Tue 23 36/36 6 Jobs Wed 24 10/10 7 Jobs…" at bounding box center [749, 466] width 1498 height 694
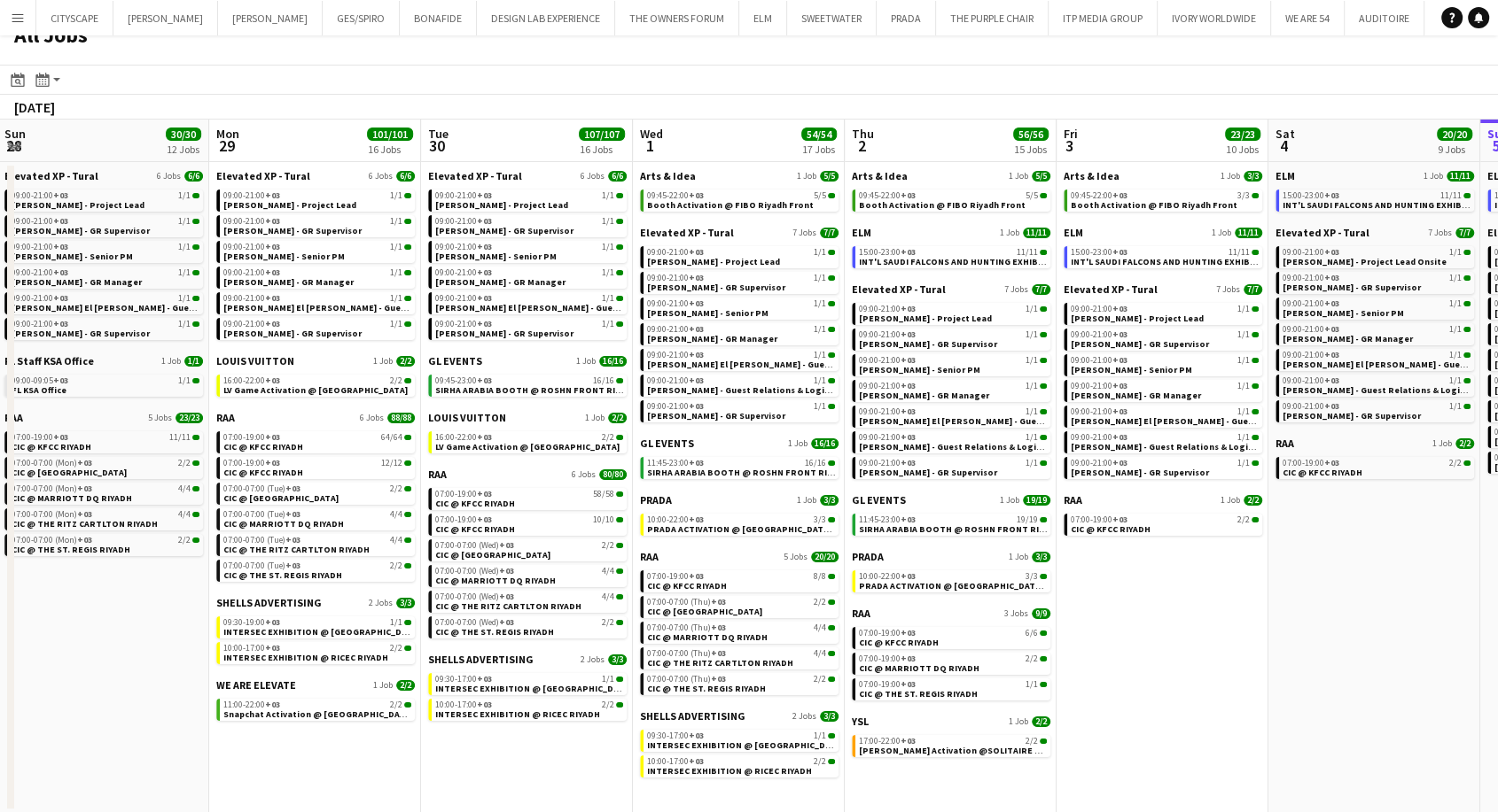
drag, startPoint x: 1329, startPoint y: 624, endPoint x: 681, endPoint y: 572, distance: 650.1
click at [681, 572] on app-calendar-viewport "Thu 25 6/6 6 Jobs Fri 26 17/17 8 Jobs Sat 27 118/119 13 Jobs Sun 28 30/30 12 Jo…" at bounding box center [749, 466] width 1498 height 694
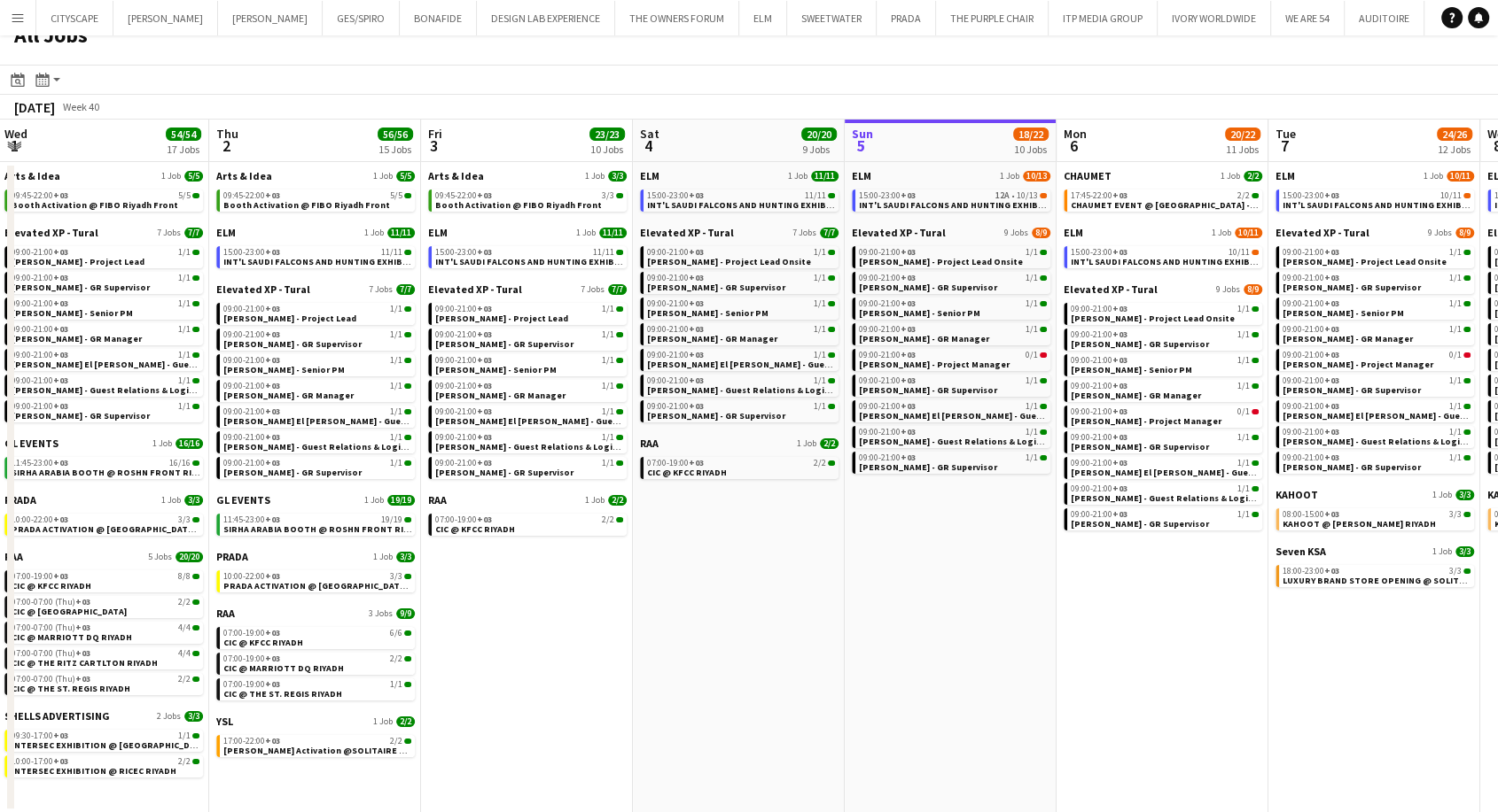
scroll to position [0, 708]
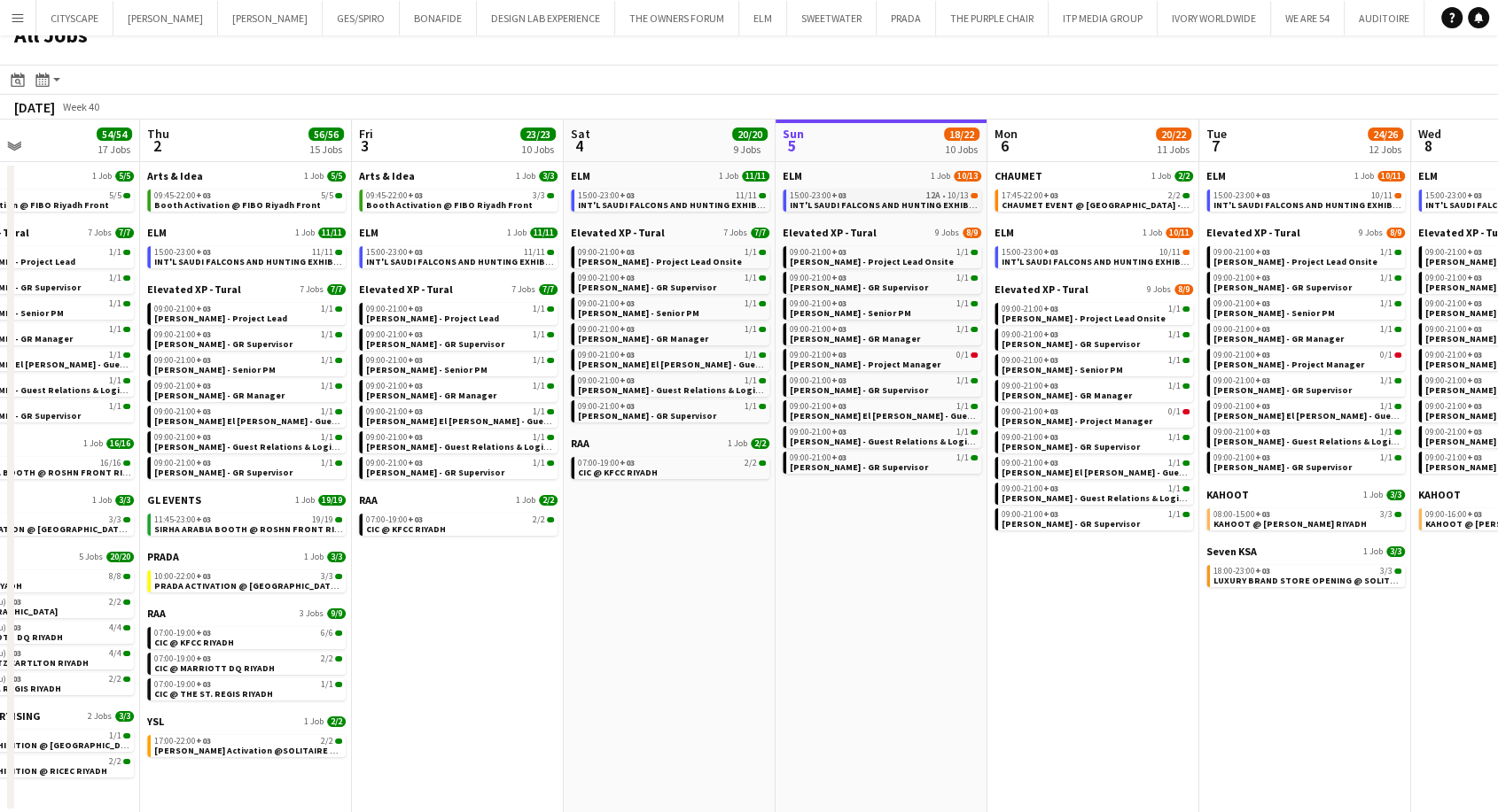
click at [811, 207] on span "INT'L SAUDI FALCONS AND HUNTING EXHIBITION '25 @ [GEOGRAPHIC_DATA] - [GEOGRAPHI…" at bounding box center [997, 205] width 415 height 12
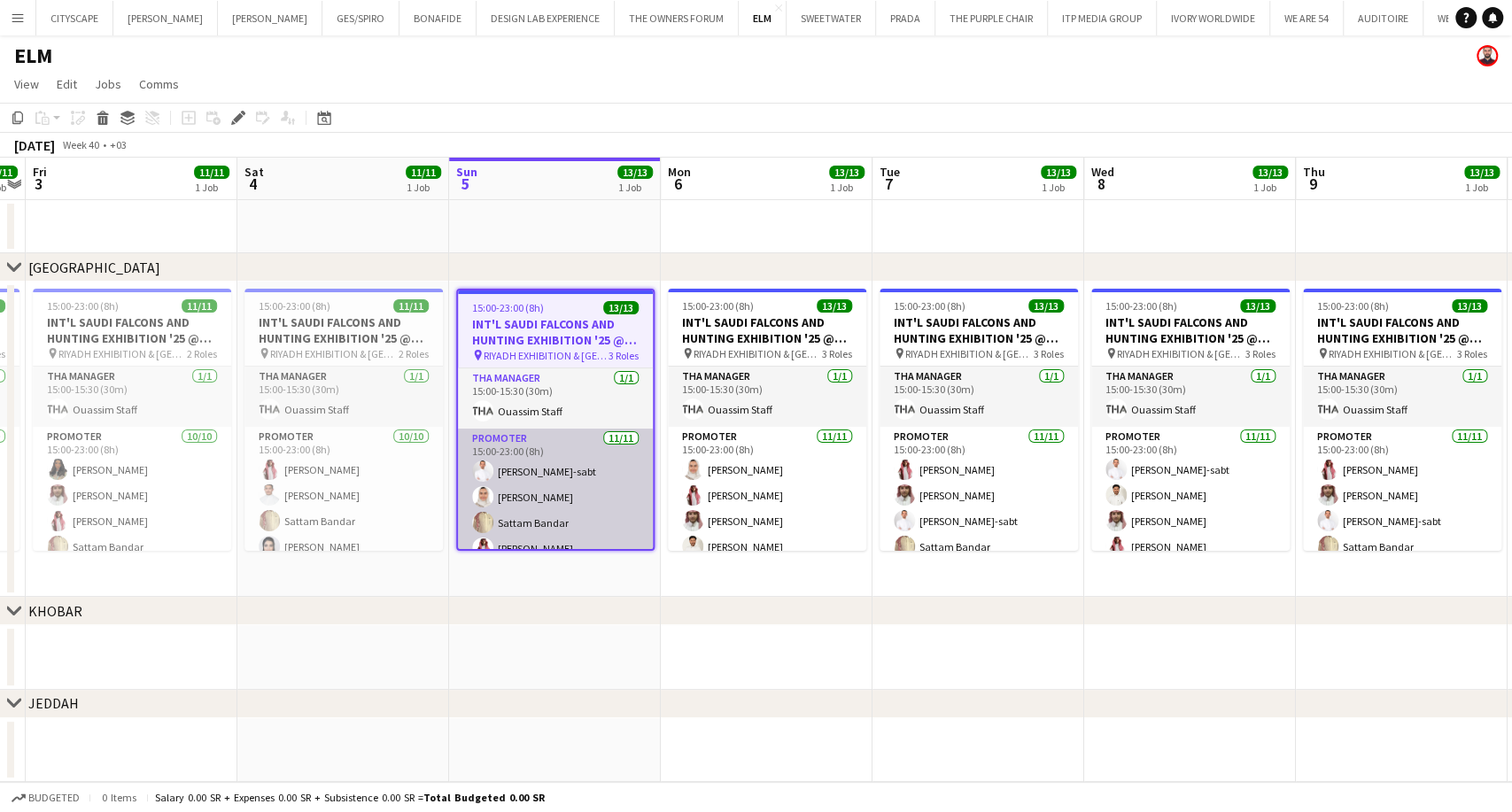
click at [557, 516] on app-card-role "Promoter 11/11 15:00-23:00 (8h) Abdulmajid Al-sabt Mashael Alhelayel Sattam Ban…" at bounding box center [555, 587] width 195 height 317
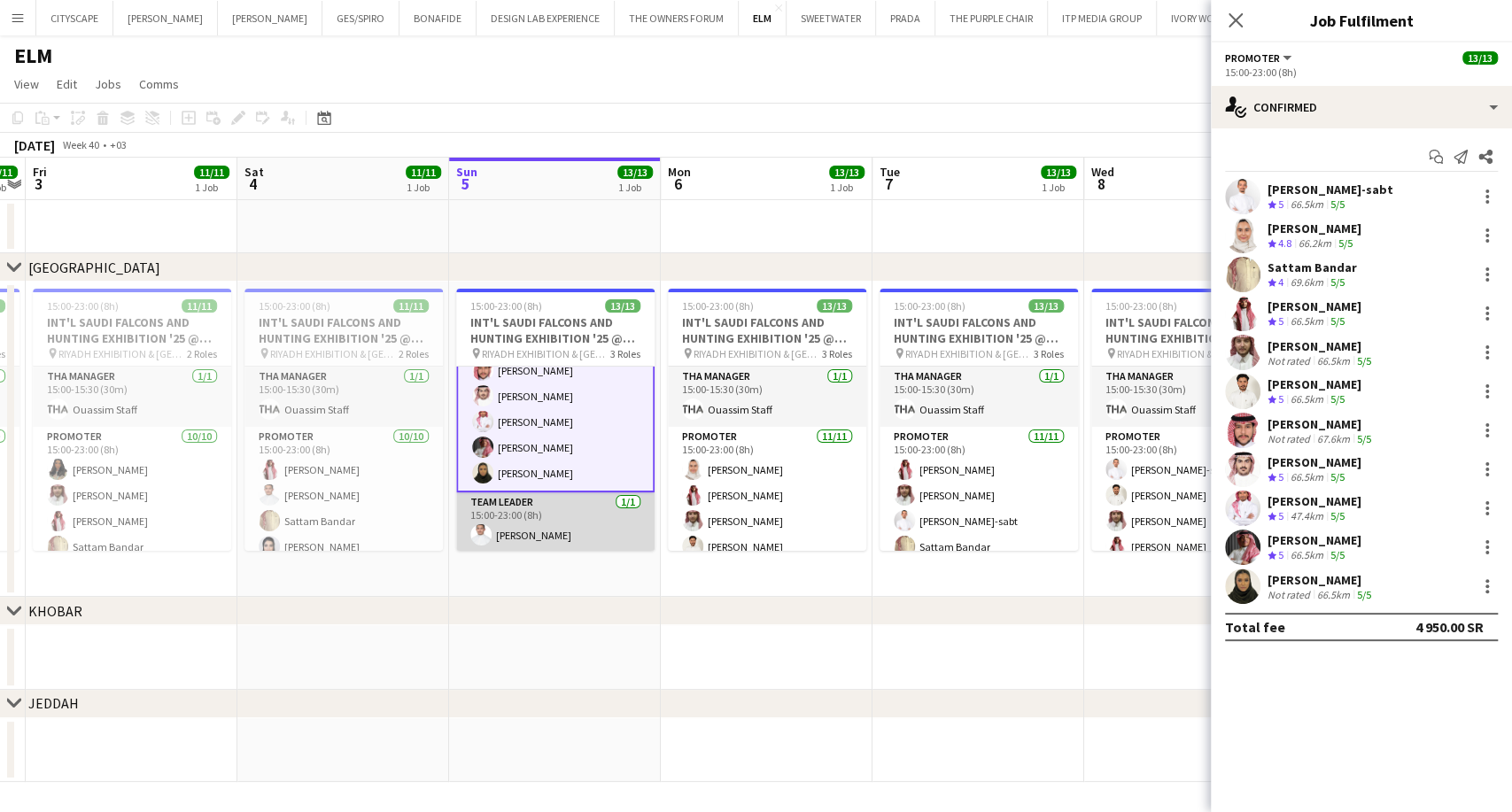
click at [552, 526] on app-card-role "Team Leader 1/1 15:00-23:00 (8h) Majed Alshammari" at bounding box center [555, 523] width 199 height 61
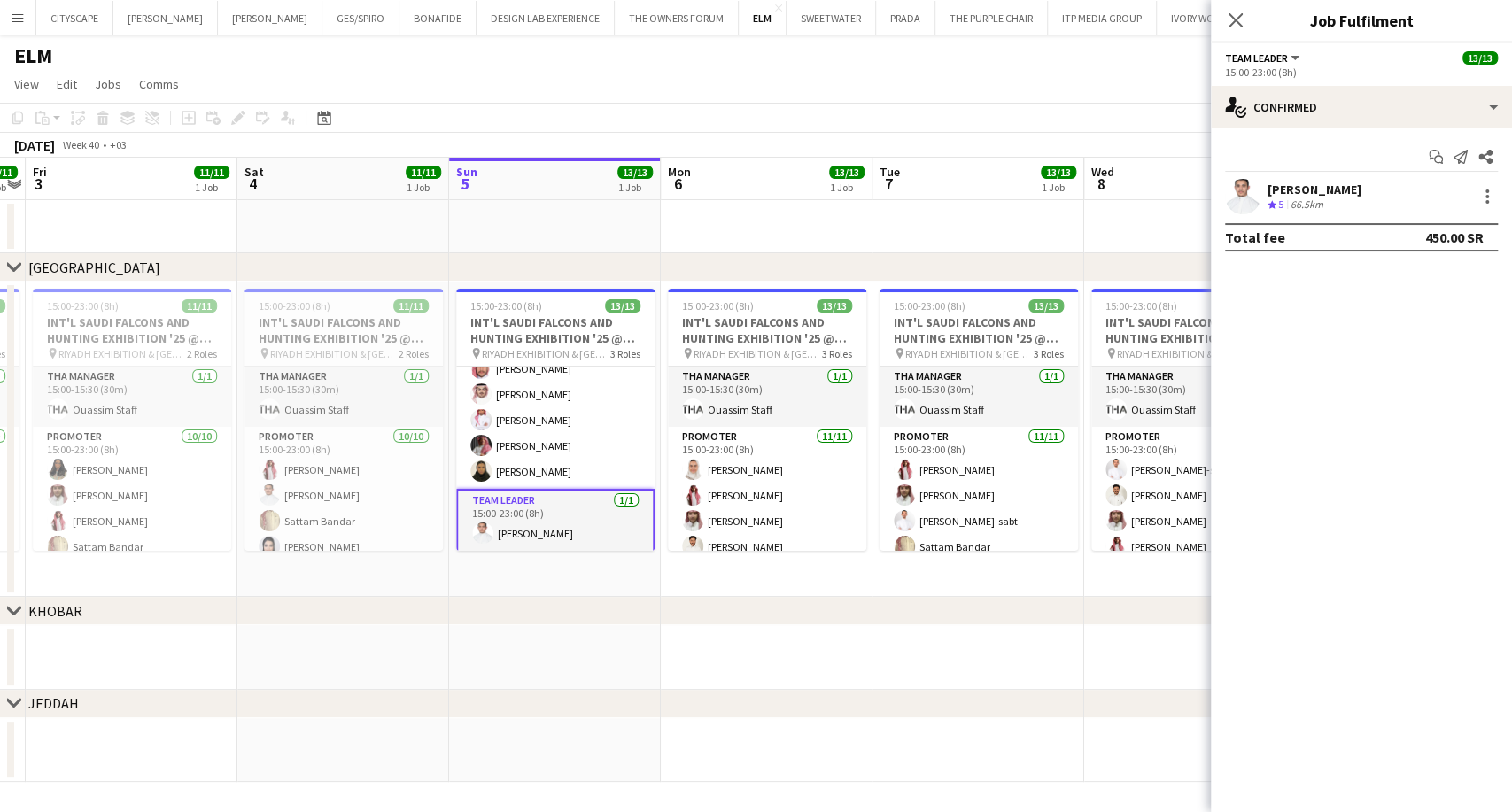
scroll to position [255, 0]
click at [1491, 194] on div at bounding box center [1487, 197] width 21 height 21
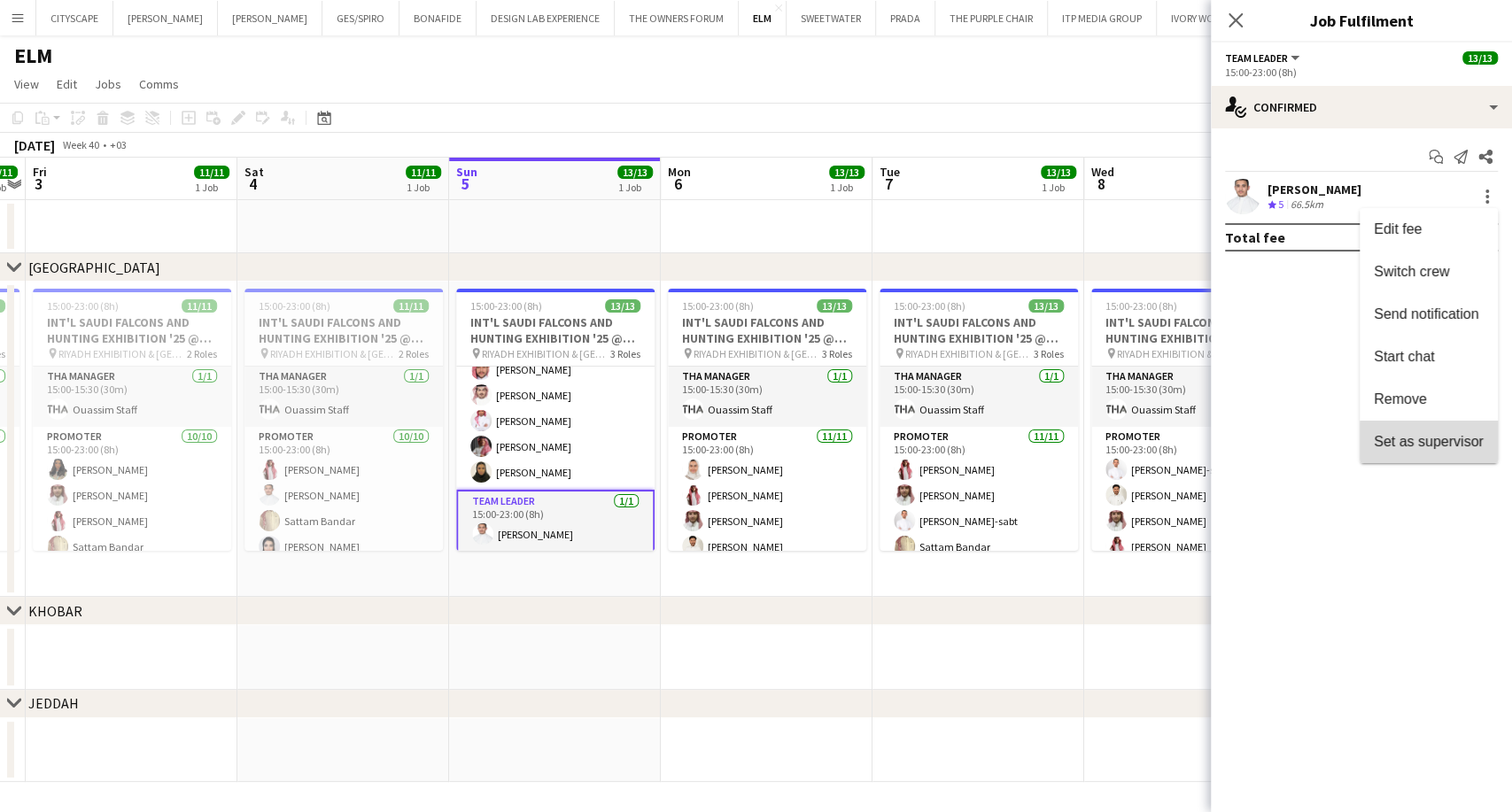
click at [1449, 448] on span "Set as supervisor" at bounding box center [1428, 442] width 110 height 15
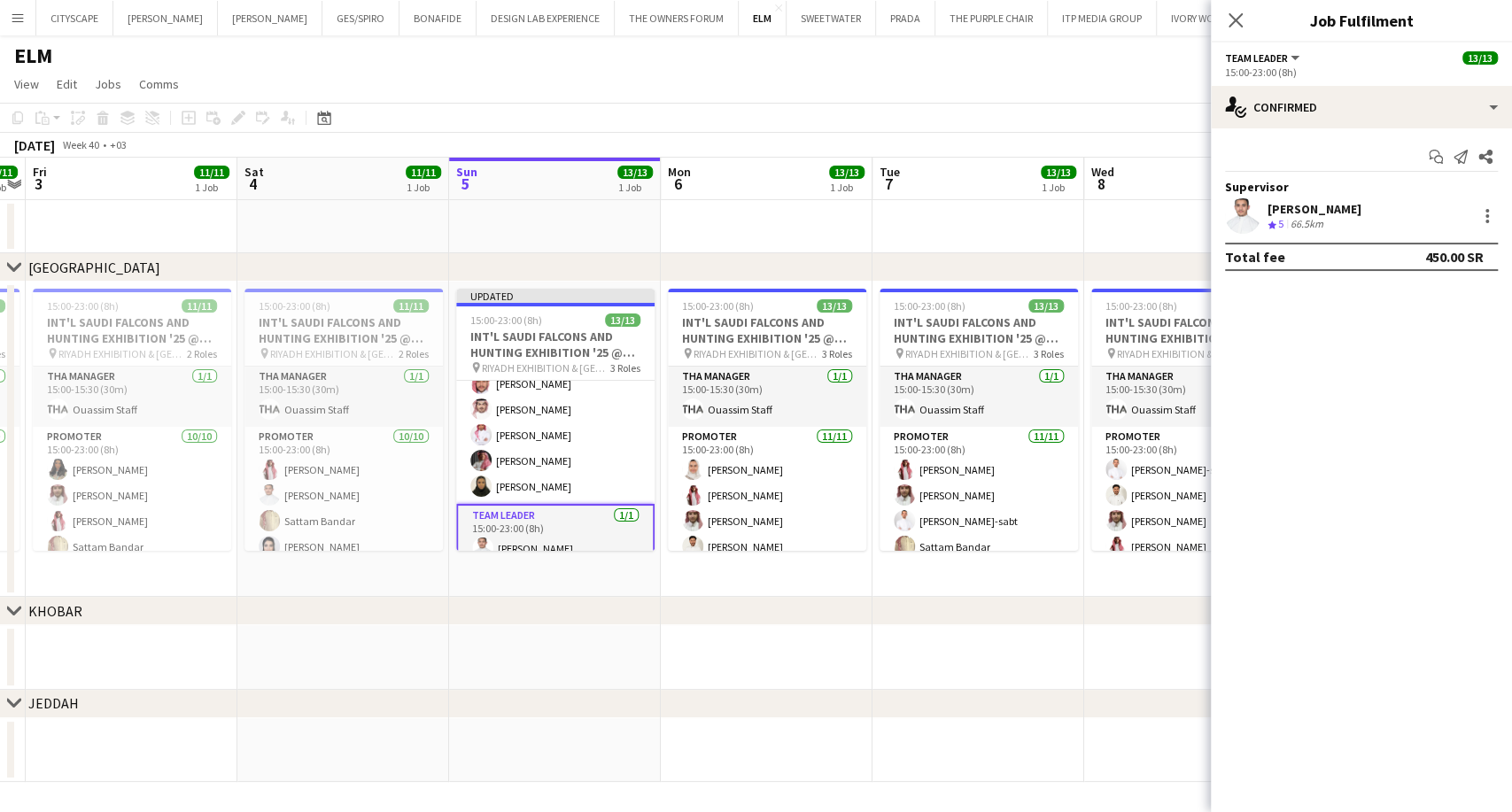
click at [651, 694] on div "chevron-right JEDDAH" at bounding box center [756, 704] width 1512 height 29
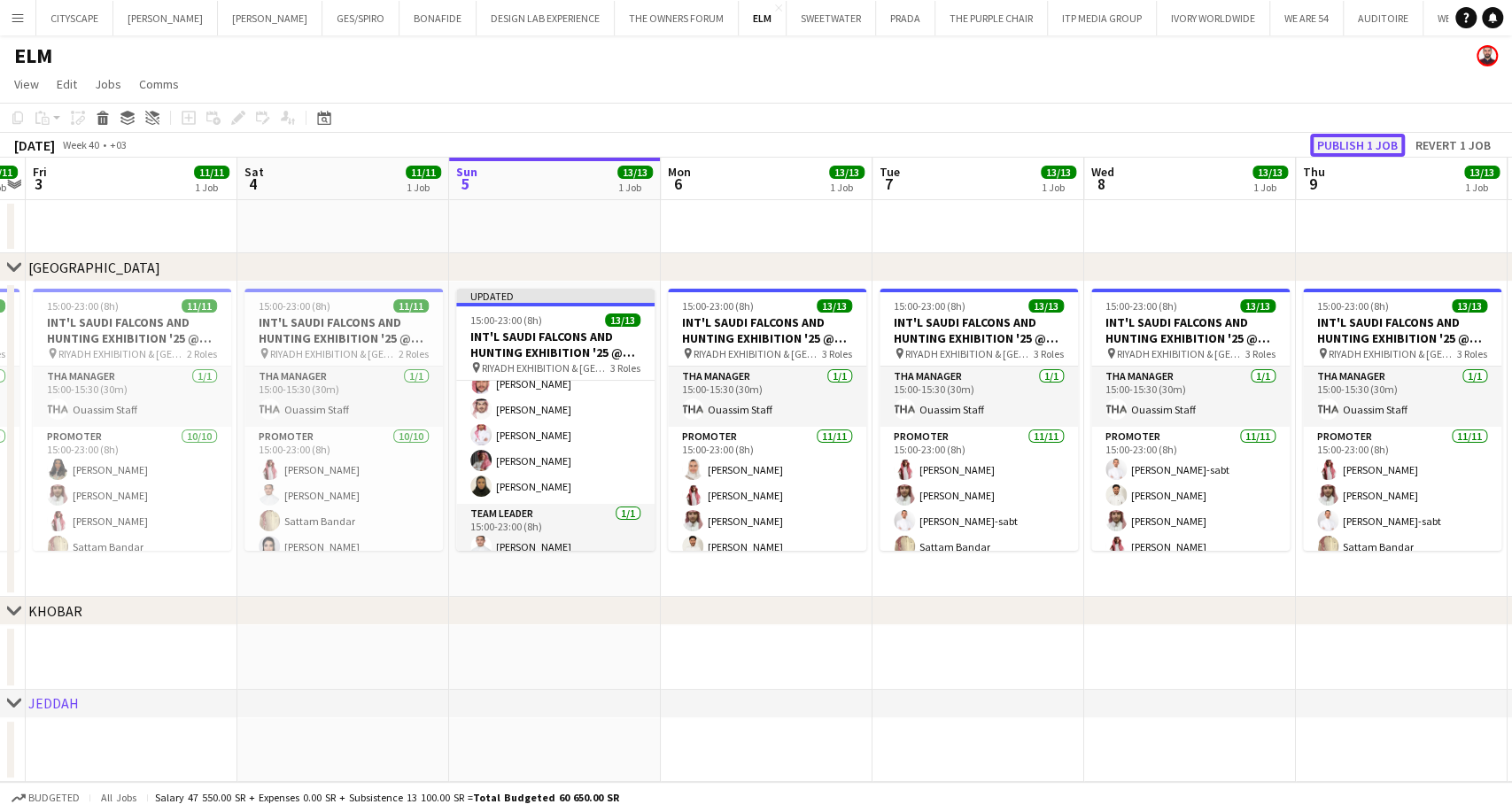
click at [1381, 150] on button "Publish 1 job" at bounding box center [1357, 145] width 95 height 23
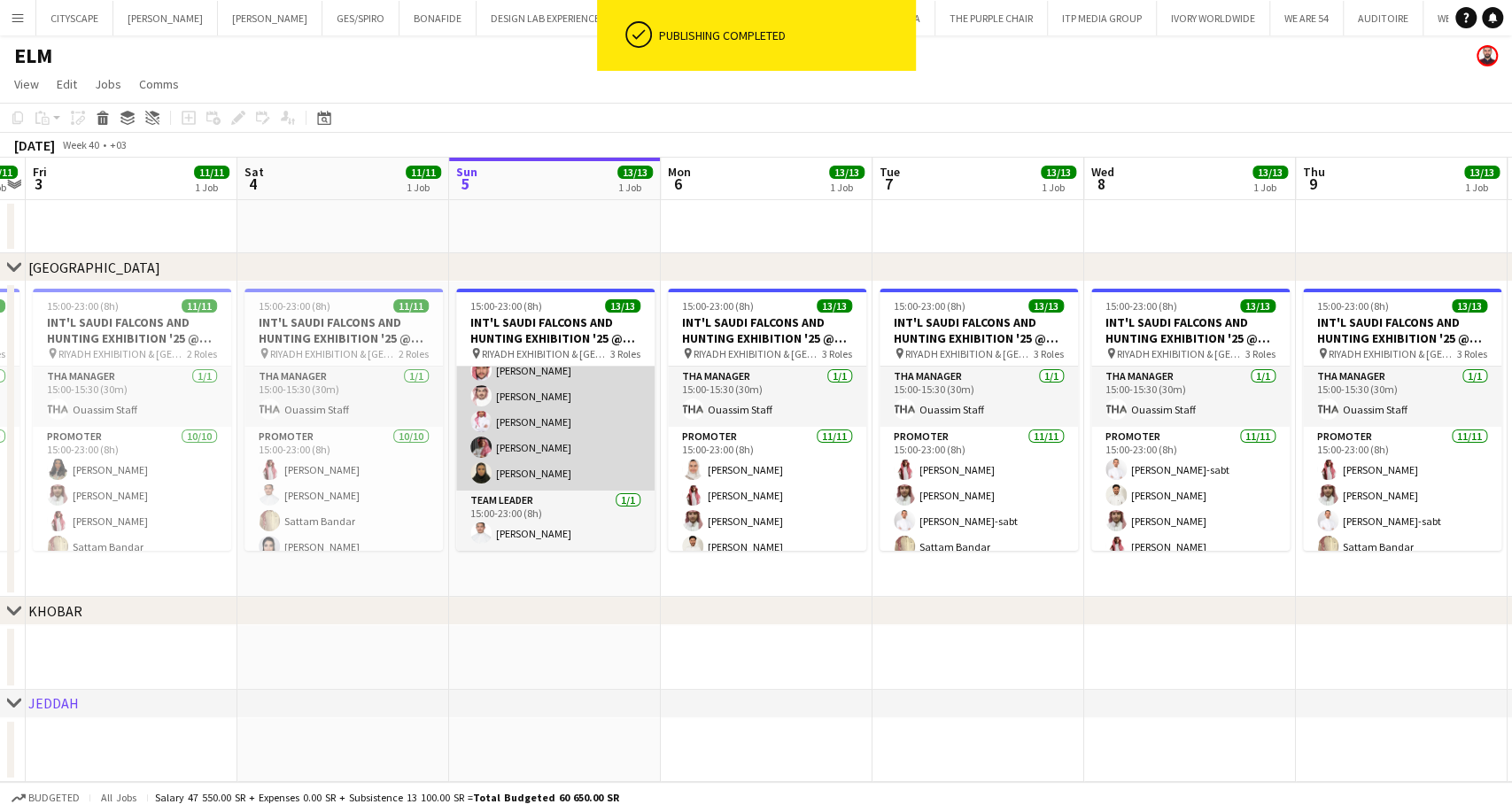
click at [533, 455] on app-card-role "Promoter 11/11 15:00-23:00 (8h) Abdulmajid Al-sabt Mashael Alhelayel Sattam Ban…" at bounding box center [555, 332] width 199 height 317
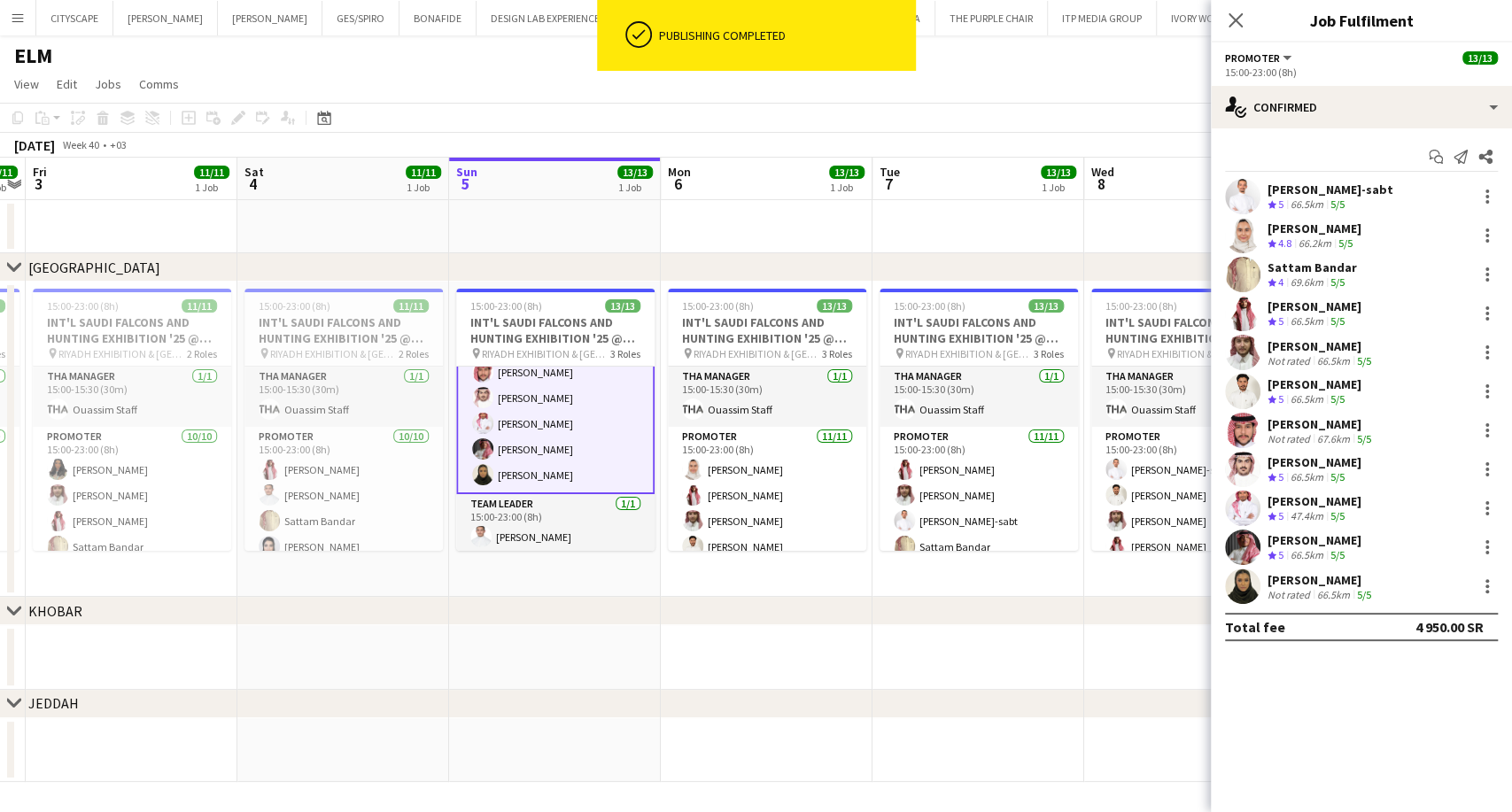
scroll to position [256, 0]
click at [1304, 588] on div "Not rated" at bounding box center [1290, 595] width 46 height 13
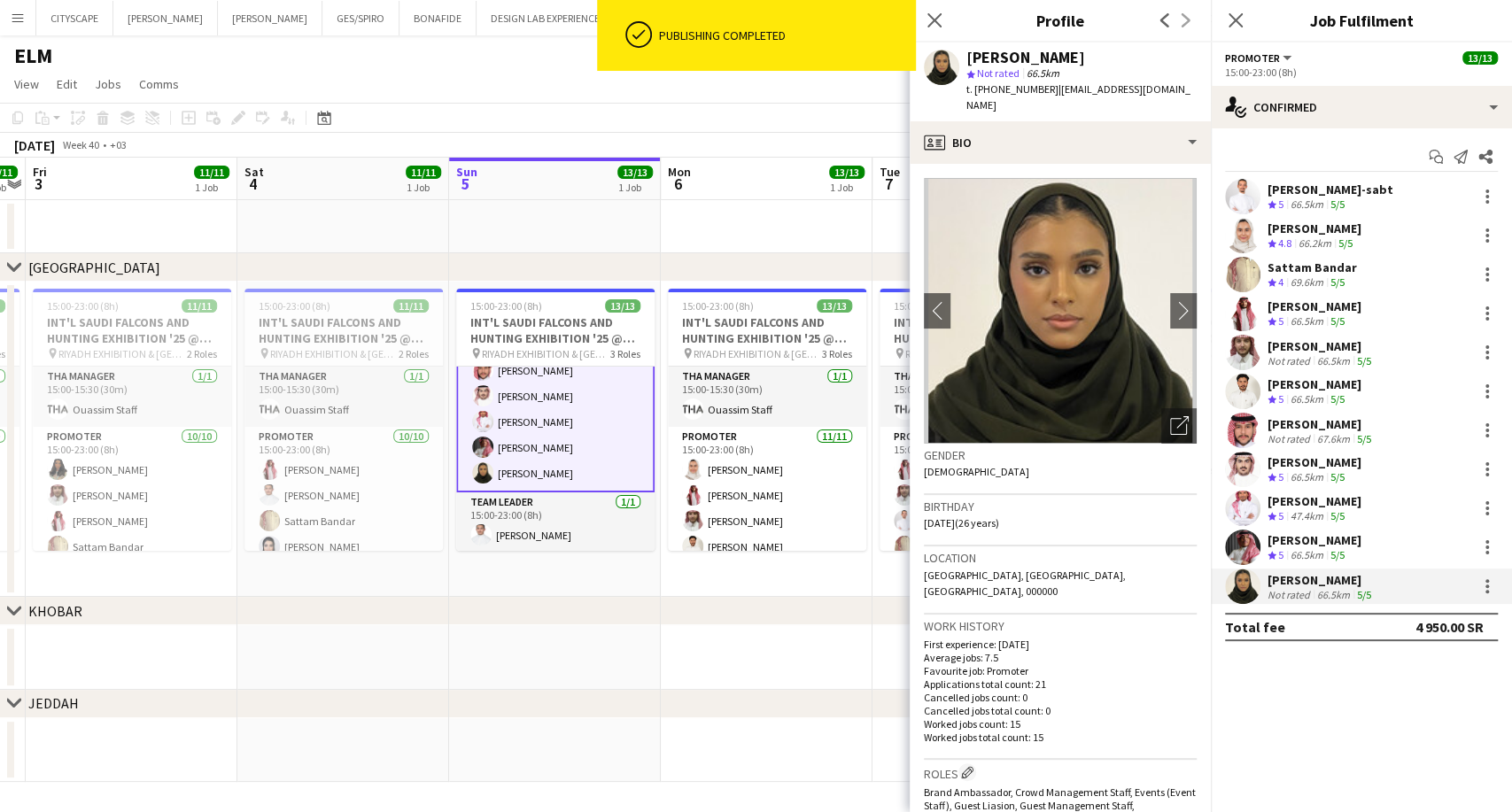
drag, startPoint x: 1077, startPoint y: 65, endPoint x: 993, endPoint y: 61, distance: 84.1
click at [993, 61] on div "Mada Aljafar star Not rated 66.5km t. +966566341205 | mj.mada@icloud.com" at bounding box center [1082, 82] width 231 height 64
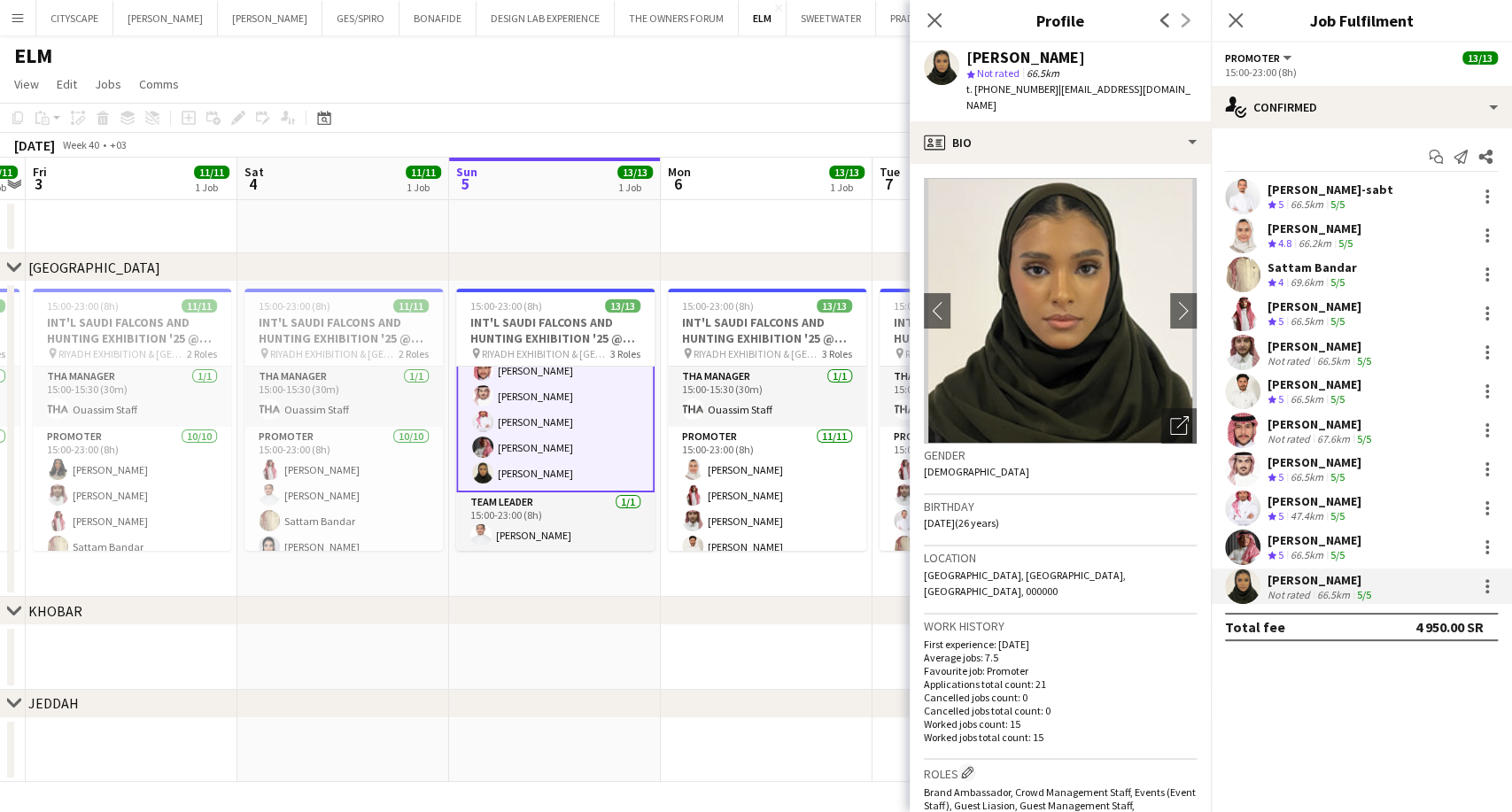
drag, startPoint x: 1135, startPoint y: 70, endPoint x: 1091, endPoint y: 65, distance: 44.3
click at [1135, 69] on div "star Not rated 66.5km" at bounding box center [1082, 73] width 231 height 16
click at [1098, 52] on div "Mada Aljafar" at bounding box center [1082, 58] width 231 height 16
click at [1089, 86] on span "| mj.mada@icloud.com" at bounding box center [1078, 97] width 224 height 29
drag, startPoint x: 1062, startPoint y: 55, endPoint x: 966, endPoint y: 59, distance: 96.1
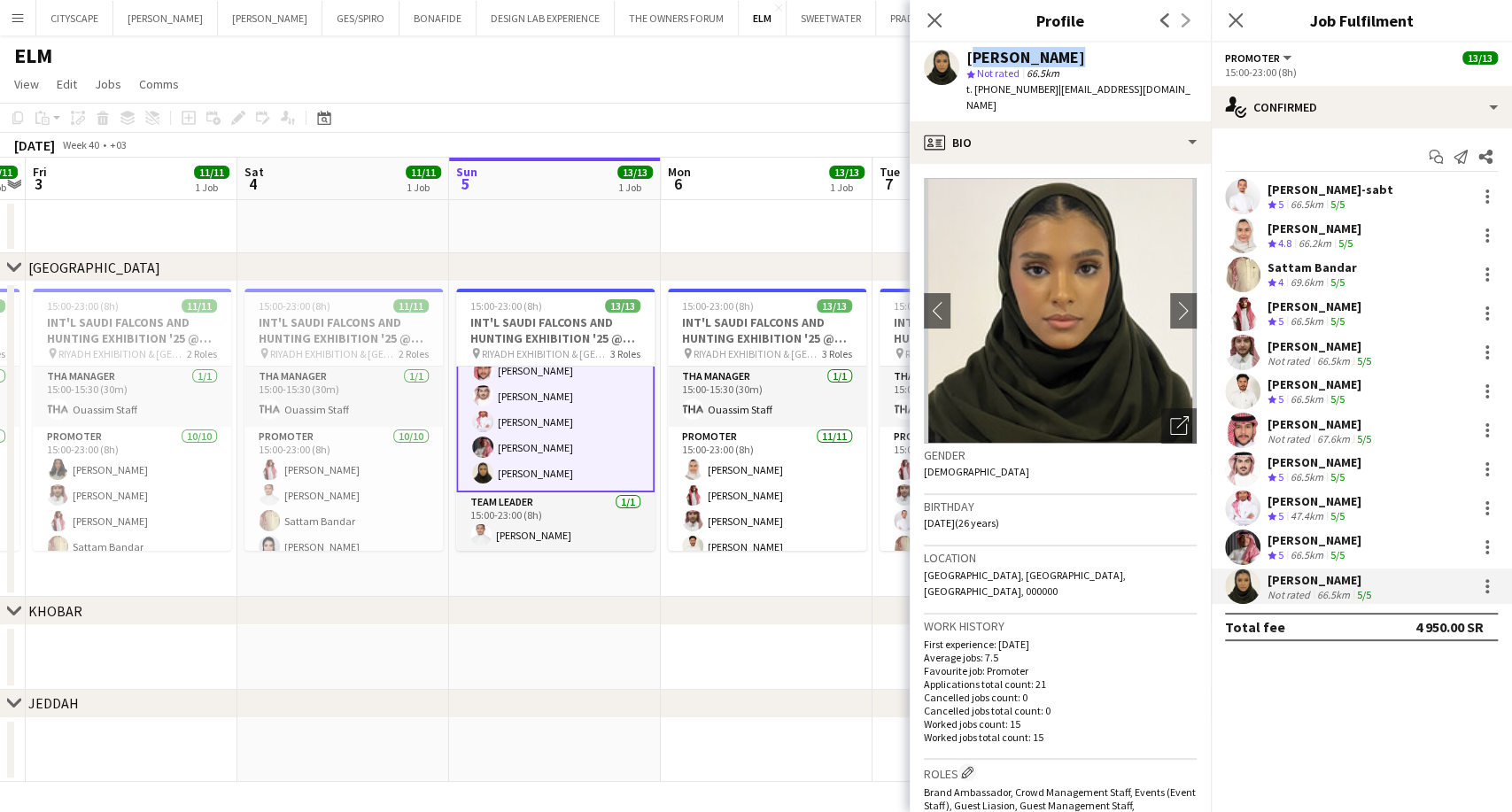
click at [966, 59] on div "Mada Aljafar" at bounding box center [1082, 58] width 231 height 16
copy div "Mada Aljafar"
click at [1320, 546] on div "Ahmad Aldawsri" at bounding box center [1314, 540] width 94 height 16
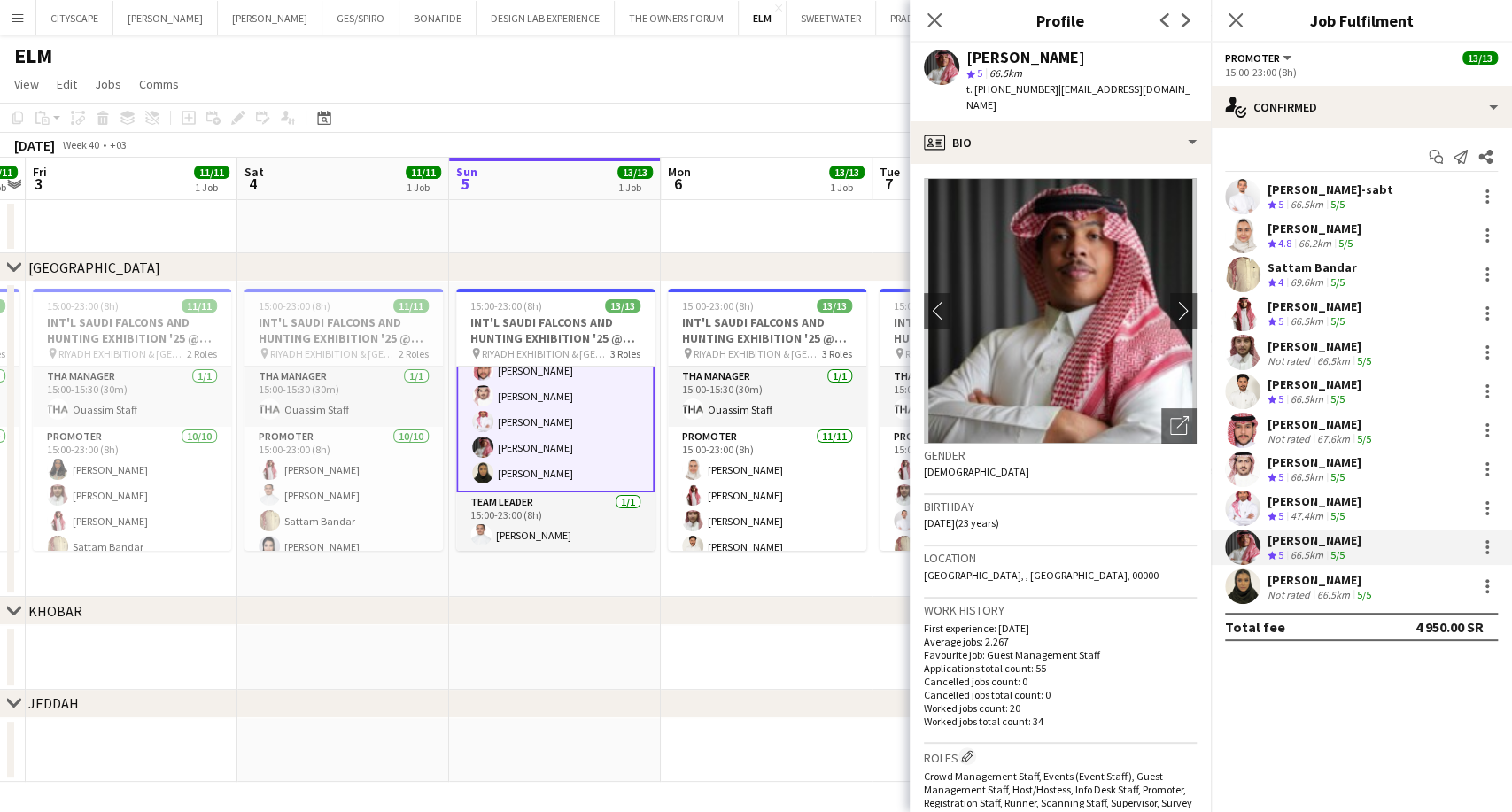
drag, startPoint x: 1091, startPoint y: 52, endPoint x: 969, endPoint y: 62, distance: 122.4
click at [969, 62] on div "Ahmad Aldawsri" at bounding box center [1082, 58] width 231 height 16
copy div "Ahmad Aldawsri"
click at [1322, 509] on div "47.4km" at bounding box center [1306, 517] width 39 height 15
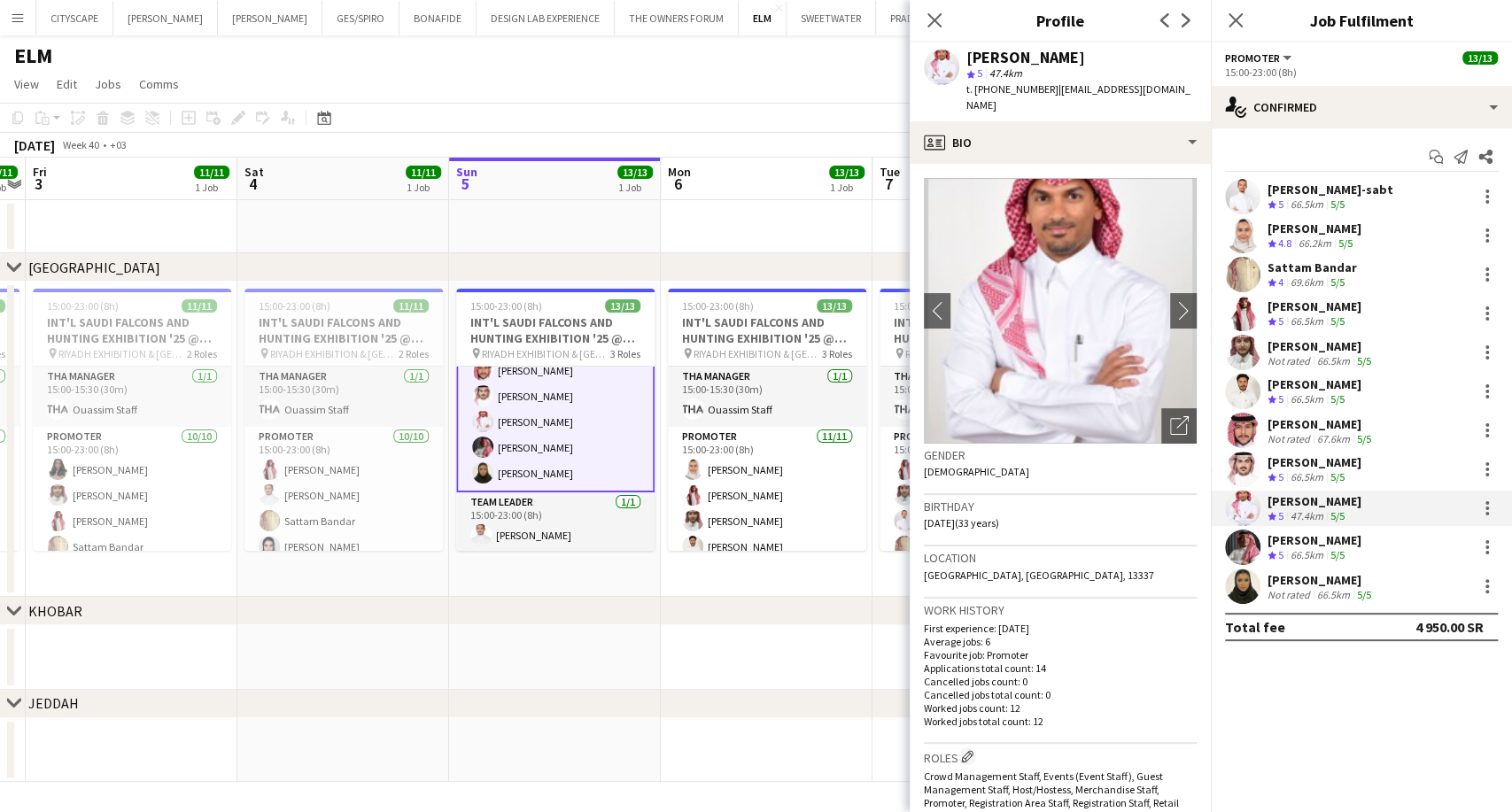
drag, startPoint x: 1095, startPoint y: 59, endPoint x: 969, endPoint y: 62, distance: 126.0
click at [969, 62] on div "Ahmed algethmi" at bounding box center [1082, 58] width 231 height 16
copy div "Ahmed algethmi"
click at [1329, 483] on div "Zaid Altowaim Crew rating 5 66.5km 5/5" at bounding box center [1360, 469] width 301 height 36
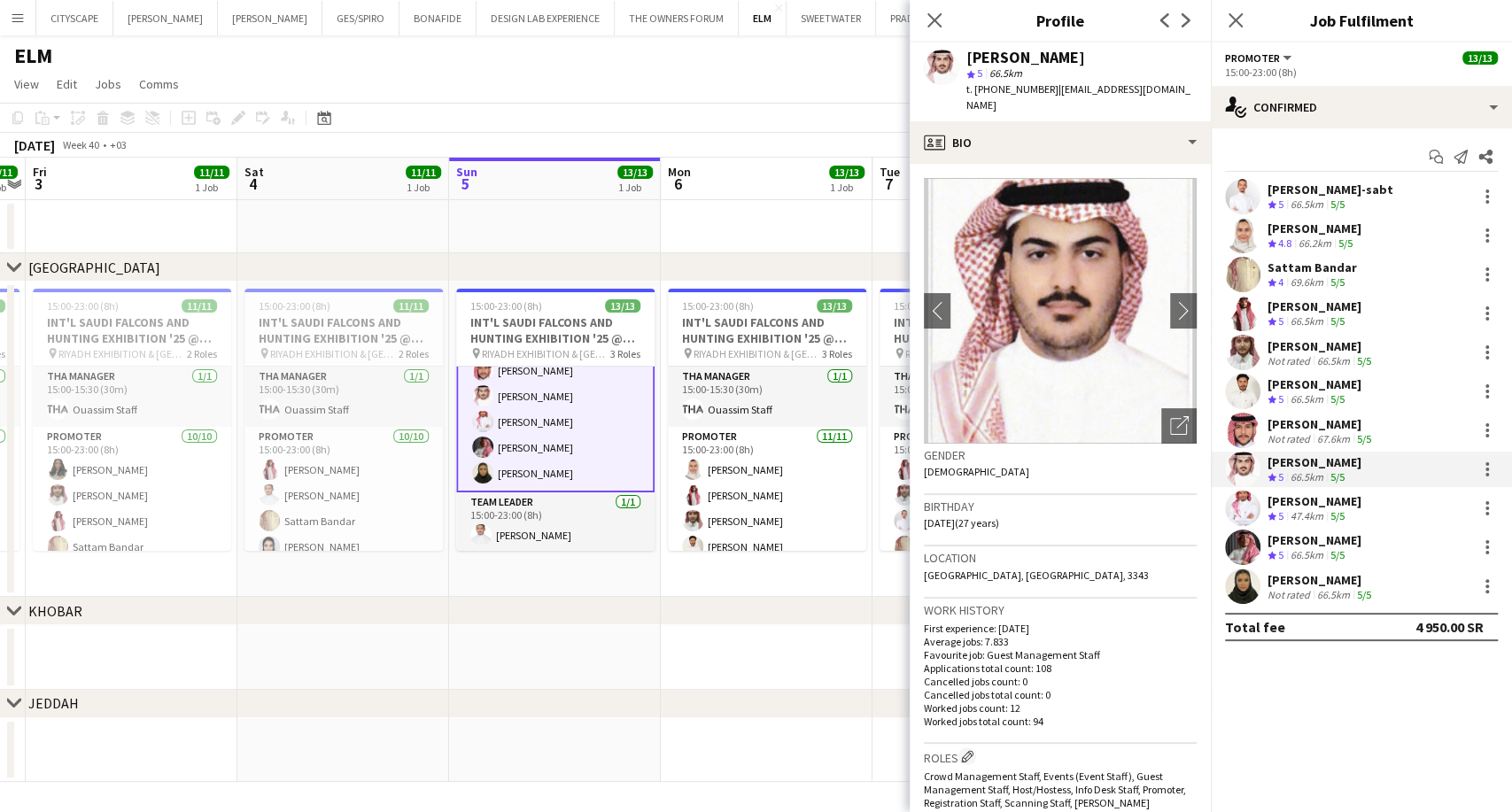
drag, startPoint x: 1084, startPoint y: 54, endPoint x: 967, endPoint y: 54, distance: 117.0
click at [967, 54] on div "Zaid Altowaim" at bounding box center [1082, 58] width 231 height 16
copy div "Zaid Altowaim"
click at [937, 23] on icon at bounding box center [934, 20] width 17 height 17
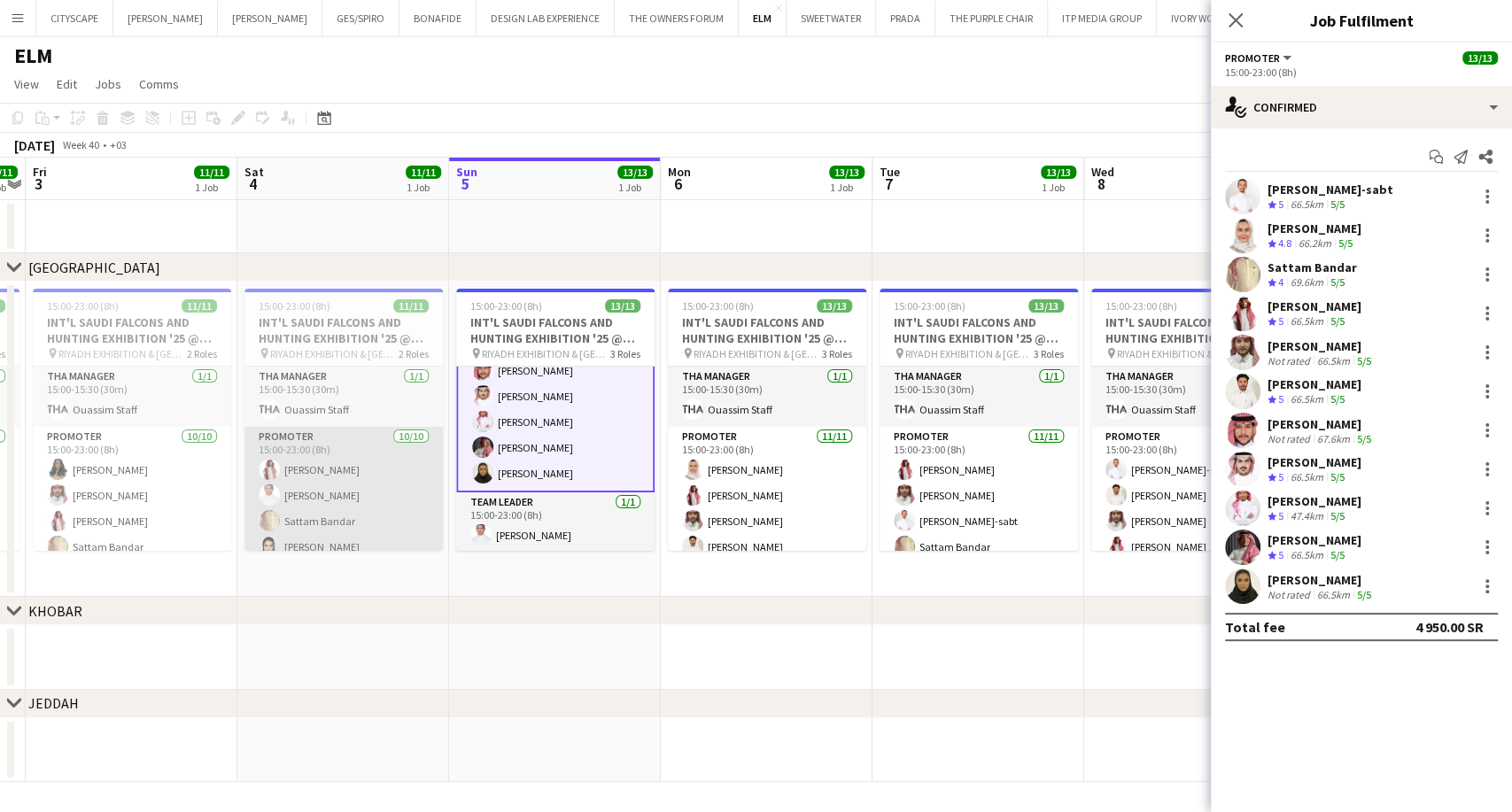
click at [363, 496] on app-card-role "Promoter 10/10 15:00-23:00 (8h) Mohammed AlDhawi Majed Alshammari Sattam Bandar…" at bounding box center [343, 572] width 199 height 291
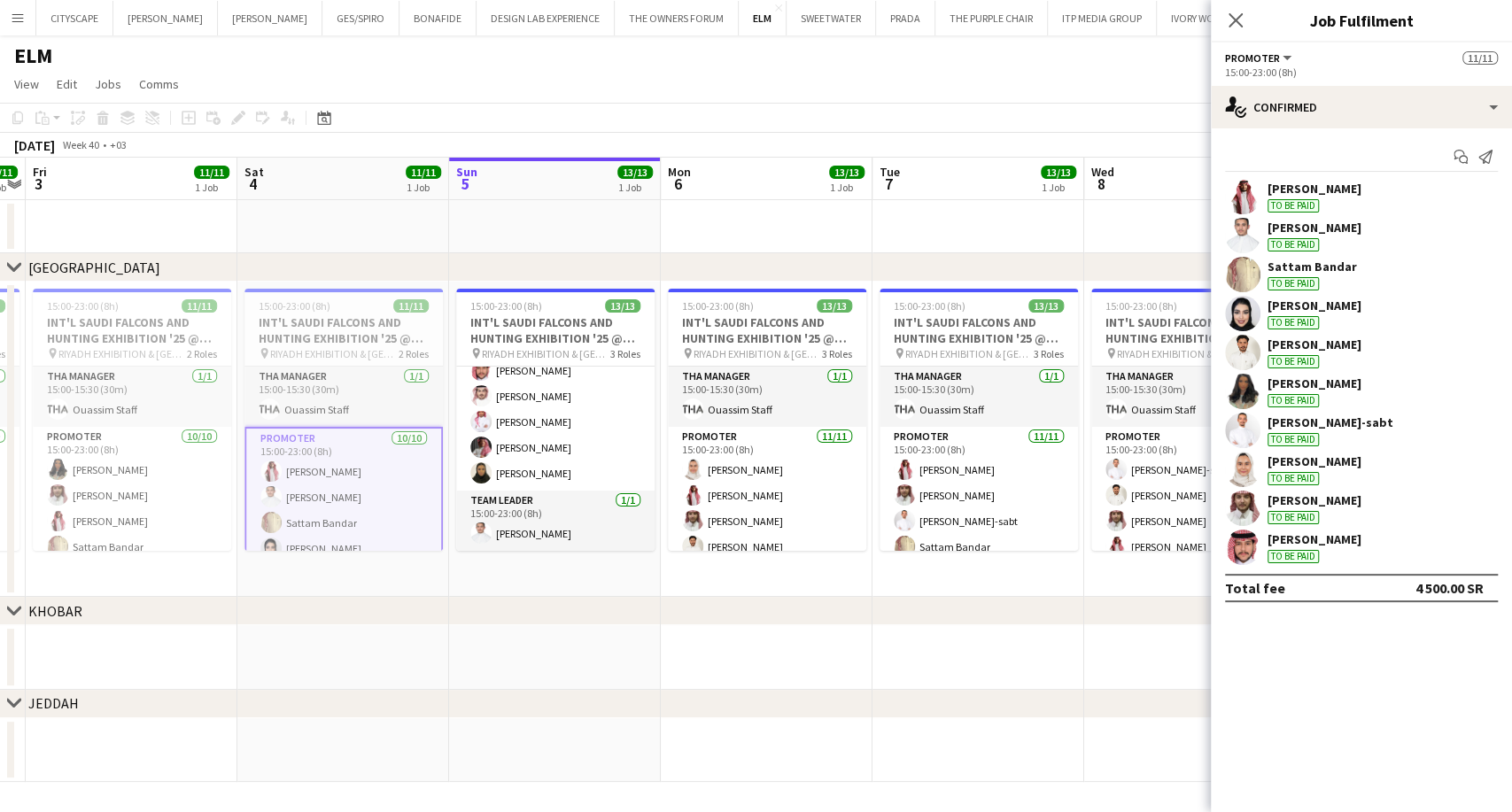
scroll to position [254, 0]
click at [1322, 308] on div "Nourah Alshahrani" at bounding box center [1314, 306] width 94 height 16
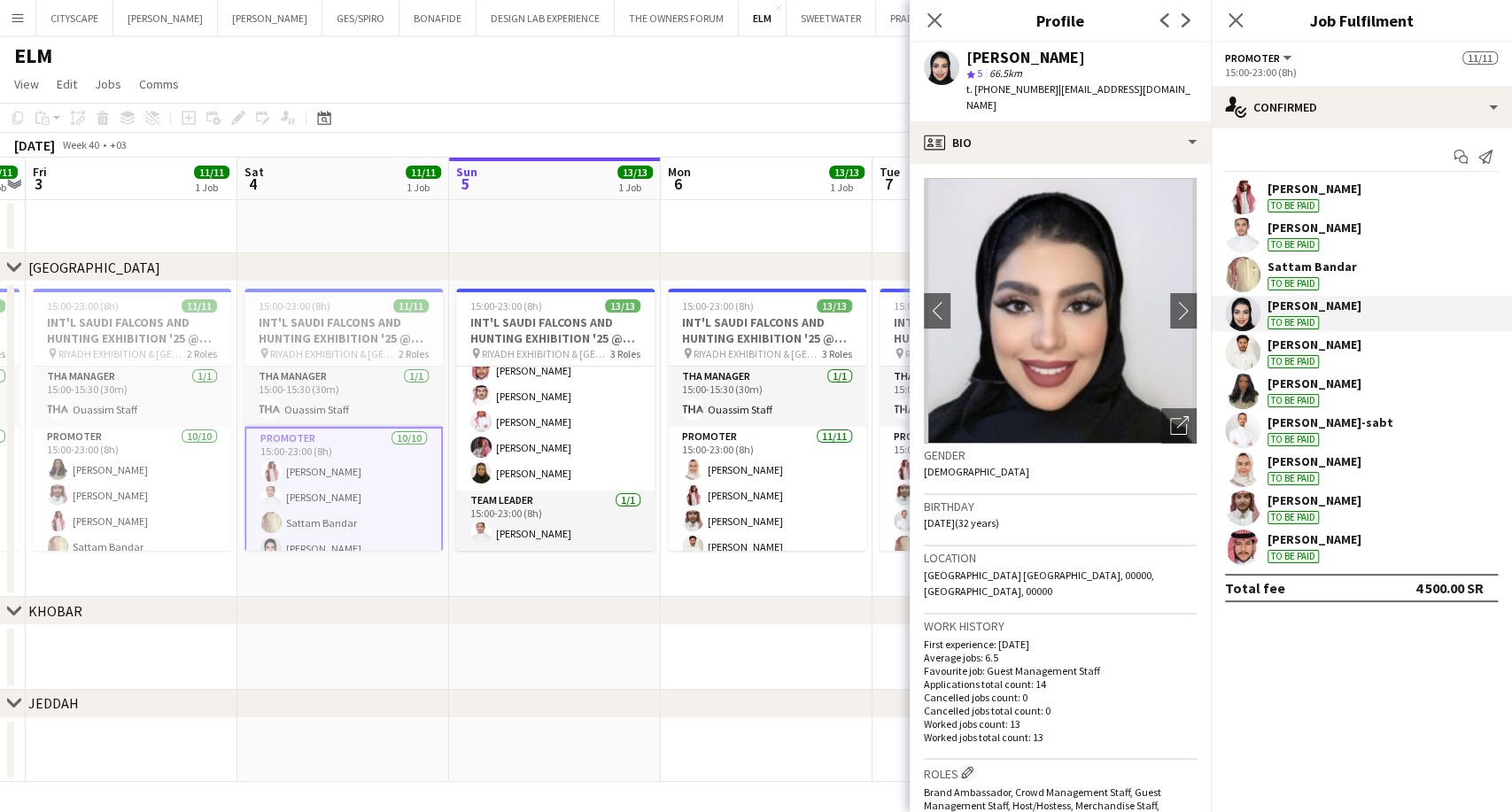
drag, startPoint x: 1049, startPoint y: 89, endPoint x: 979, endPoint y: 90, distance: 70.0
click at [979, 90] on div "t. +966581555158 | noo8888oony@gmail.com" at bounding box center [1082, 97] width 231 height 32
copy div "966581555158 |"
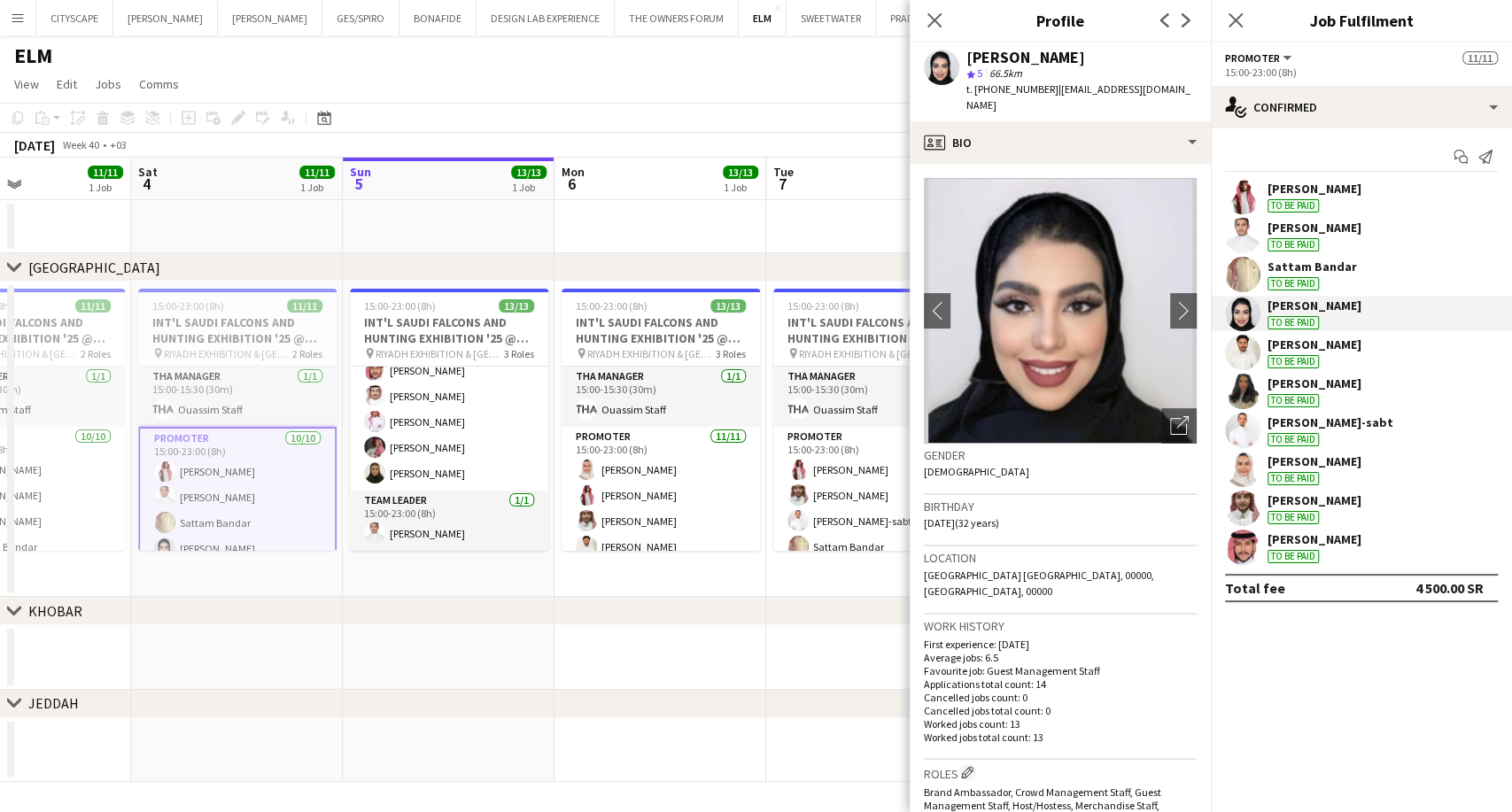
scroll to position [0, 720]
drag, startPoint x: 607, startPoint y: 490, endPoint x: 496, endPoint y: 476, distance: 111.9
click at [496, 476] on app-calendar-viewport "Tue 30 Wed 1 Thu 2 11/11 1 Job Fri 3 11/11 1 Job Sat 4 11/11 1 Job Sun 5 13/13 …" at bounding box center [756, 470] width 1512 height 625
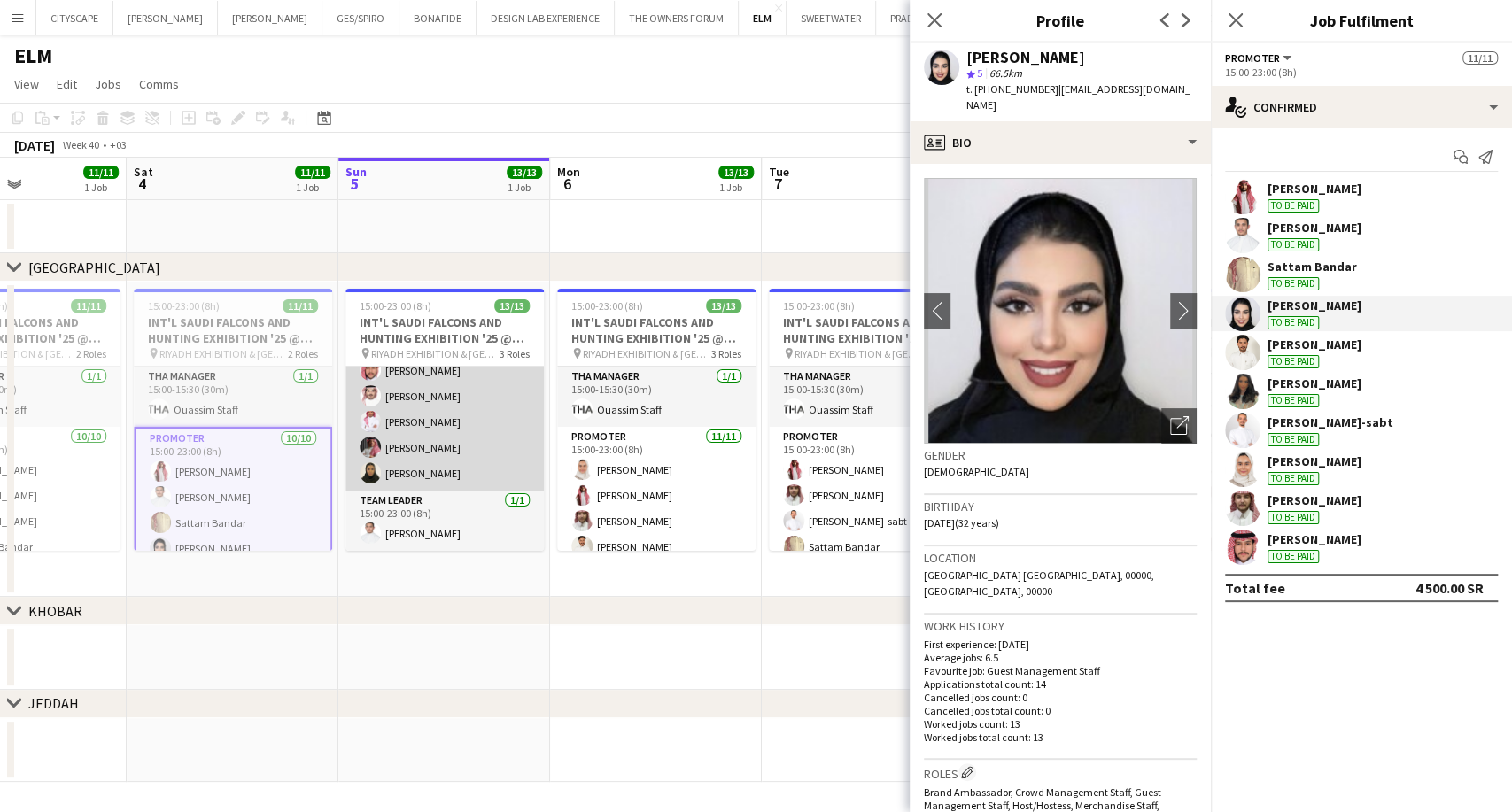
click at [446, 447] on app-card-role "Promoter 11/11 15:00-23:00 (8h) Abdulmajid Al-sabt Mashael Alhelayel Sattam Ban…" at bounding box center [445, 332] width 199 height 317
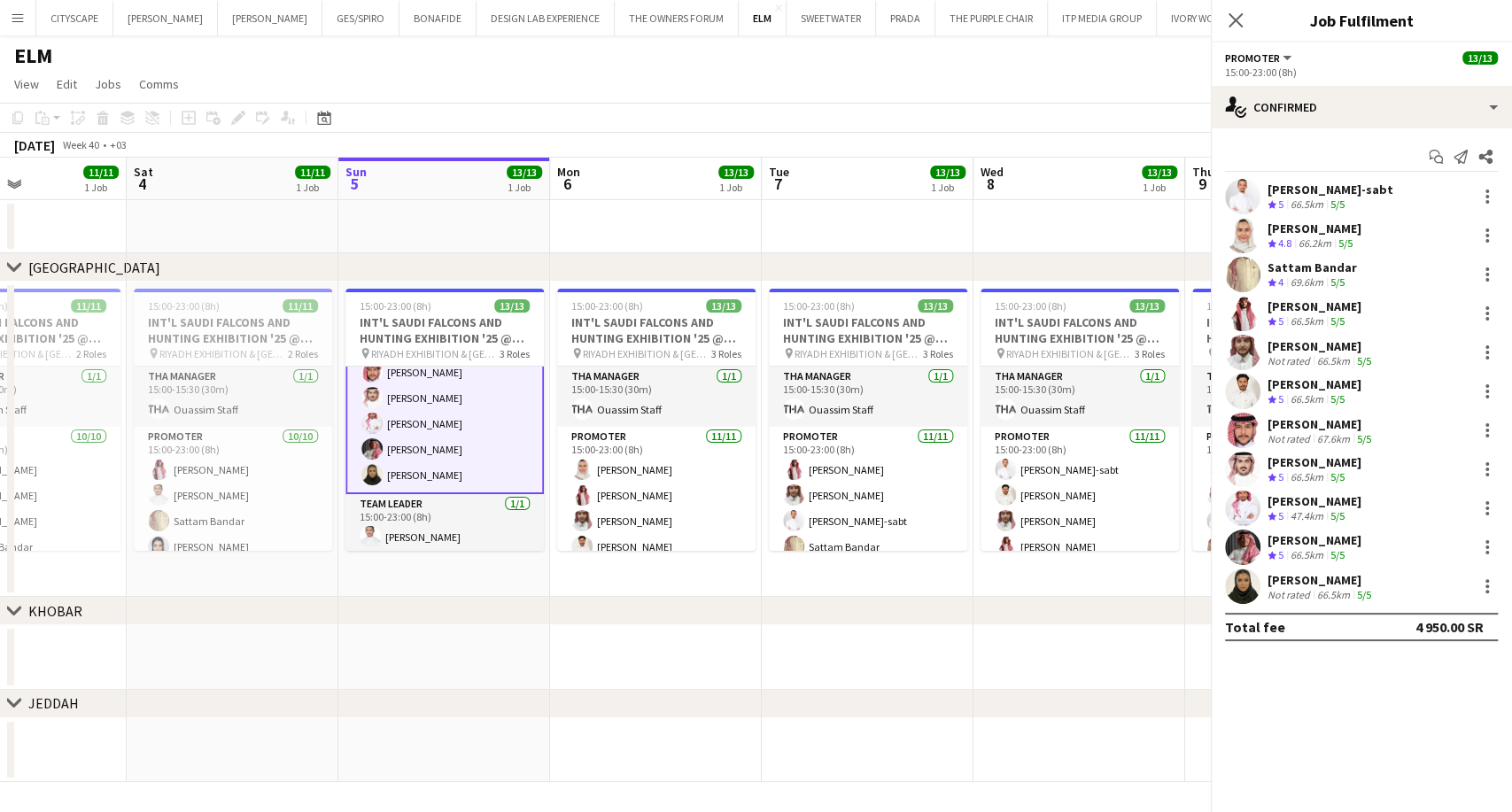
scroll to position [256, 0]
click at [1282, 589] on div "Not rated" at bounding box center [1290, 595] width 46 height 13
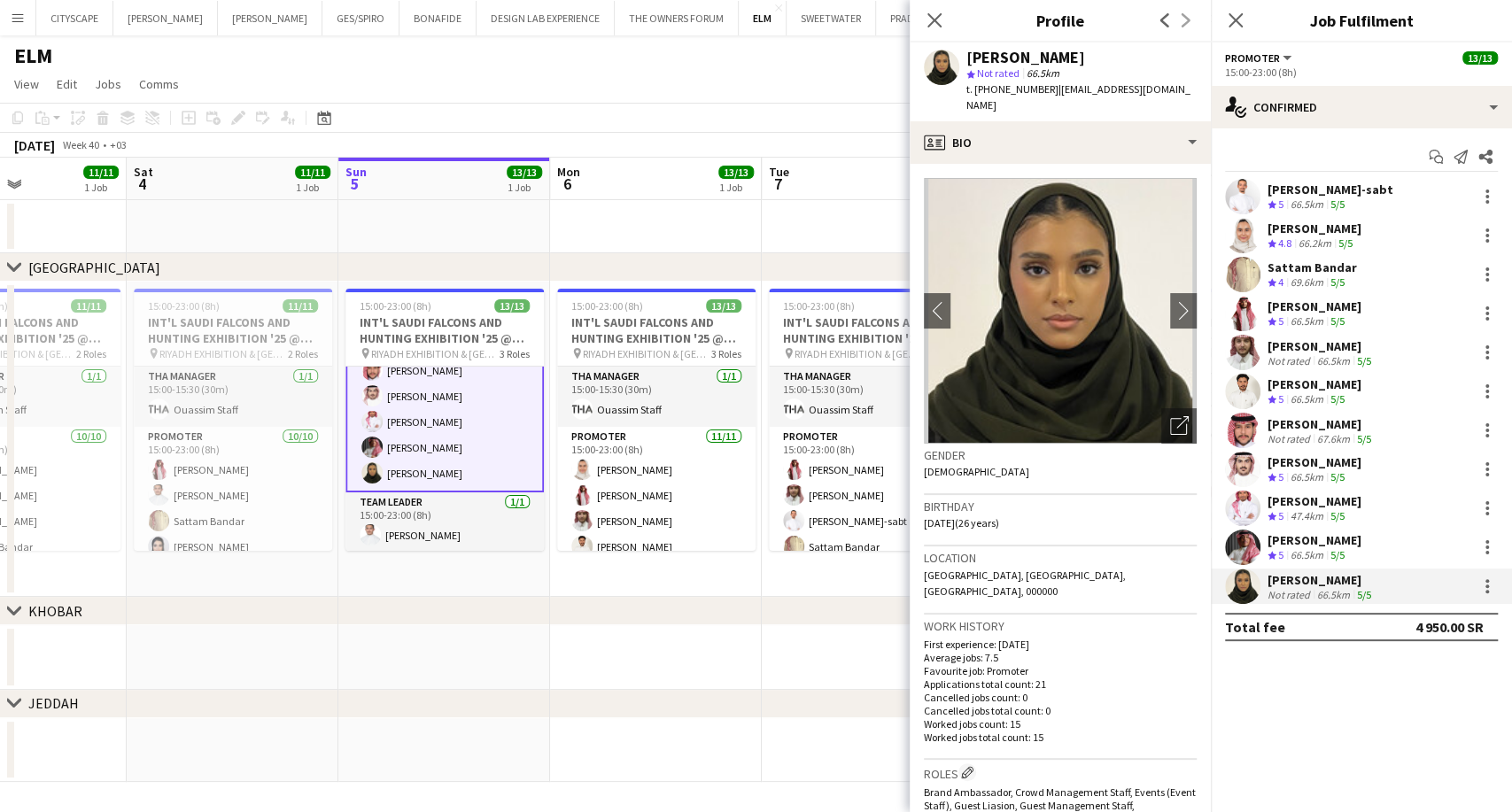
click at [1353, 550] on div "Crew rating 5 66.5km 5/5" at bounding box center [1314, 556] width 94 height 15
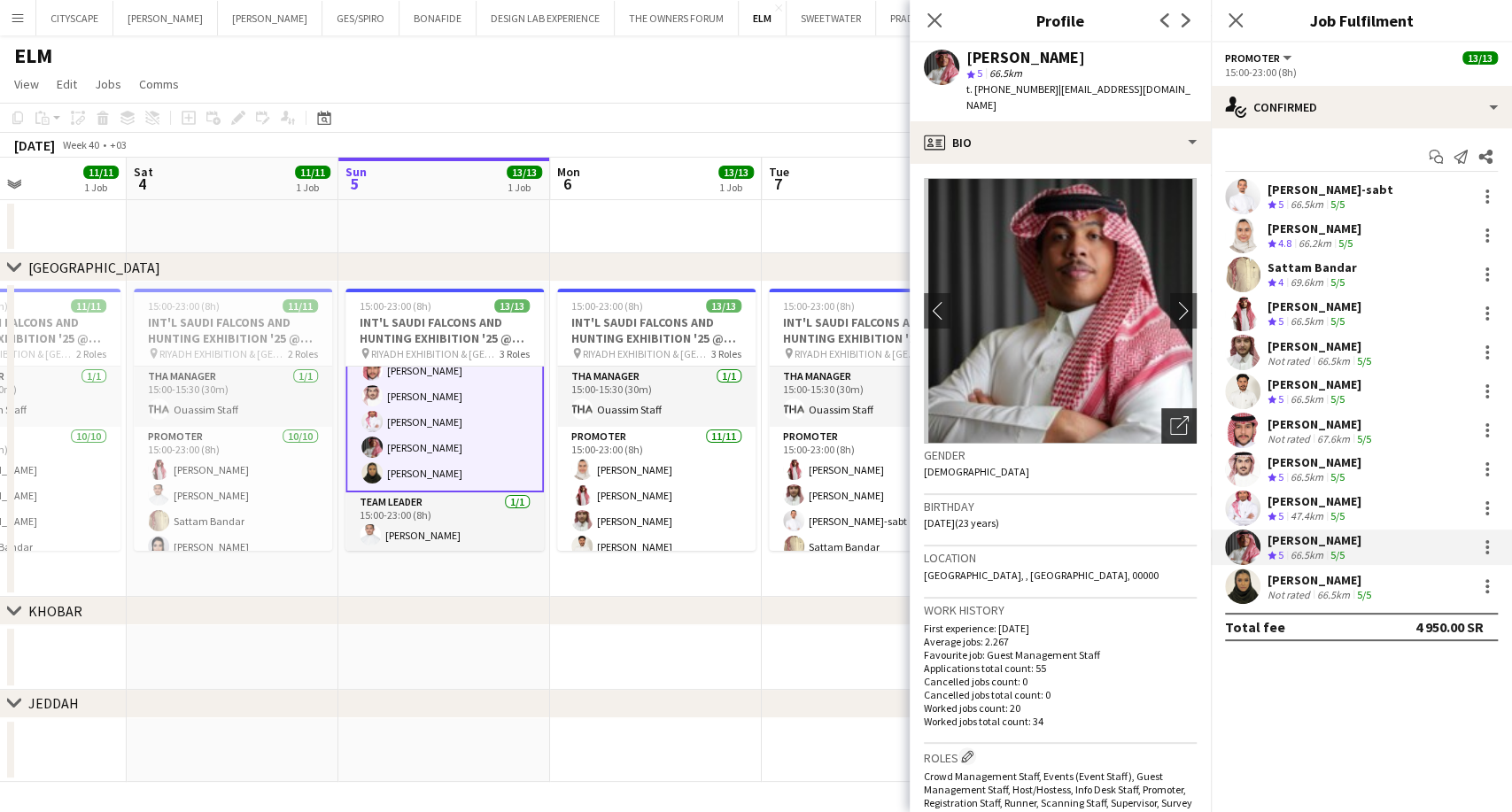
click at [1169, 426] on div "Open photos pop-in" at bounding box center [1179, 426] width 36 height 36
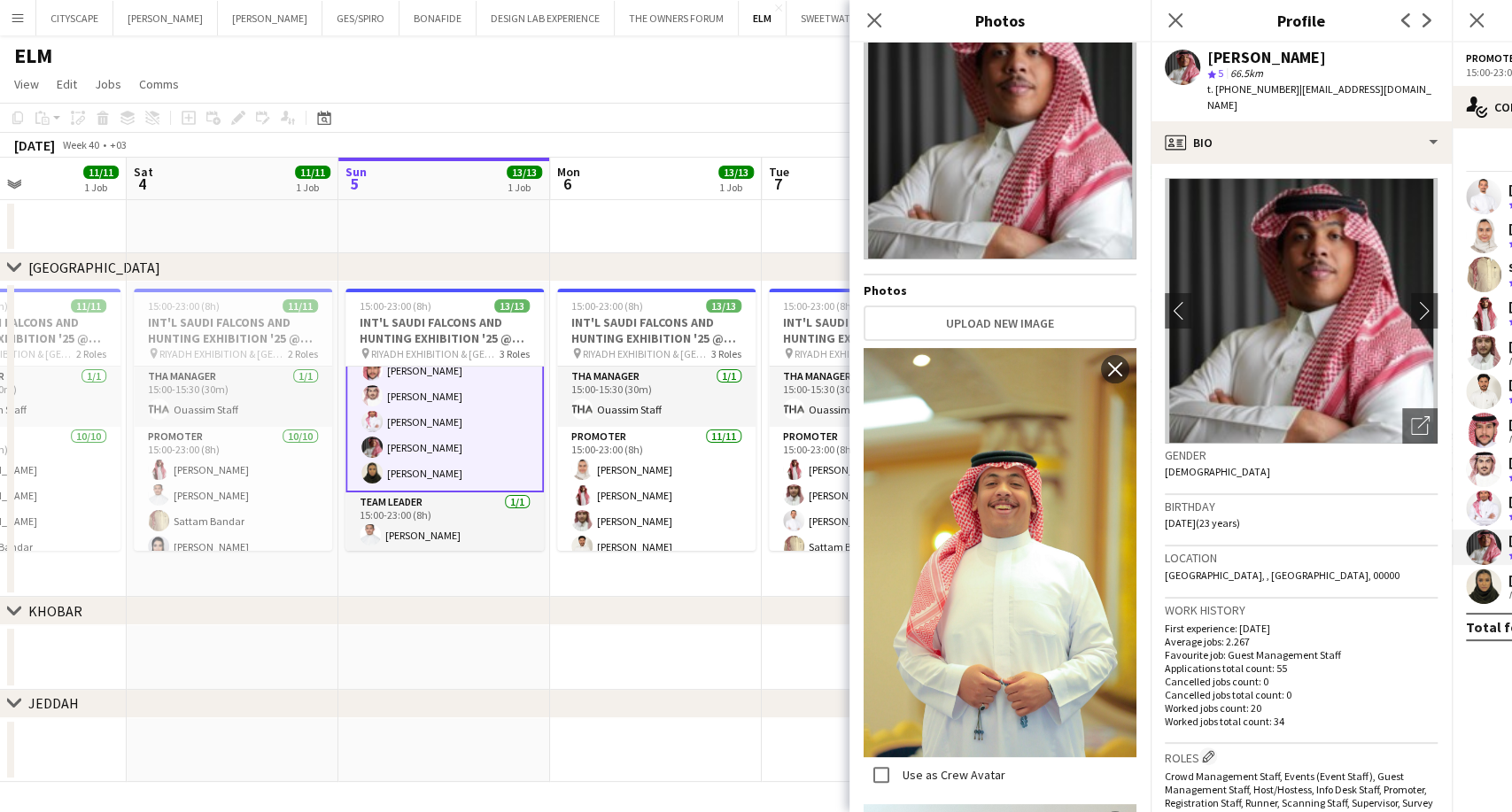
scroll to position [0, 0]
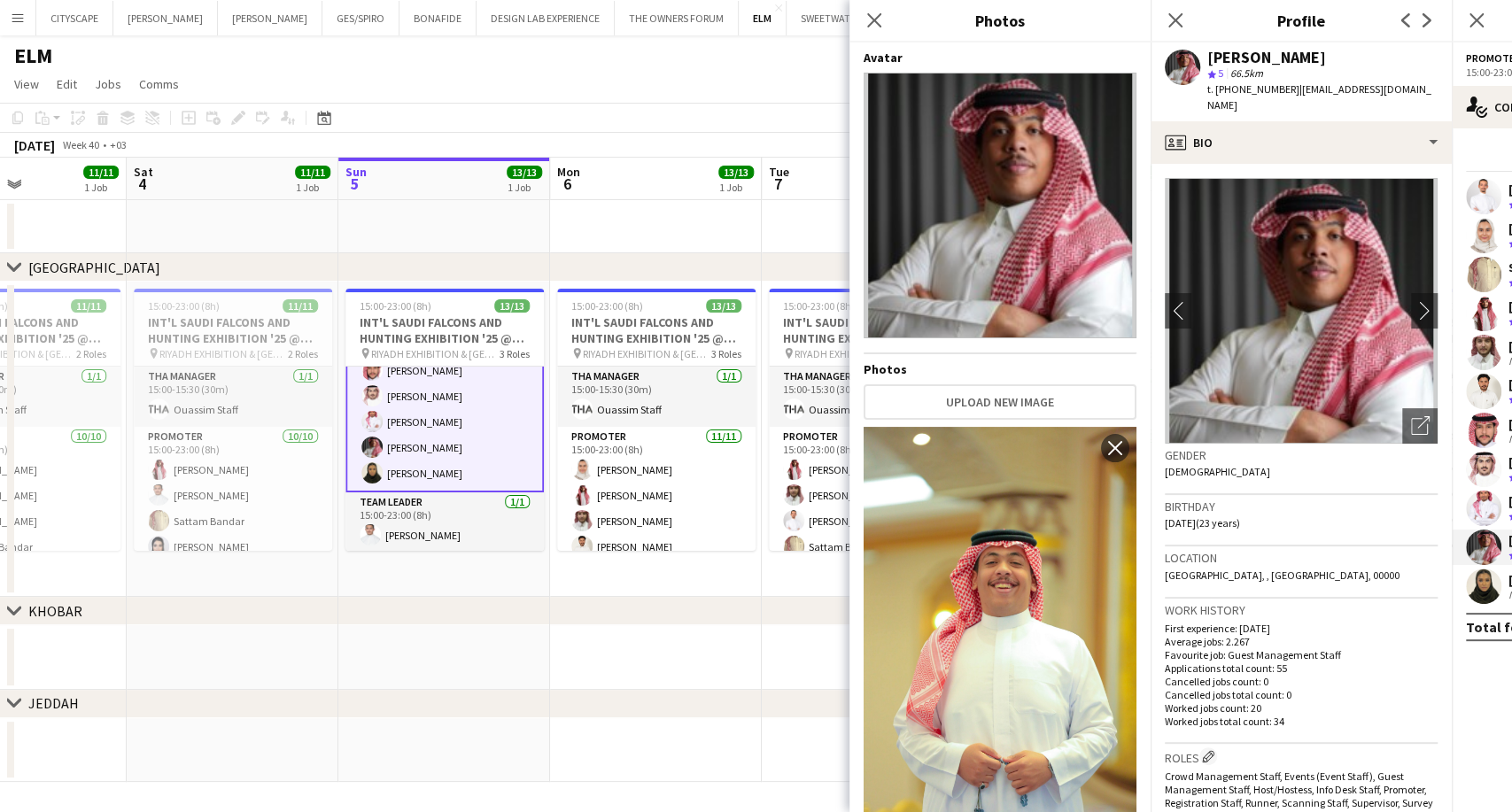
click at [1477, 579] on app-user-avatar at bounding box center [1483, 586] width 36 height 36
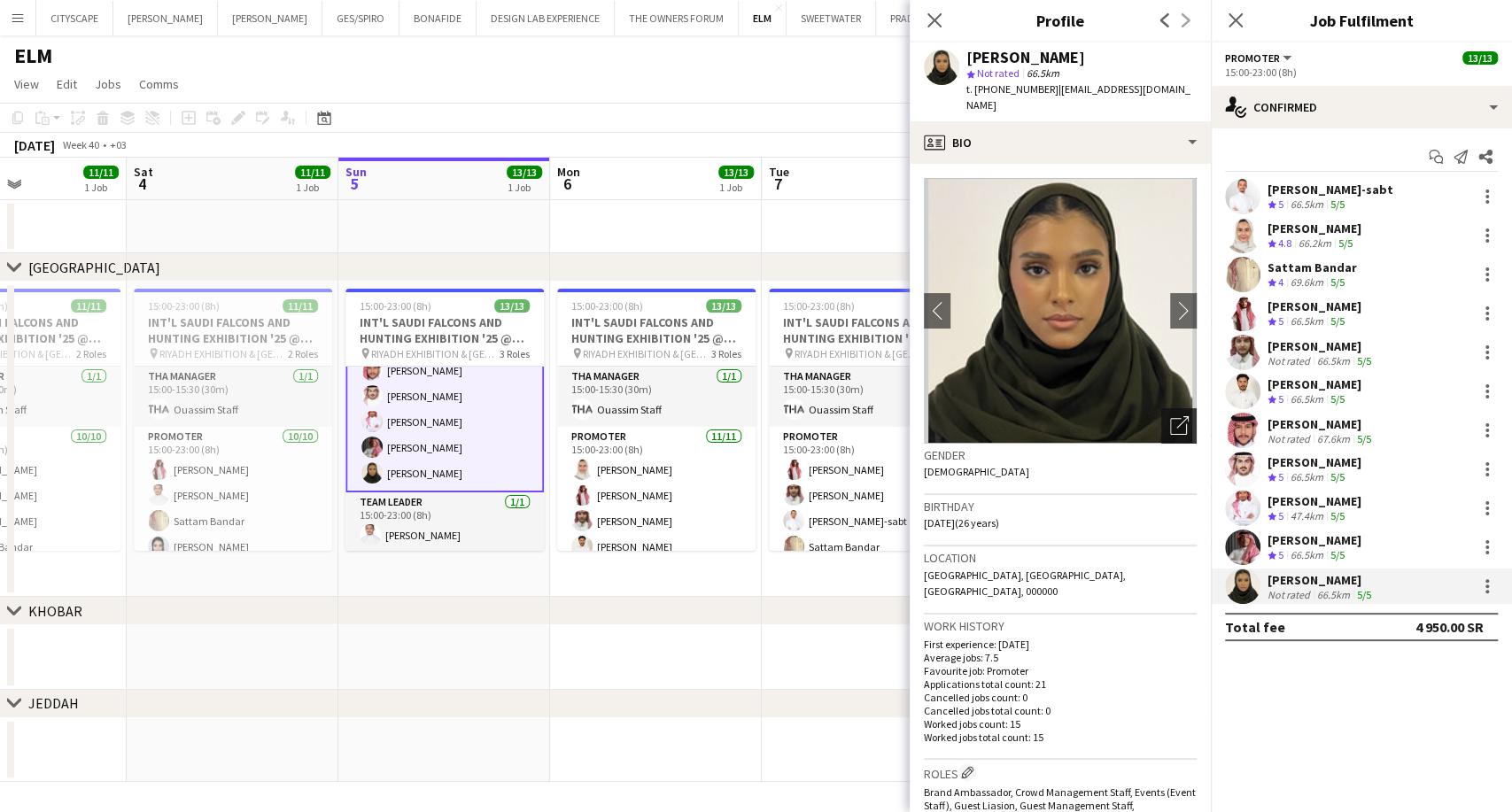
drag, startPoint x: 1181, startPoint y: 413, endPoint x: 1170, endPoint y: 414, distance: 11.0
click at [1180, 413] on div "Open photos pop-in" at bounding box center [1179, 426] width 36 height 36
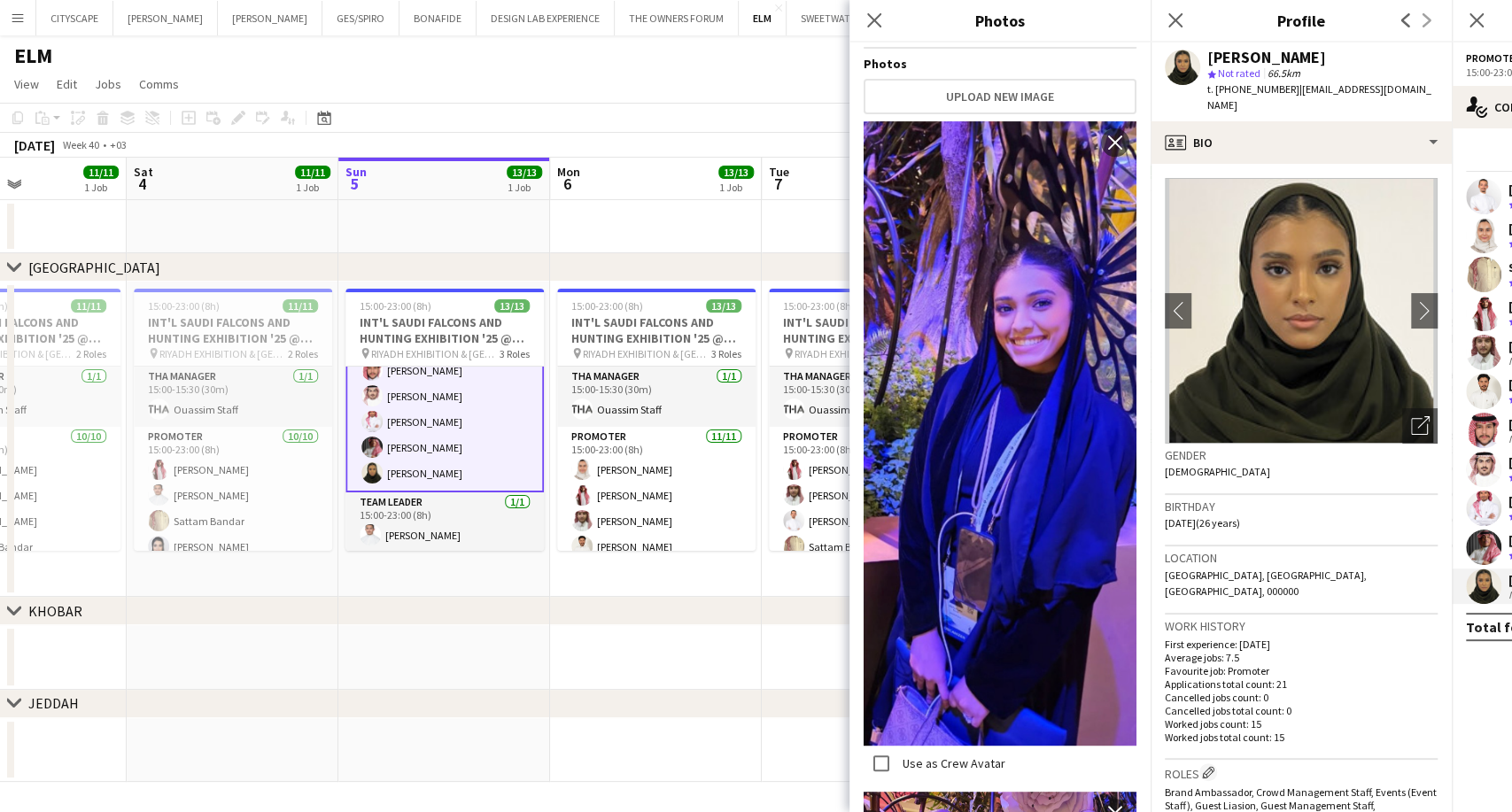
scroll to position [295, 0]
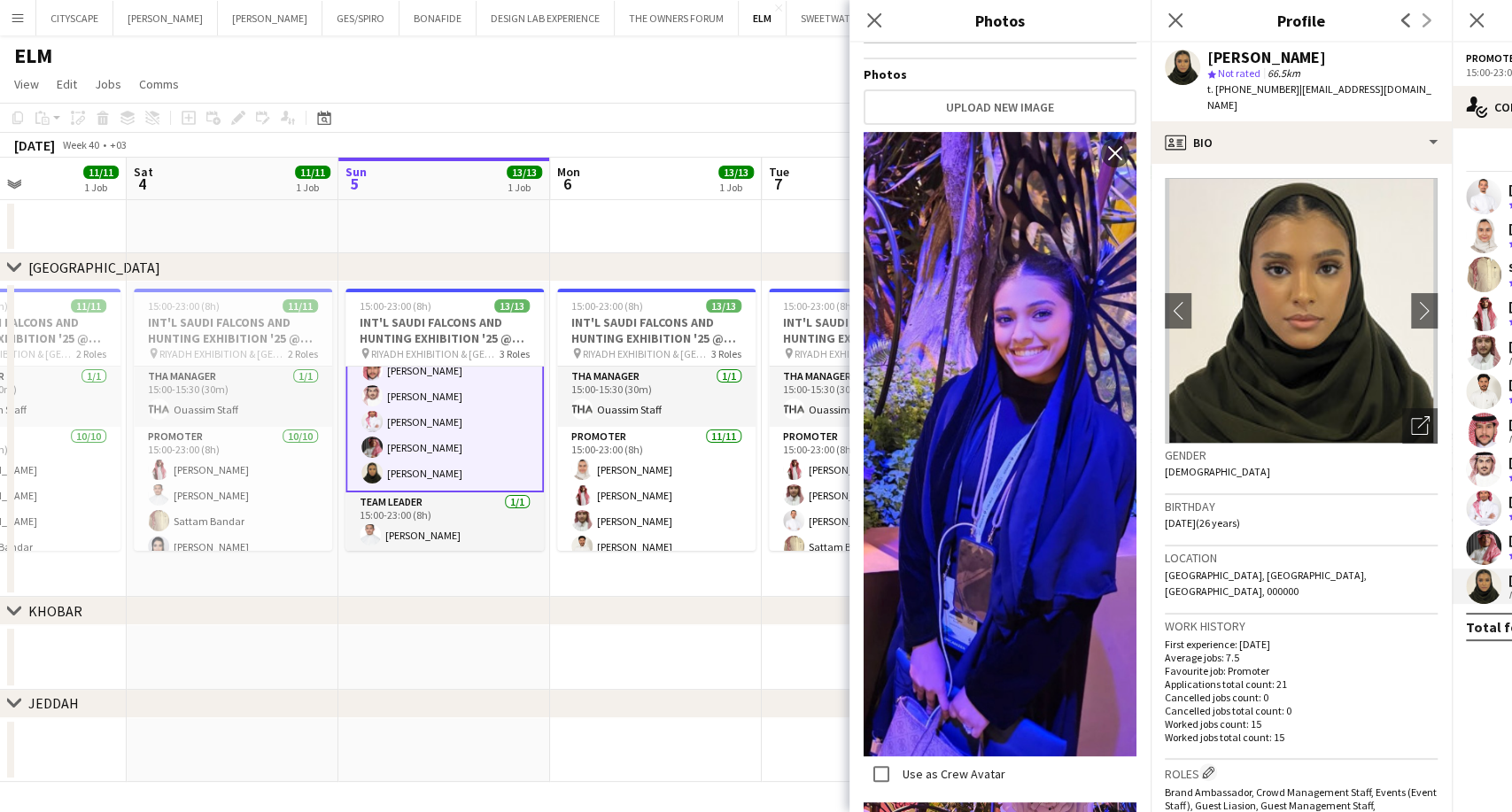
click at [1471, 509] on app-user-avatar at bounding box center [1483, 508] width 36 height 36
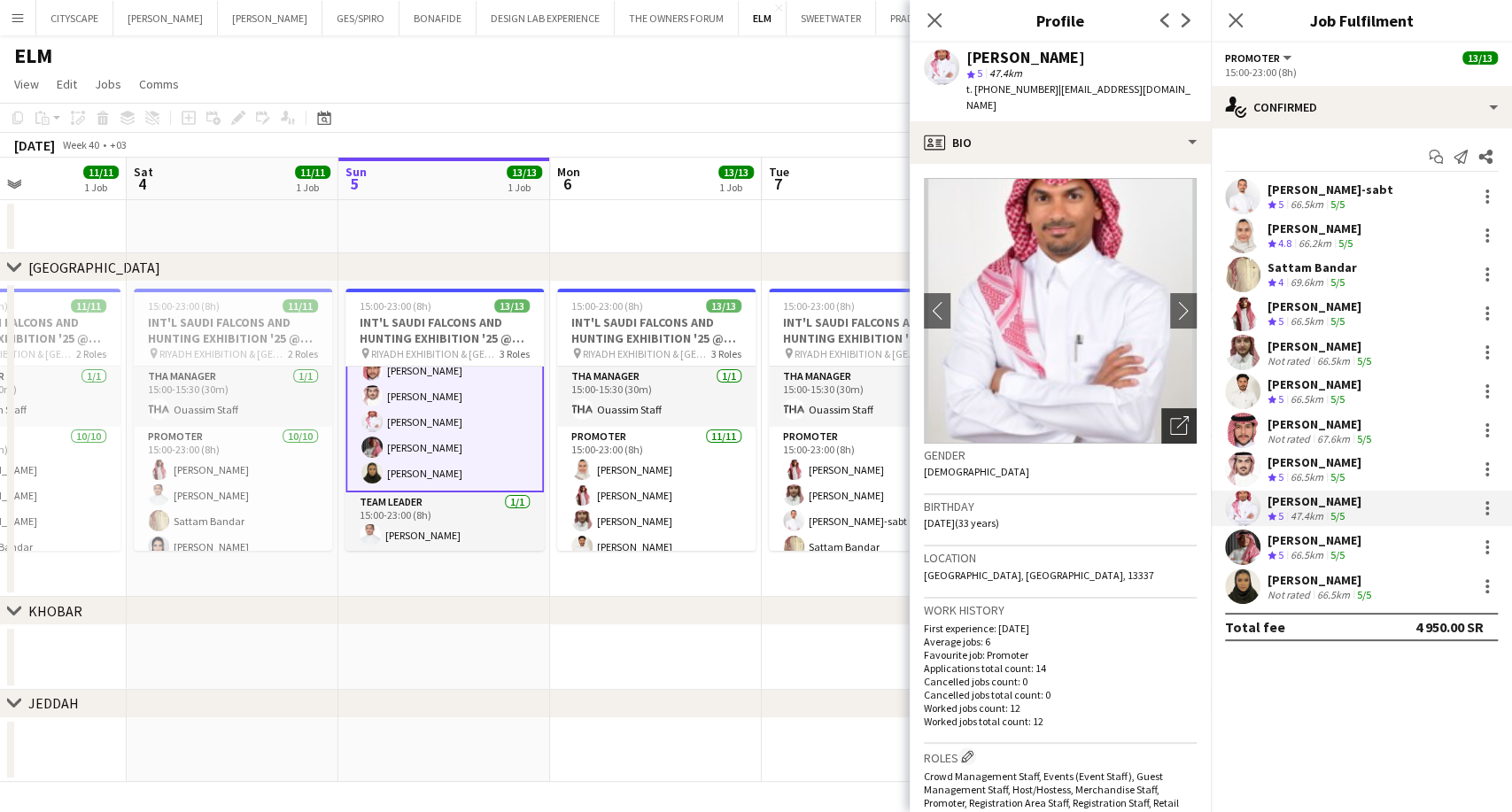
click at [1167, 421] on div "Open photos pop-in" at bounding box center [1179, 426] width 36 height 36
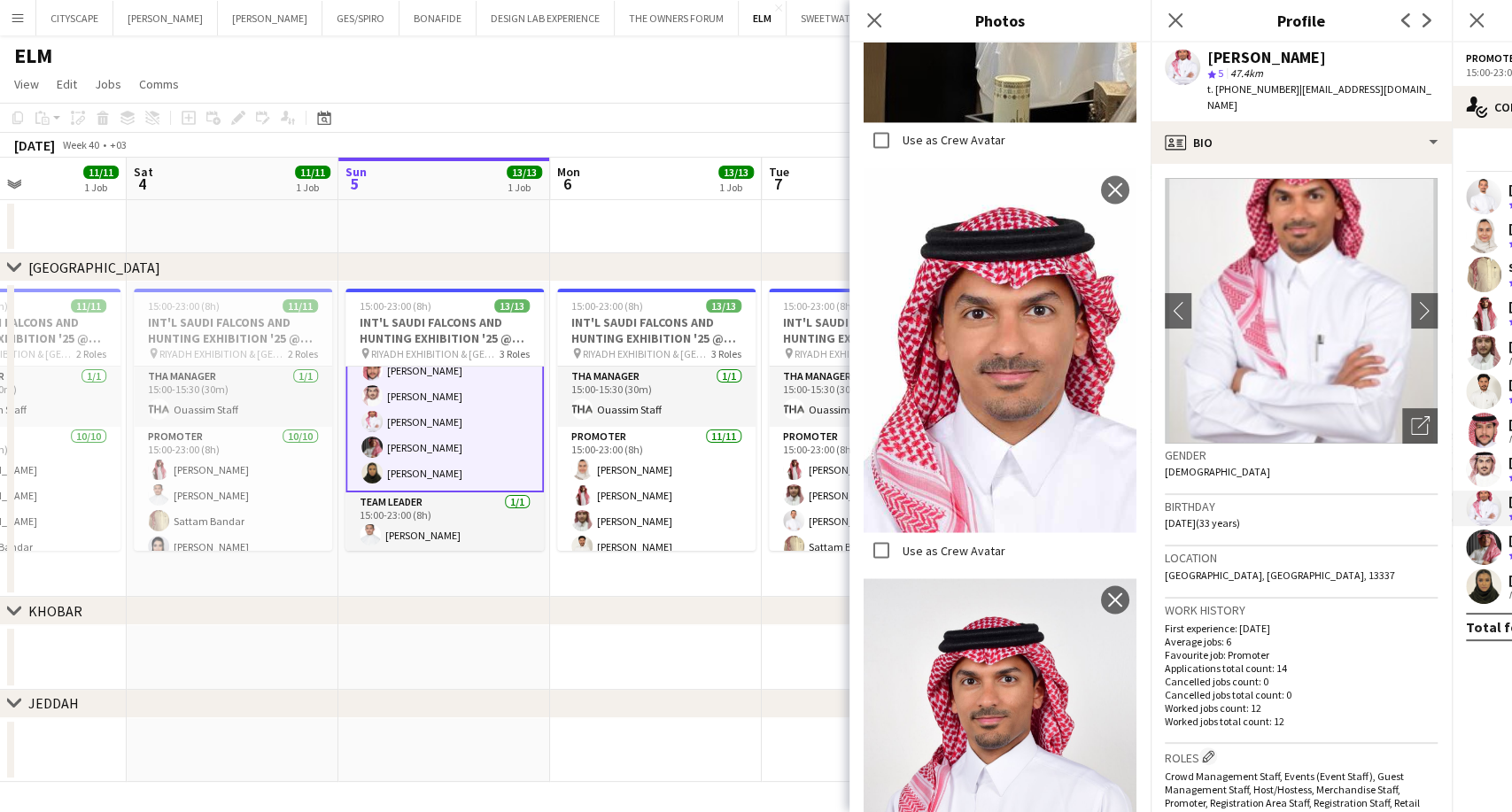
scroll to position [2393, 0]
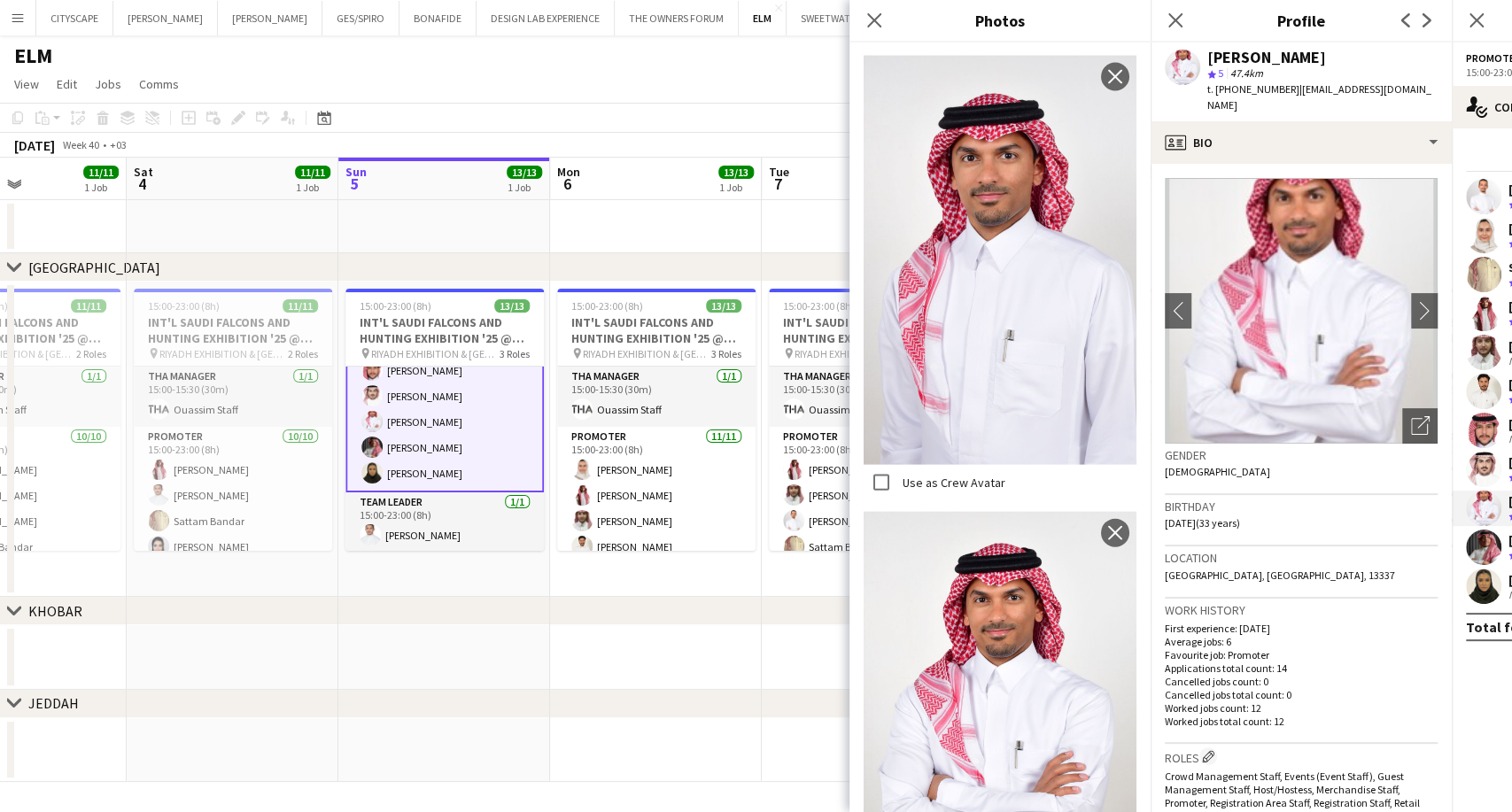
drag, startPoint x: 995, startPoint y: 254, endPoint x: 952, endPoint y: 477, distance: 227.1
click at [1490, 473] on app-user-avatar at bounding box center [1483, 469] width 36 height 36
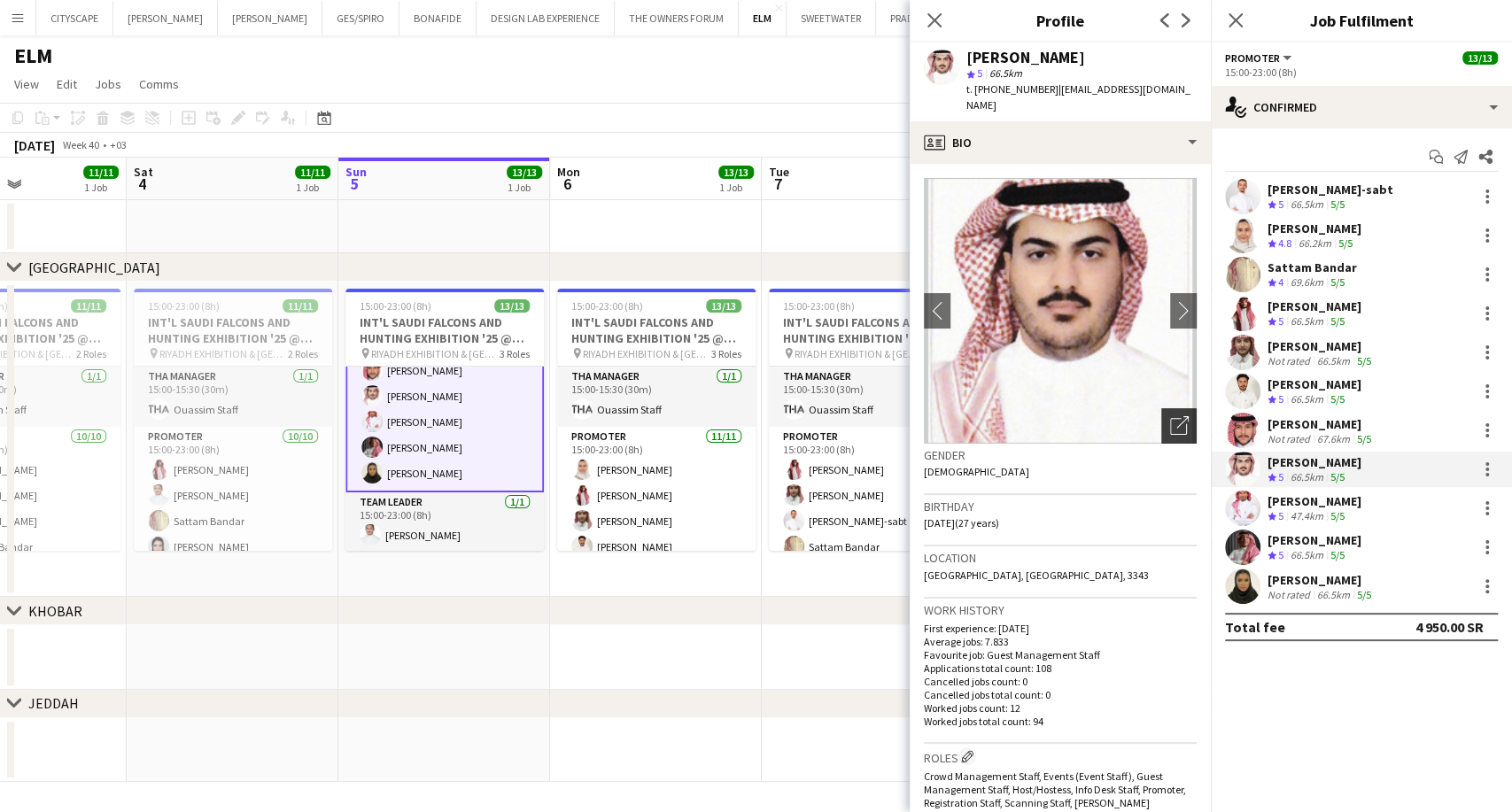
click at [1161, 420] on div "Open photos pop-in" at bounding box center [1179, 426] width 36 height 36
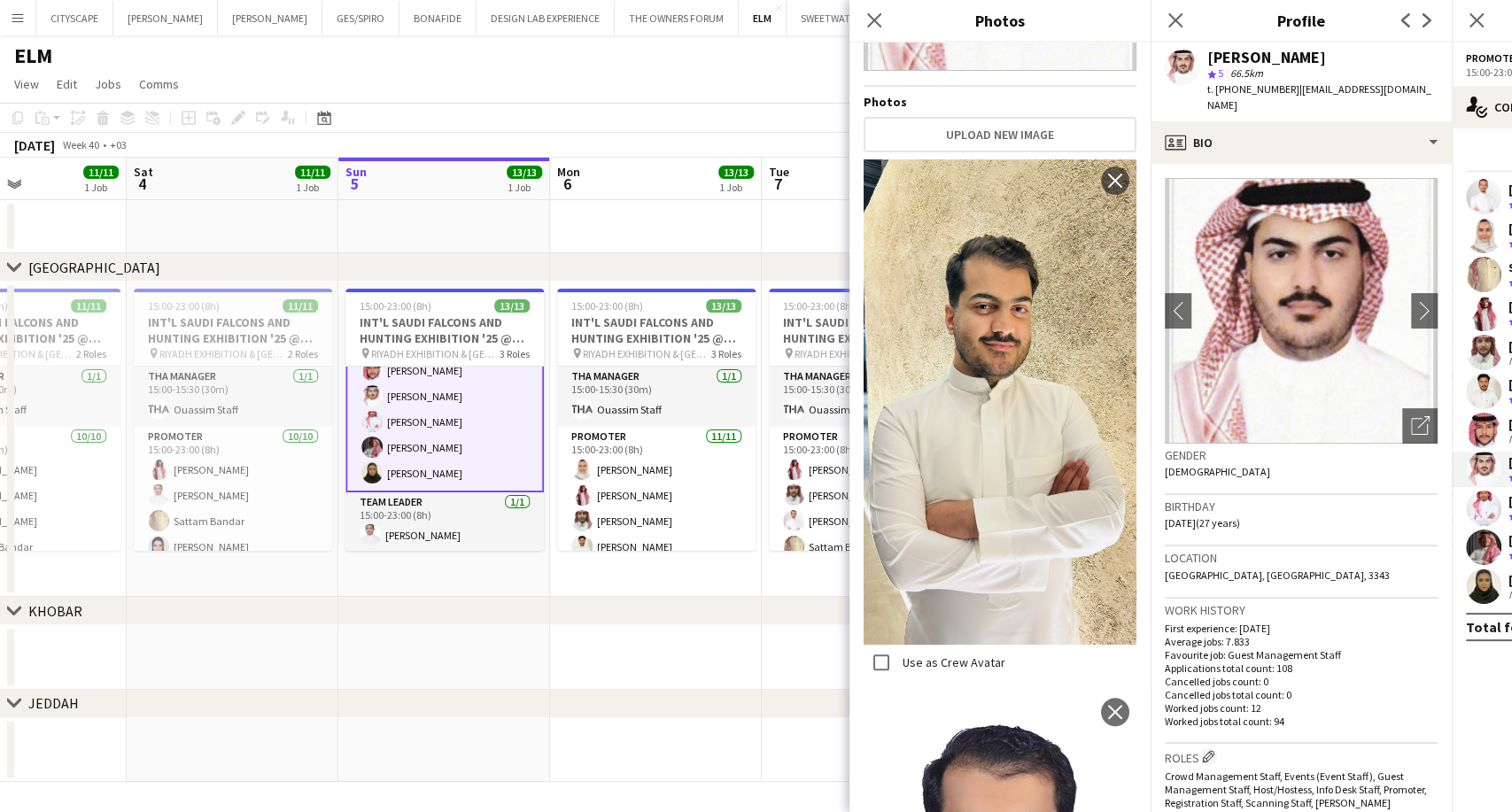
scroll to position [264, 0]
